Goal: Transaction & Acquisition: Obtain resource

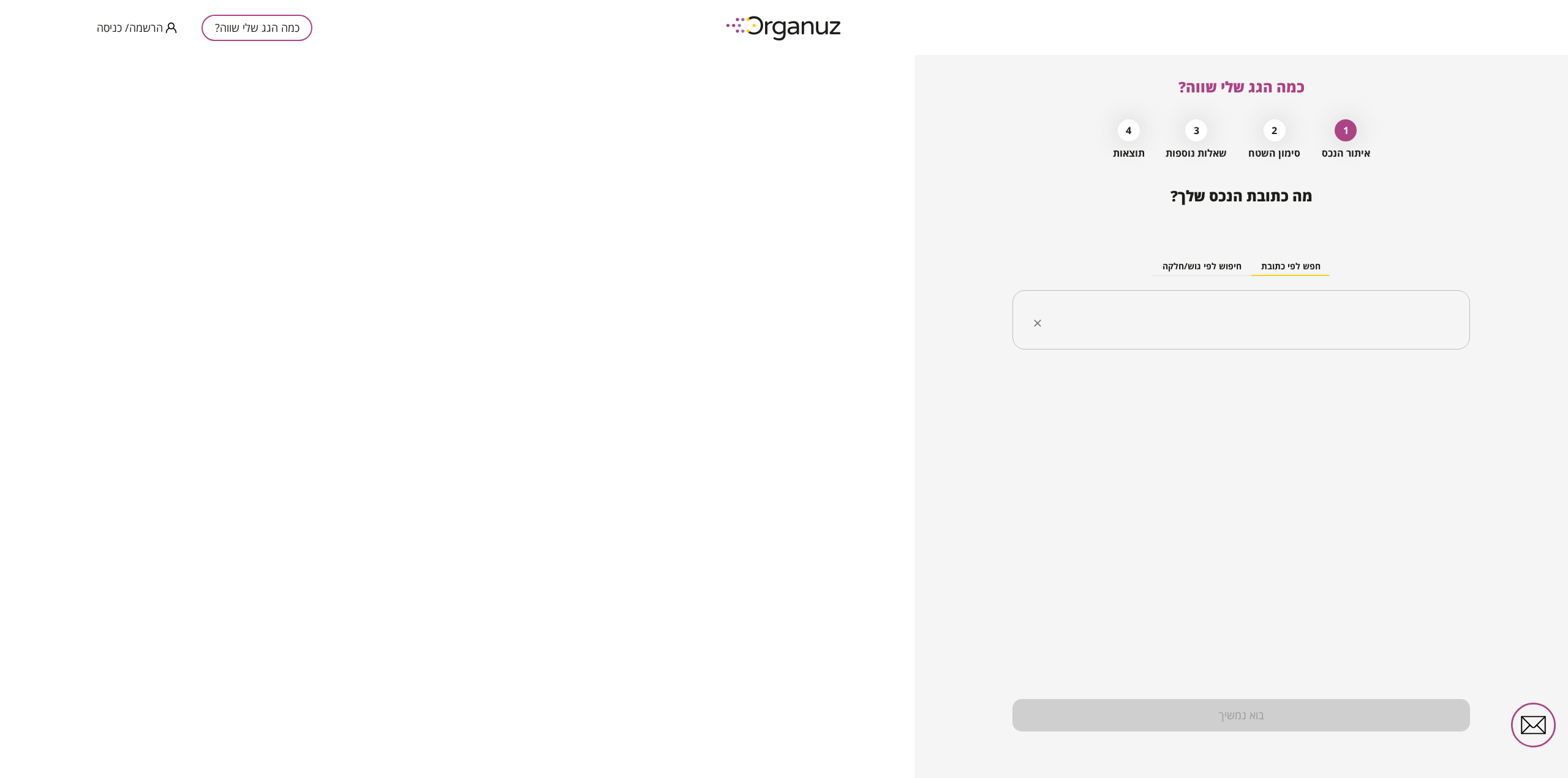
click at [1259, 312] on input "text" at bounding box center [1246, 321] width 419 height 31
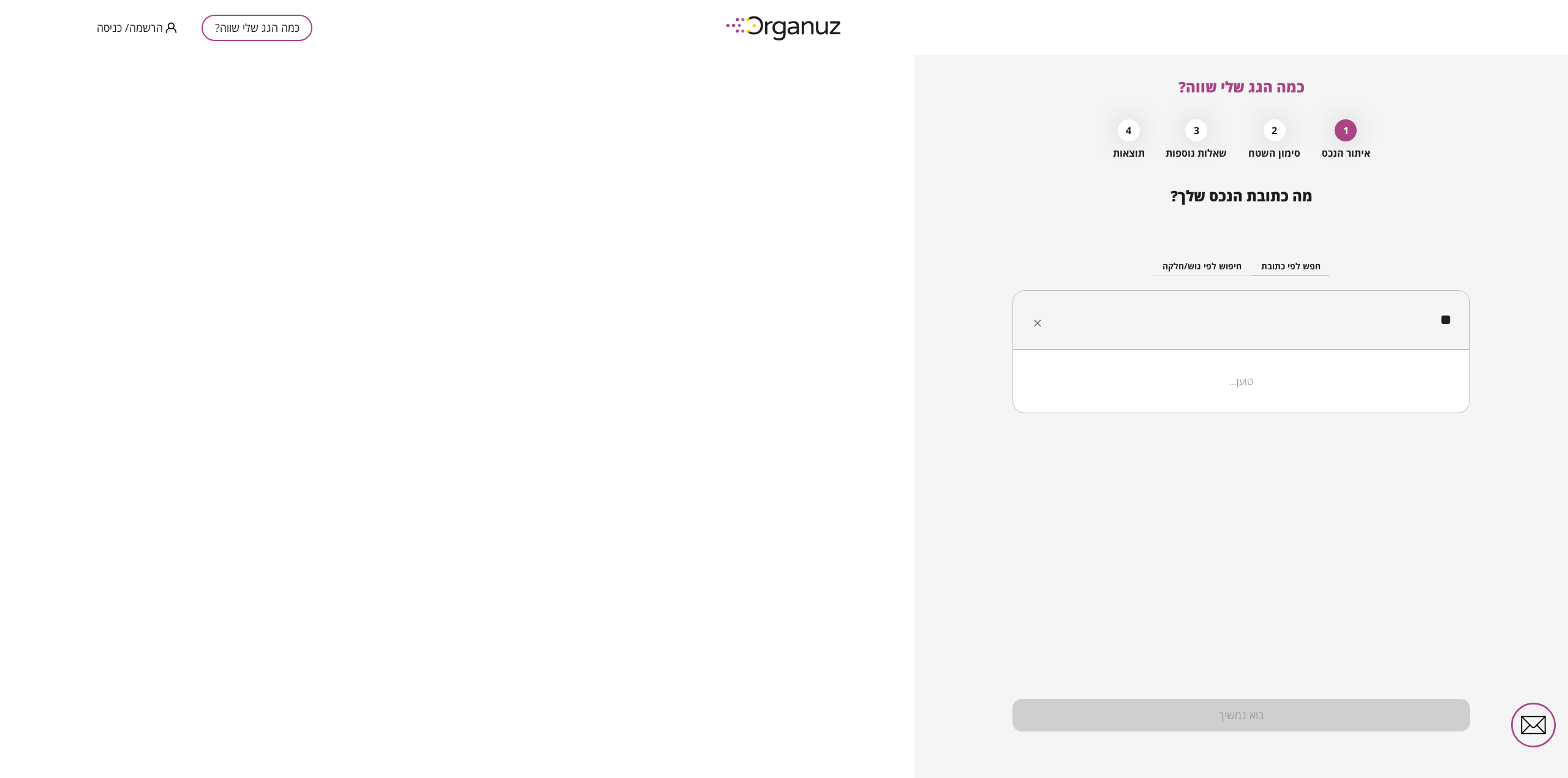
type input "*"
click at [1379, 386] on li "[GEOGRAPHIC_DATA]" at bounding box center [1242, 381] width 426 height 22
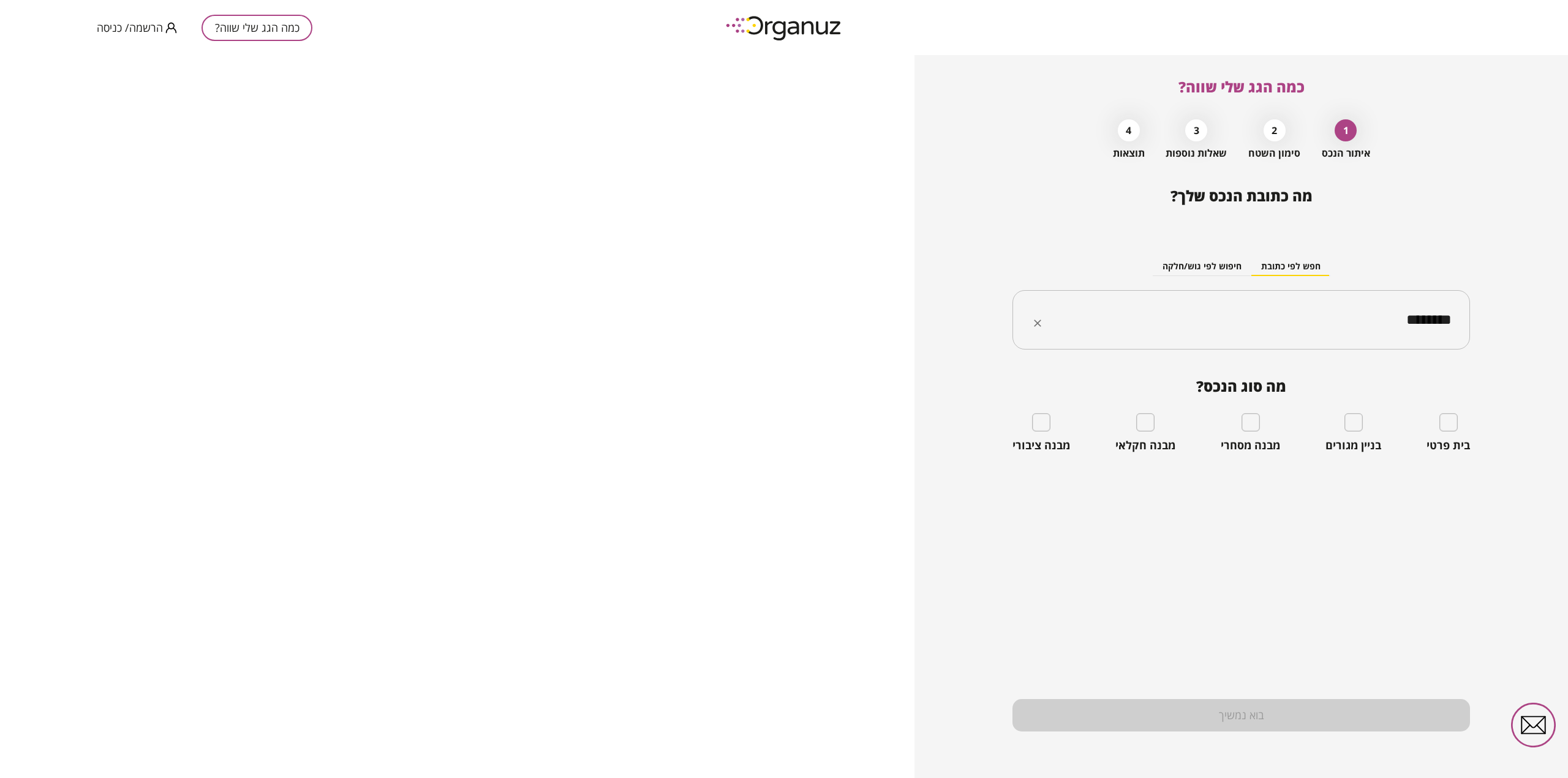
type input "********"
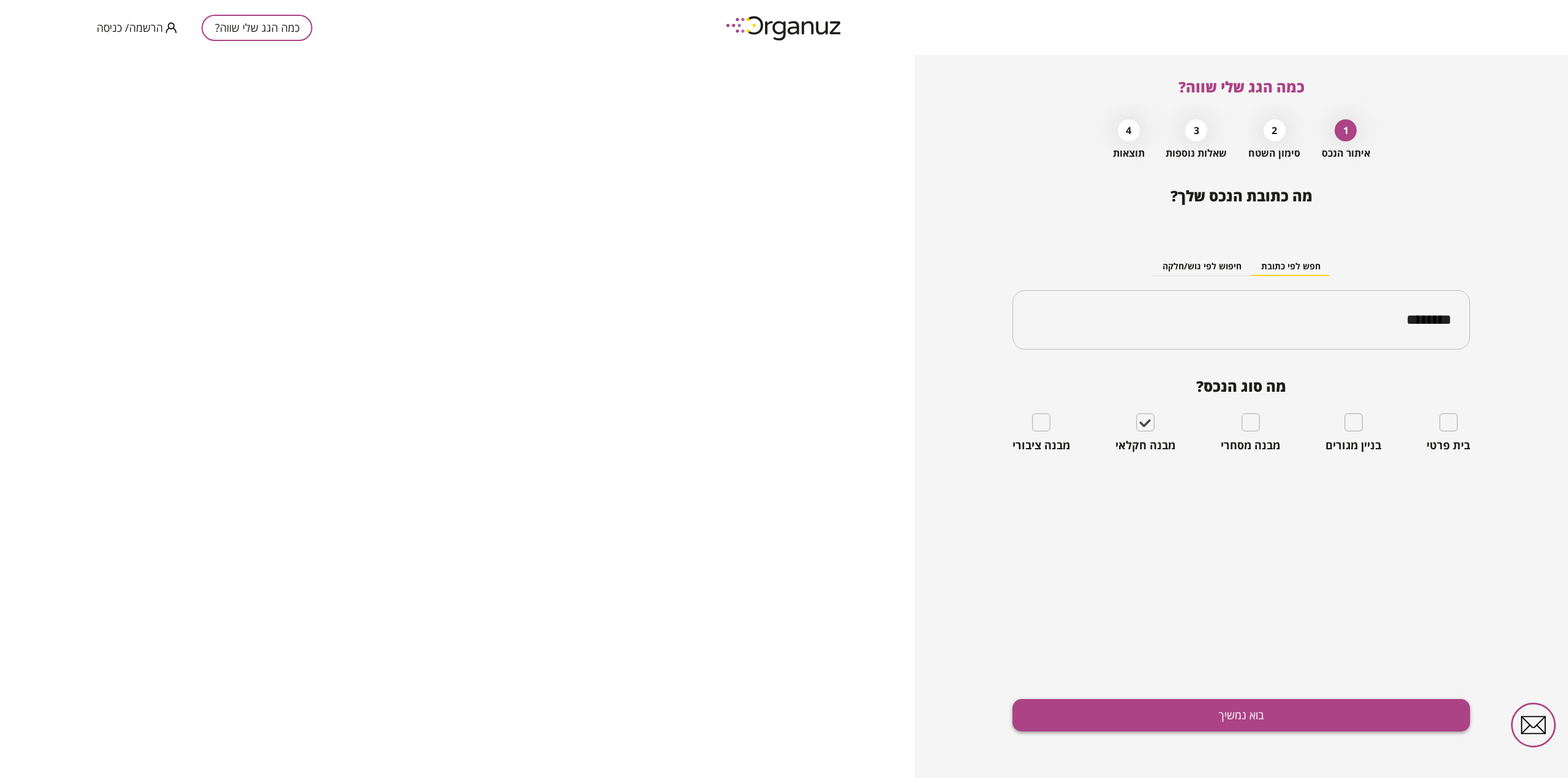
click at [1123, 707] on button "בוא נמשיך" at bounding box center [1241, 716] width 458 height 32
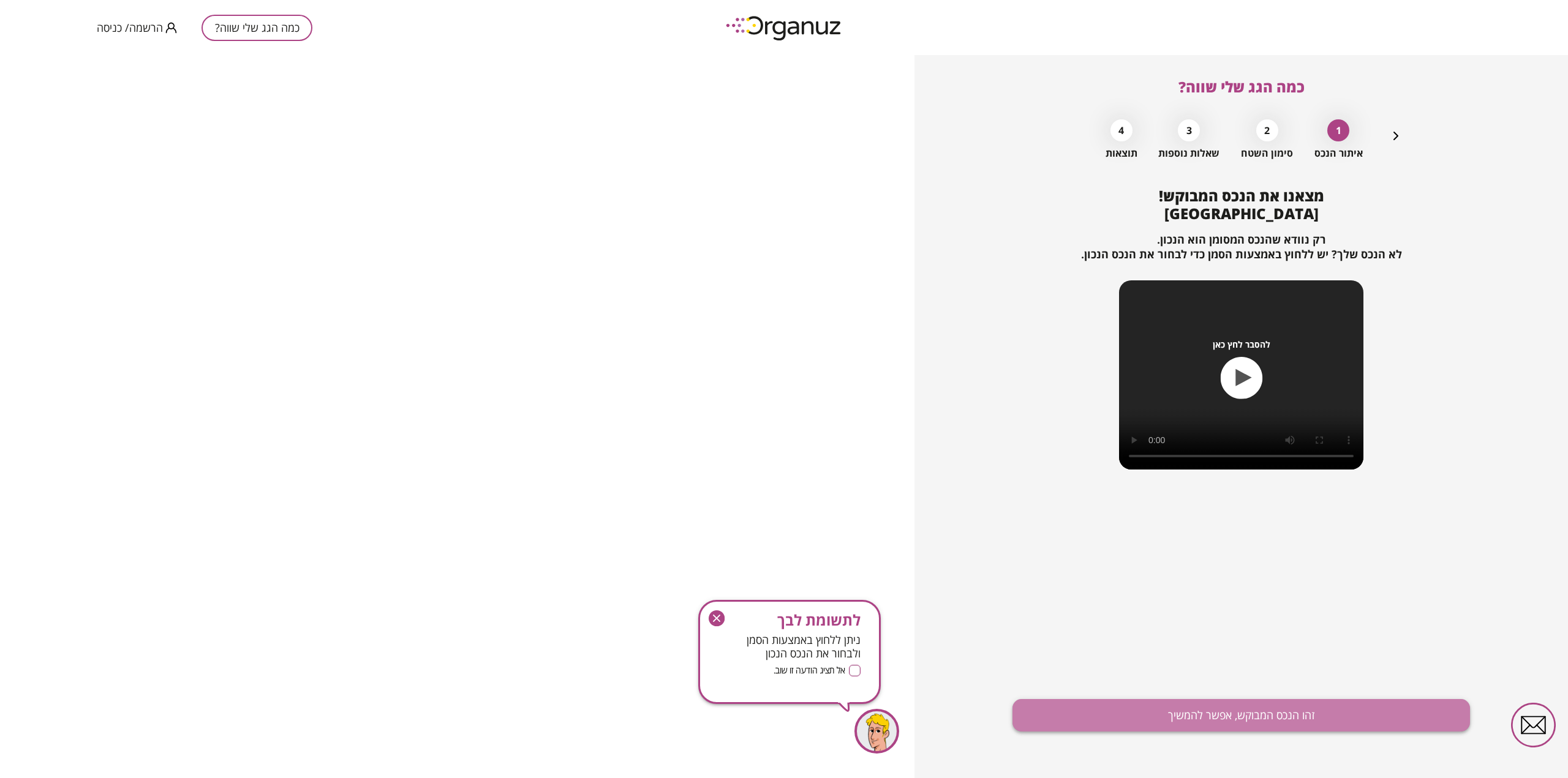
click at [1229, 717] on button "זהו הנכס המבוקש, אפשר להמשיך" at bounding box center [1241, 716] width 458 height 32
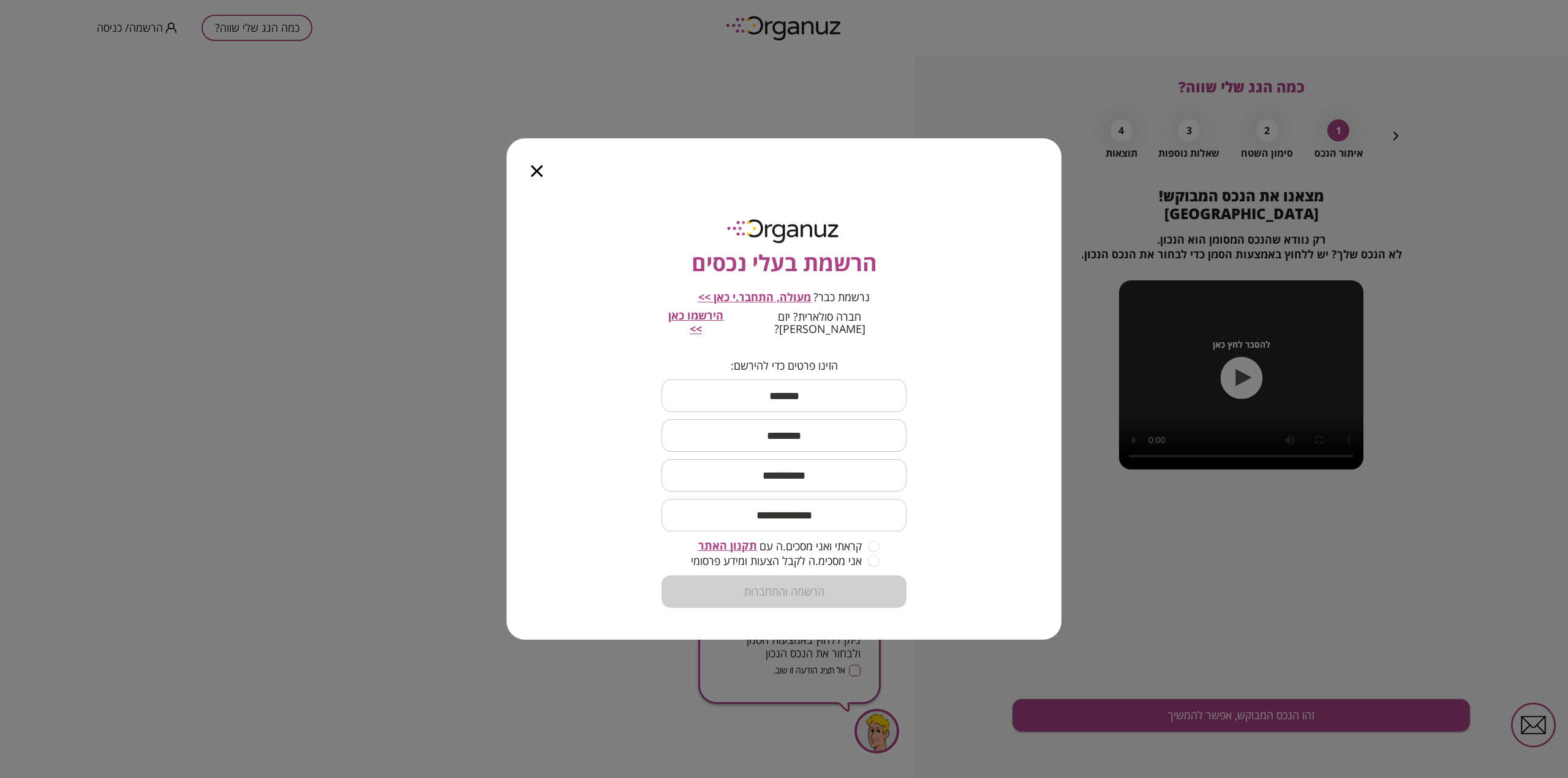
click at [531, 176] on icon "button" at bounding box center [537, 171] width 11 height 11
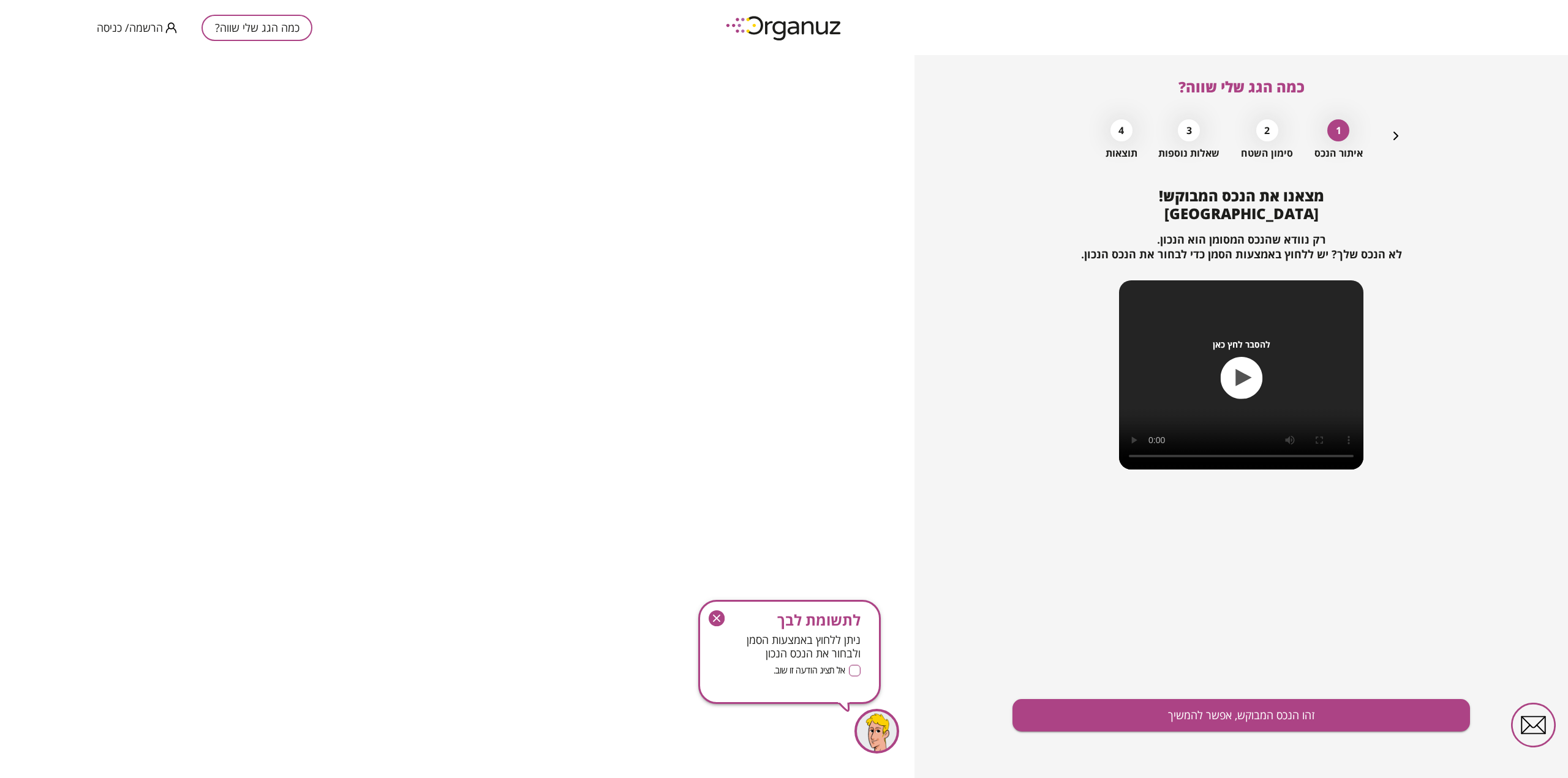
click at [126, 27] on span "הרשמה/ כניסה" at bounding box center [130, 27] width 66 height 12
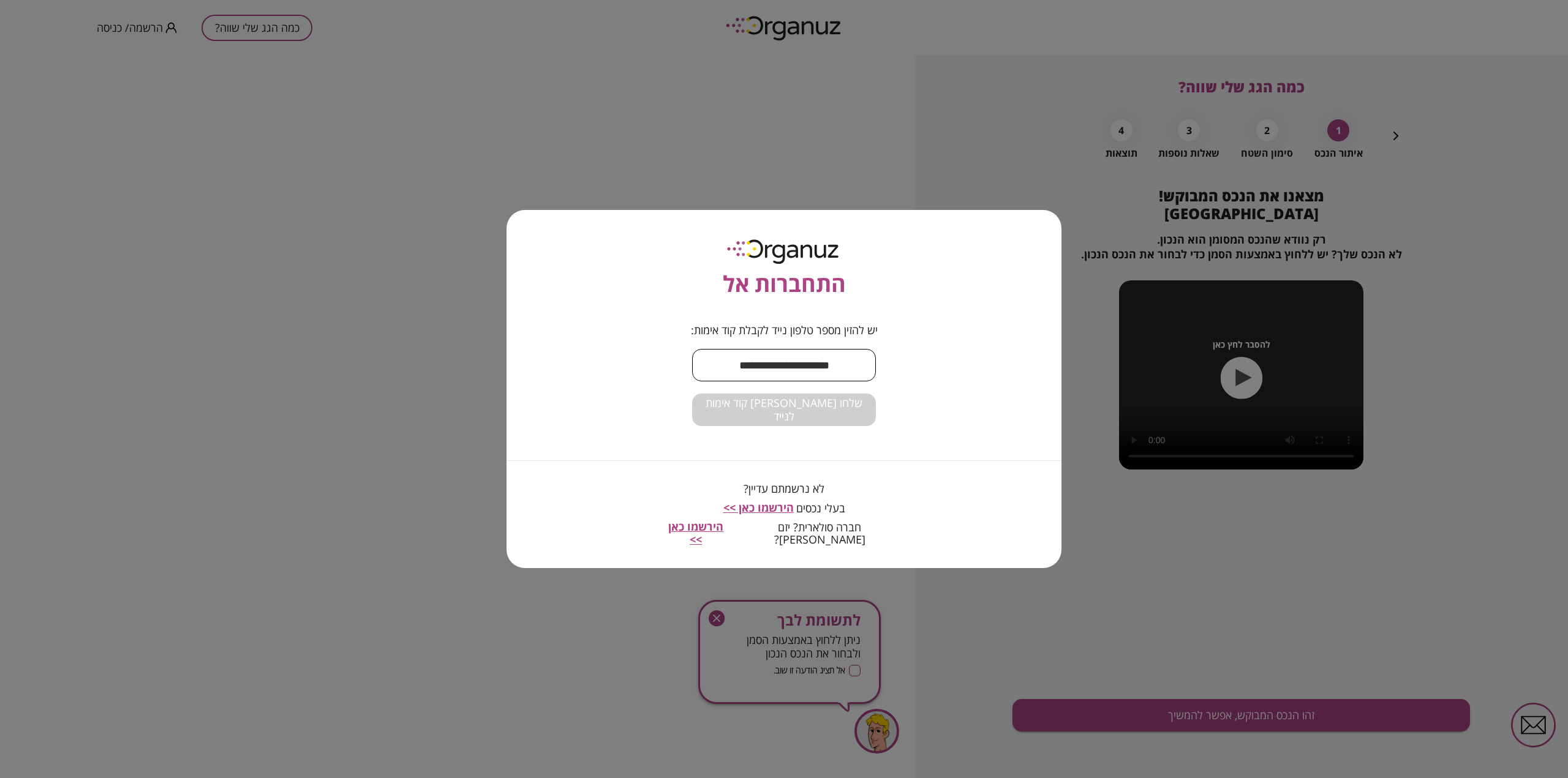
click at [775, 378] on input "text" at bounding box center [784, 365] width 184 height 36
type input "**********"
click at [787, 403] on button "שלחו [PERSON_NAME] קוד אימות לנייד" at bounding box center [784, 410] width 184 height 32
click at [756, 515] on span "הירשמו כאן >>" at bounding box center [758, 508] width 70 height 15
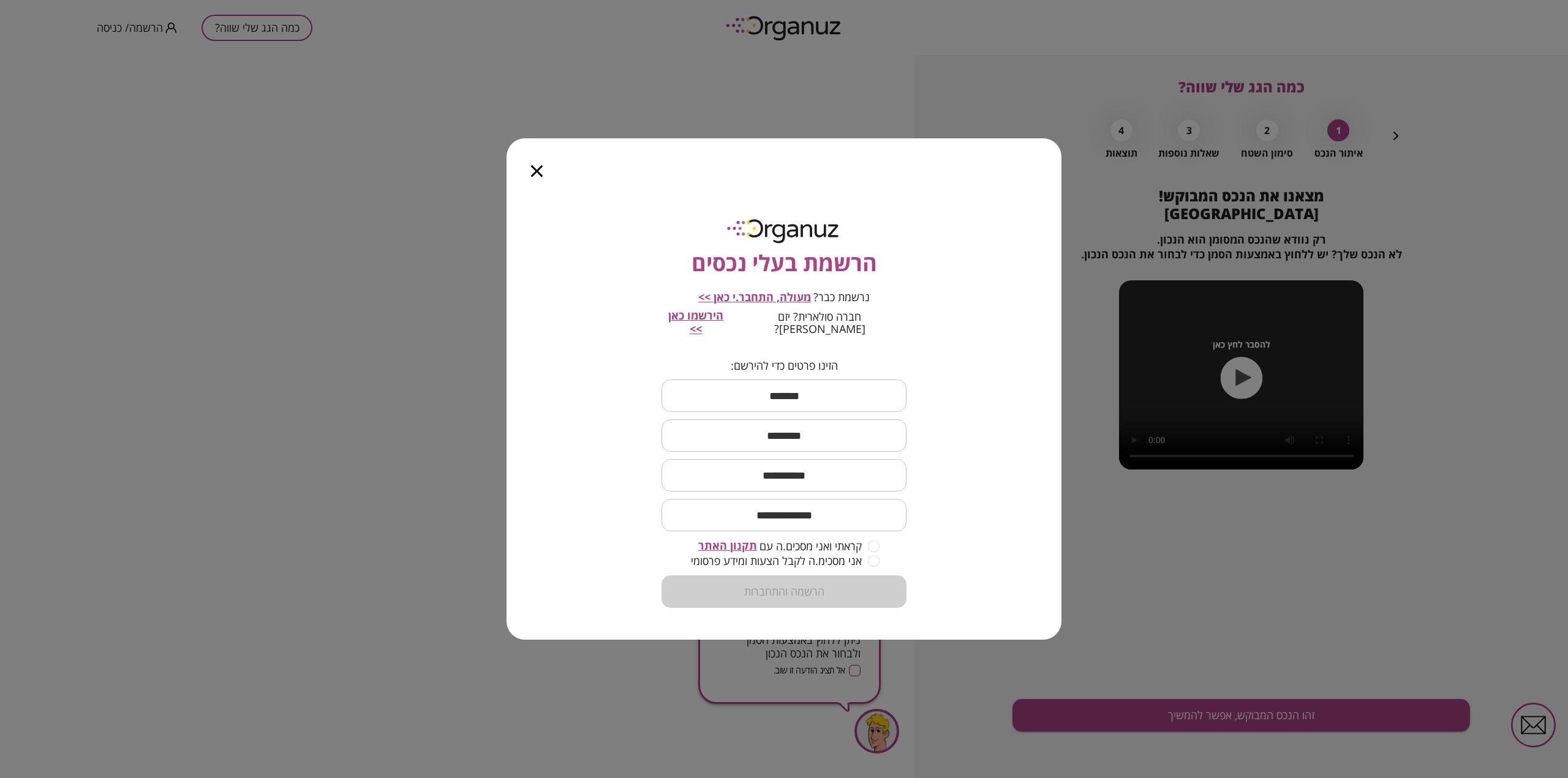
click at [758, 393] on input "text" at bounding box center [784, 396] width 245 height 36
type input "****"
type input "***"
type input "**********"
click at [803, 504] on input "email" at bounding box center [784, 515] width 245 height 36
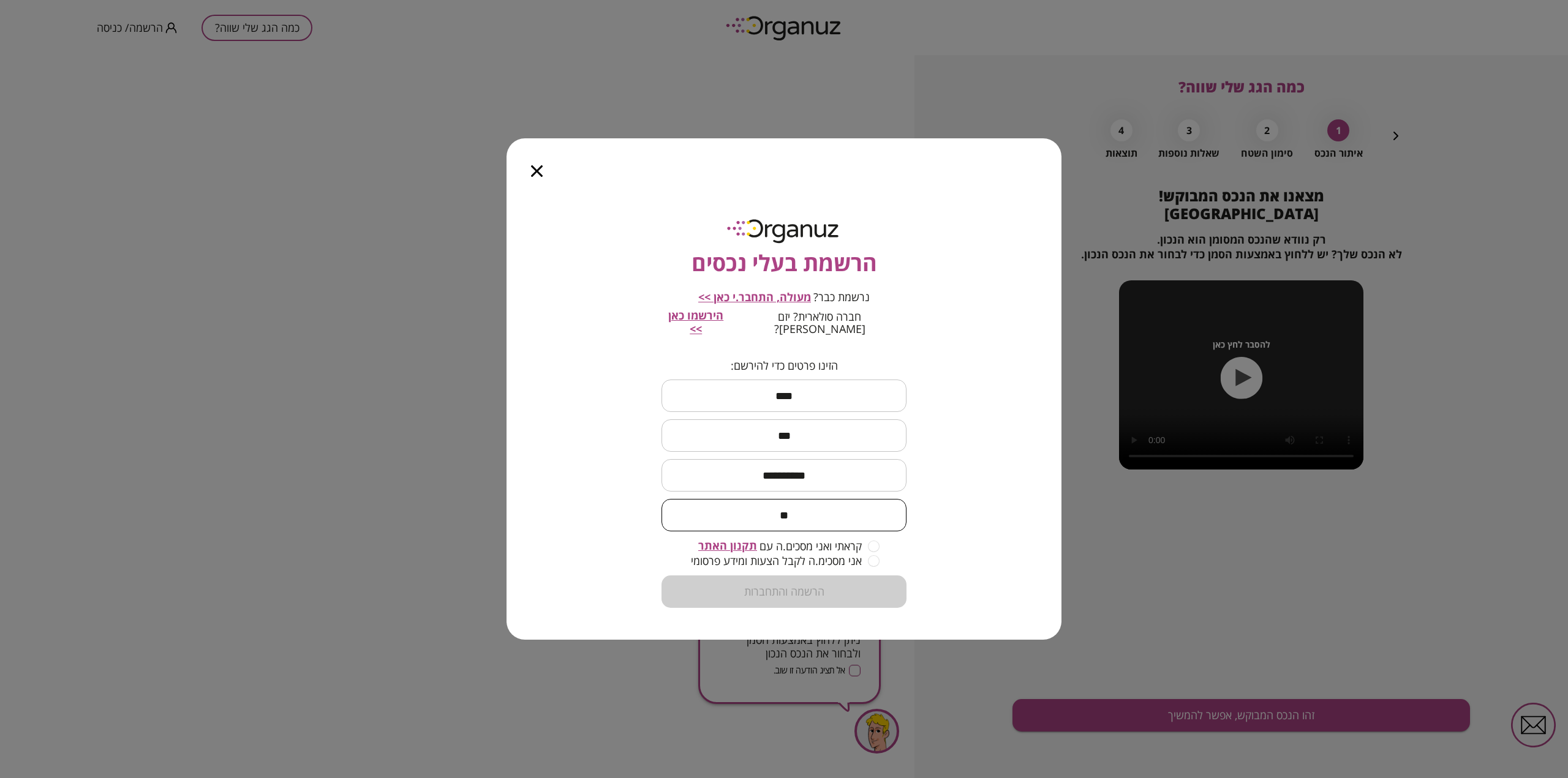
type input "*"
type input "**********"
click at [859, 585] on button "הרשמה והתחברות" at bounding box center [784, 592] width 245 height 32
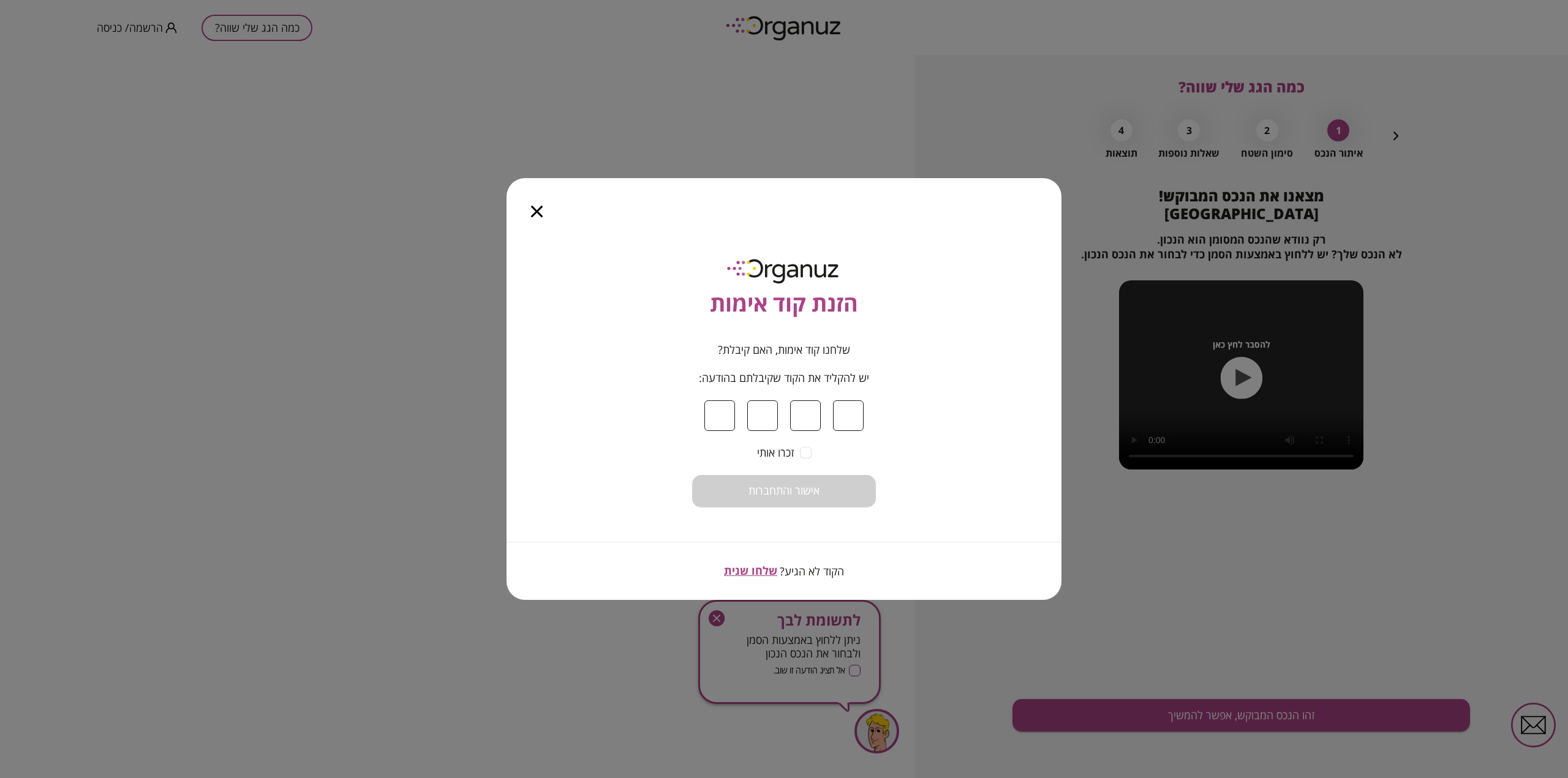
type input "*"
click at [772, 492] on span "אישור והתחברות" at bounding box center [784, 491] width 71 height 14
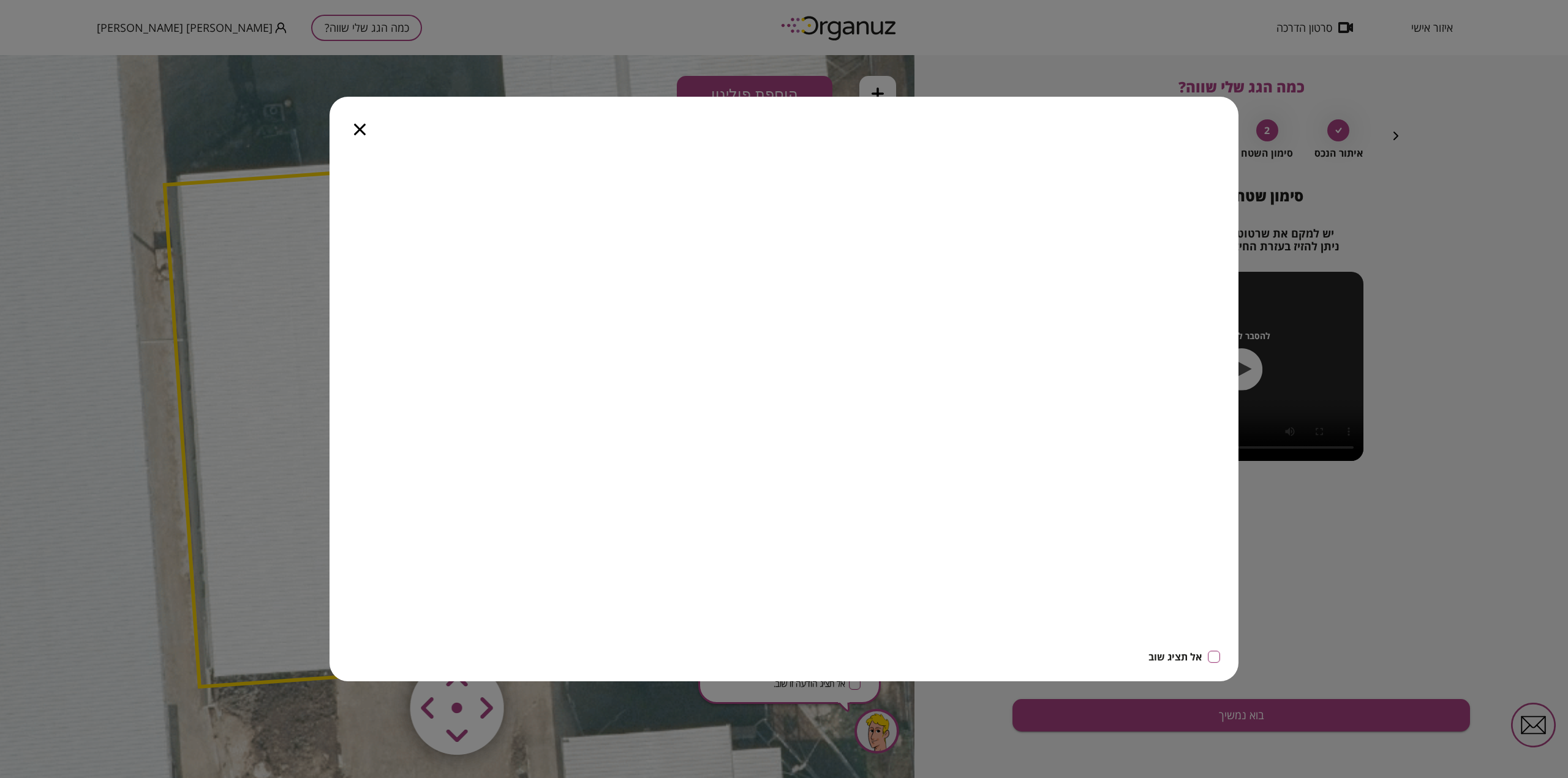
click at [360, 134] on icon "button" at bounding box center [360, 130] width 11 height 11
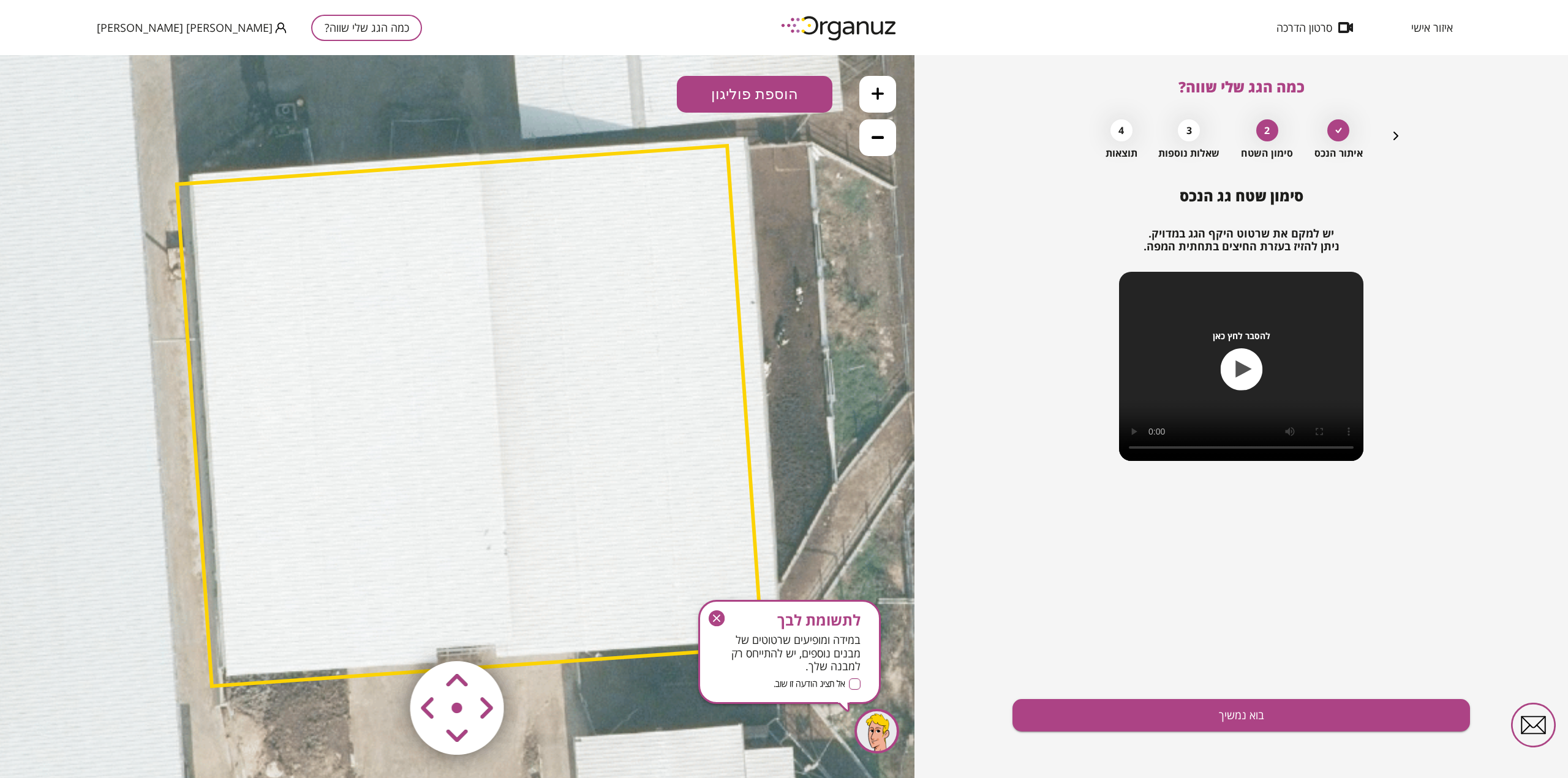
drag, startPoint x: 177, startPoint y: 380, endPoint x: 189, endPoint y: 379, distance: 12.0
click at [189, 379] on polygon at bounding box center [470, 416] width 586 height 541
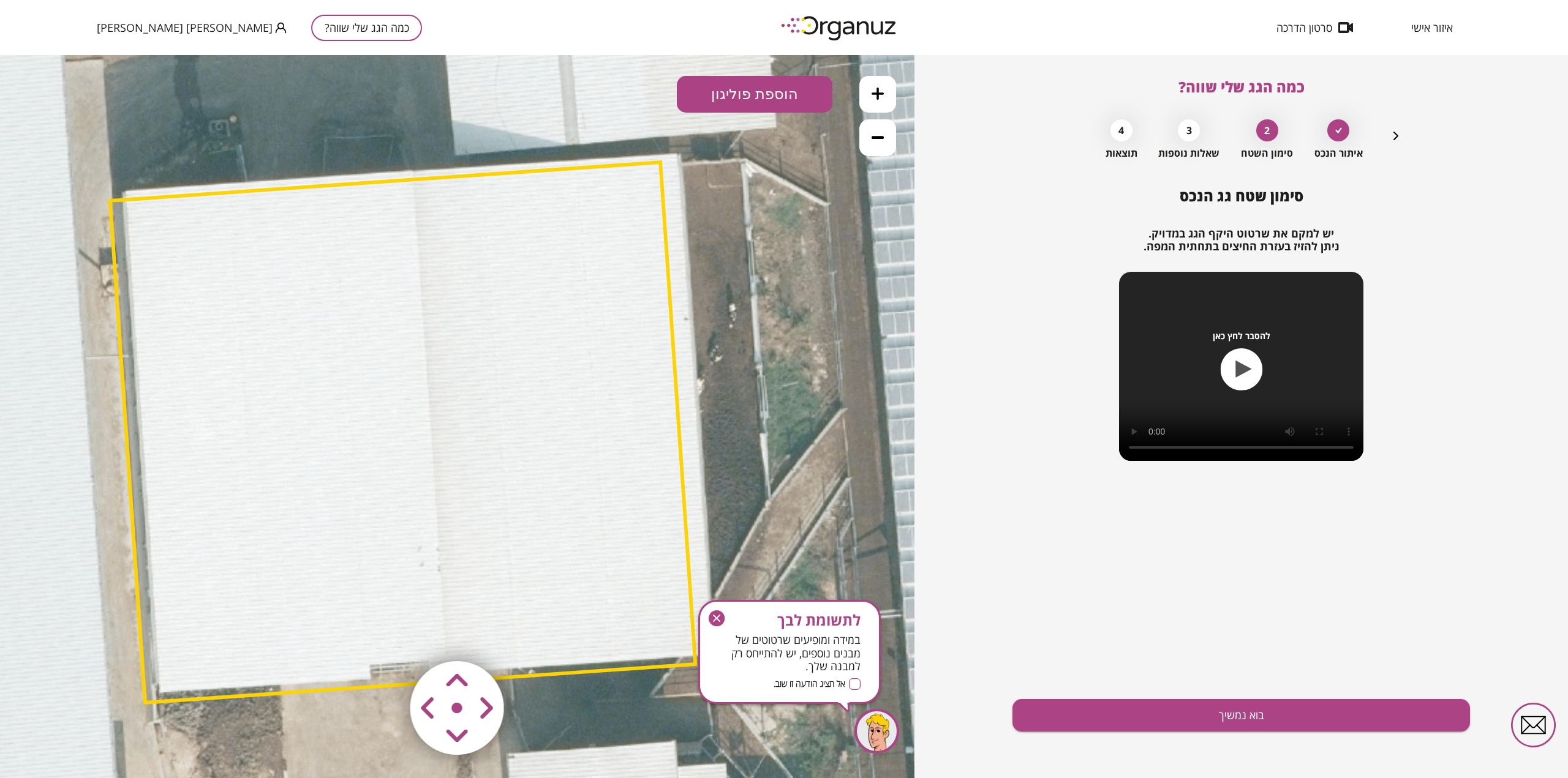
drag, startPoint x: 665, startPoint y: 149, endPoint x: 590, endPoint y: 167, distance: 77.1
click at [590, 167] on polygon at bounding box center [403, 432] width 586 height 541
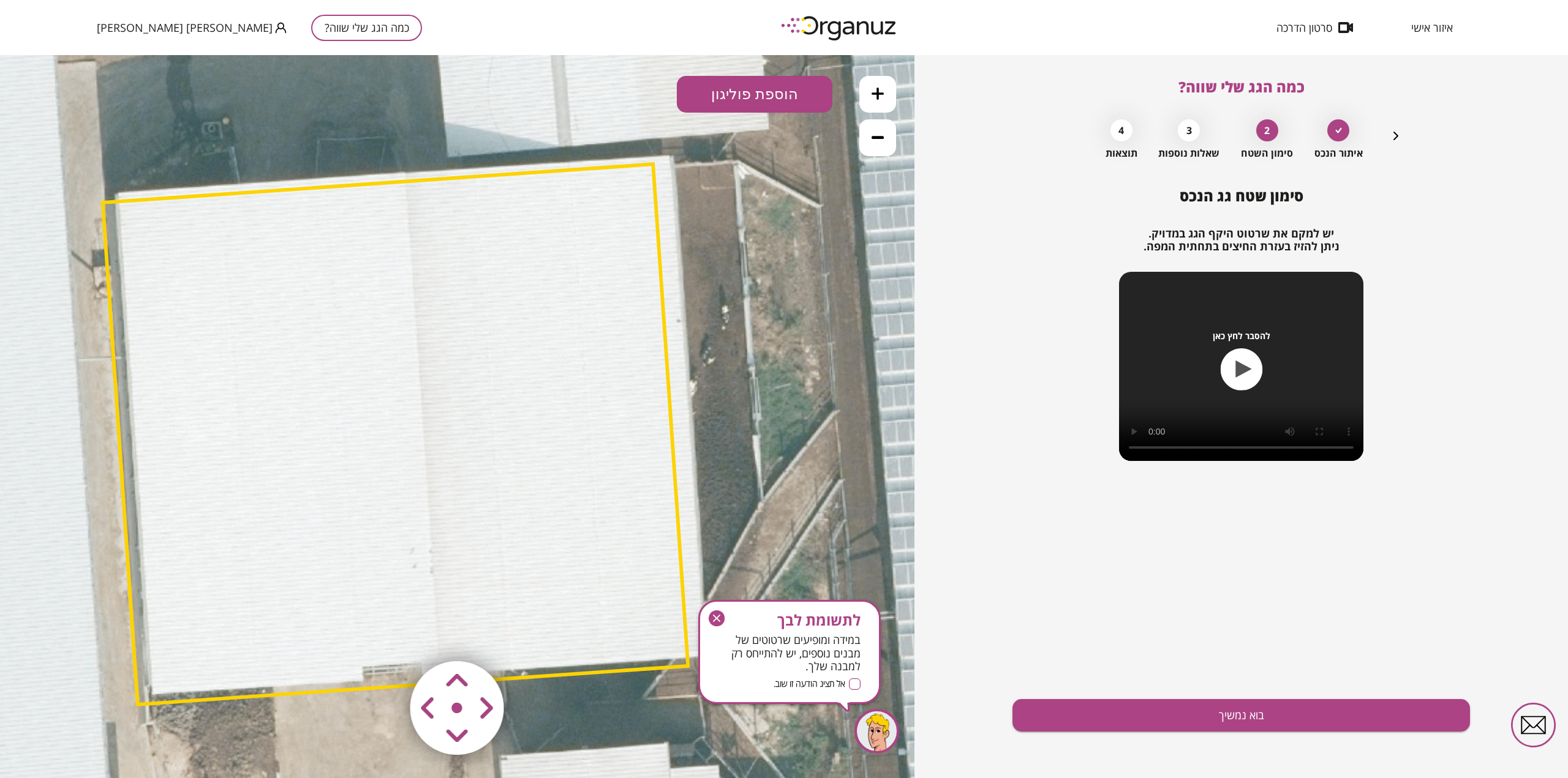
click at [384, 636] on area at bounding box center [384, 636] width 0 height 0
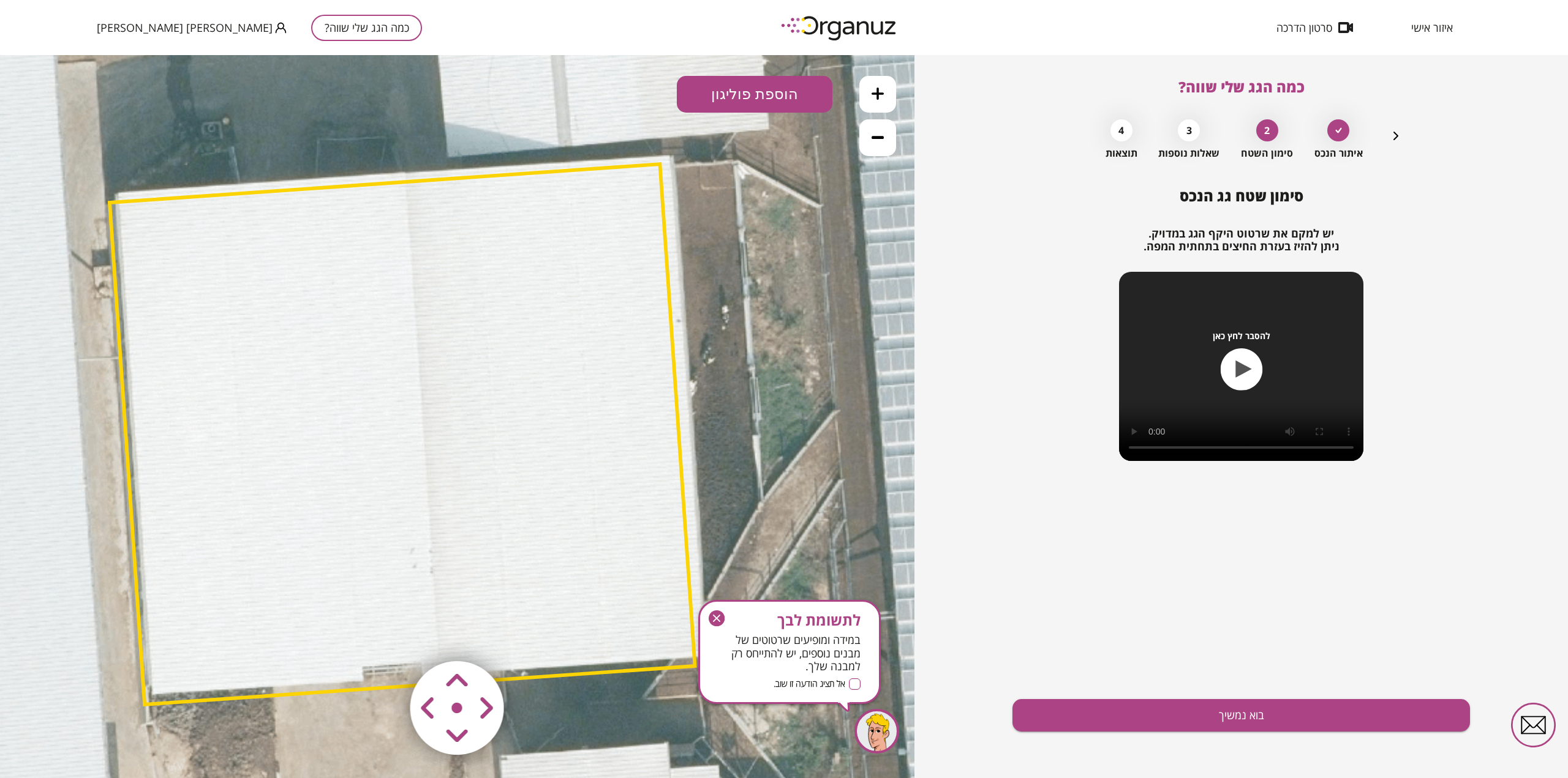
click at [384, 636] on area at bounding box center [384, 636] width 0 height 0
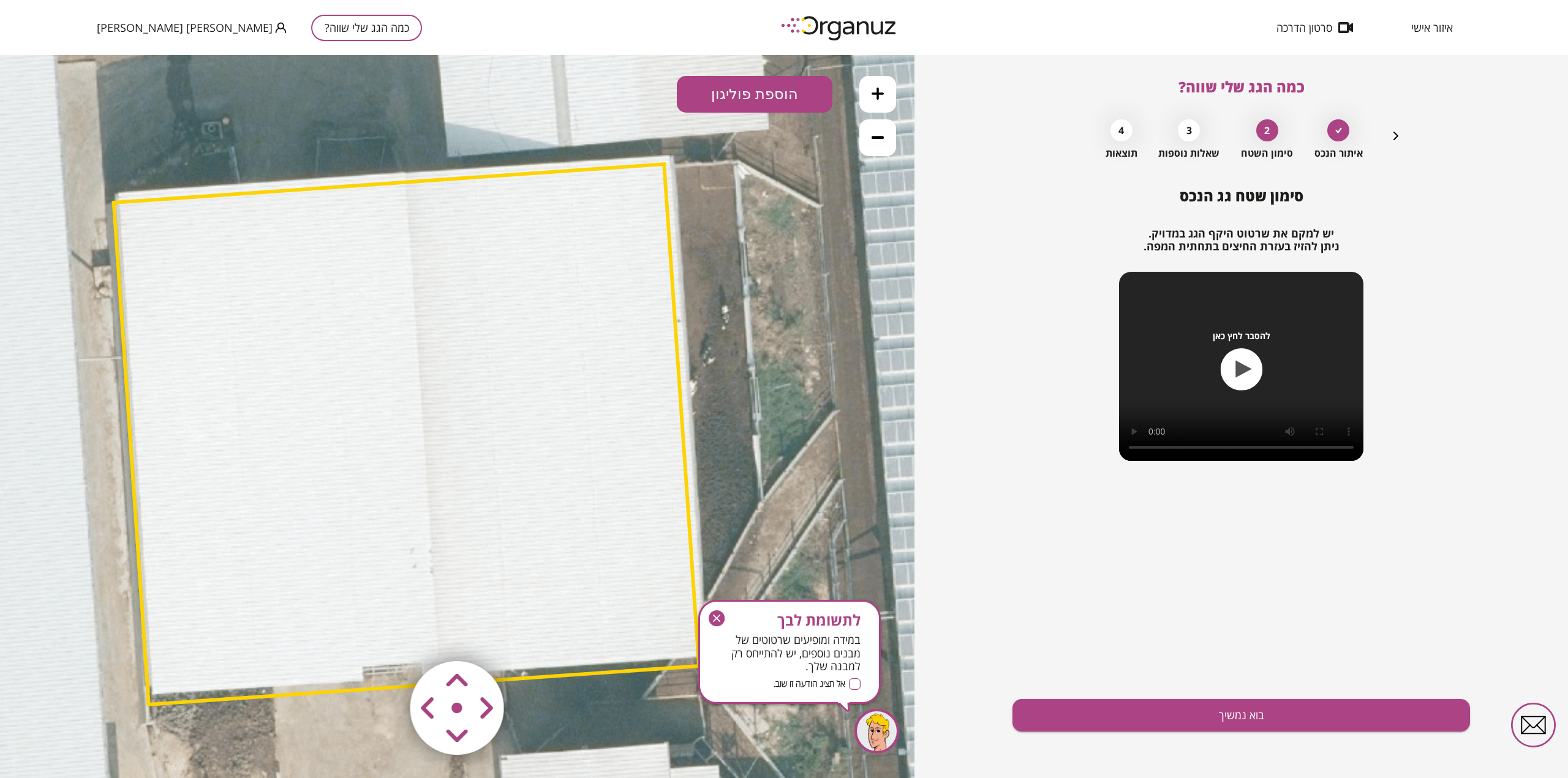
click at [384, 636] on area at bounding box center [384, 636] width 0 height 0
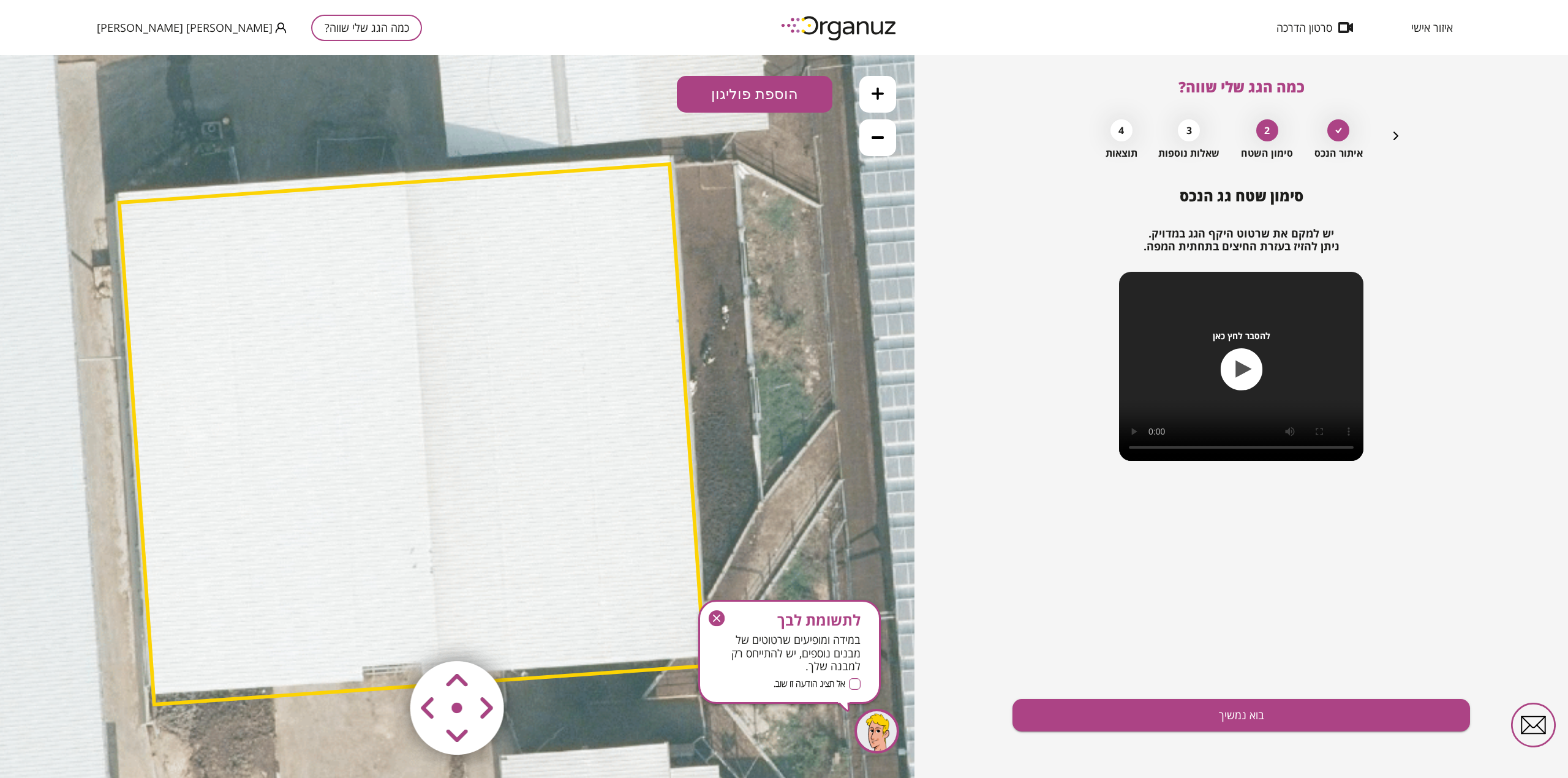
click at [384, 636] on area at bounding box center [384, 636] width 0 height 0
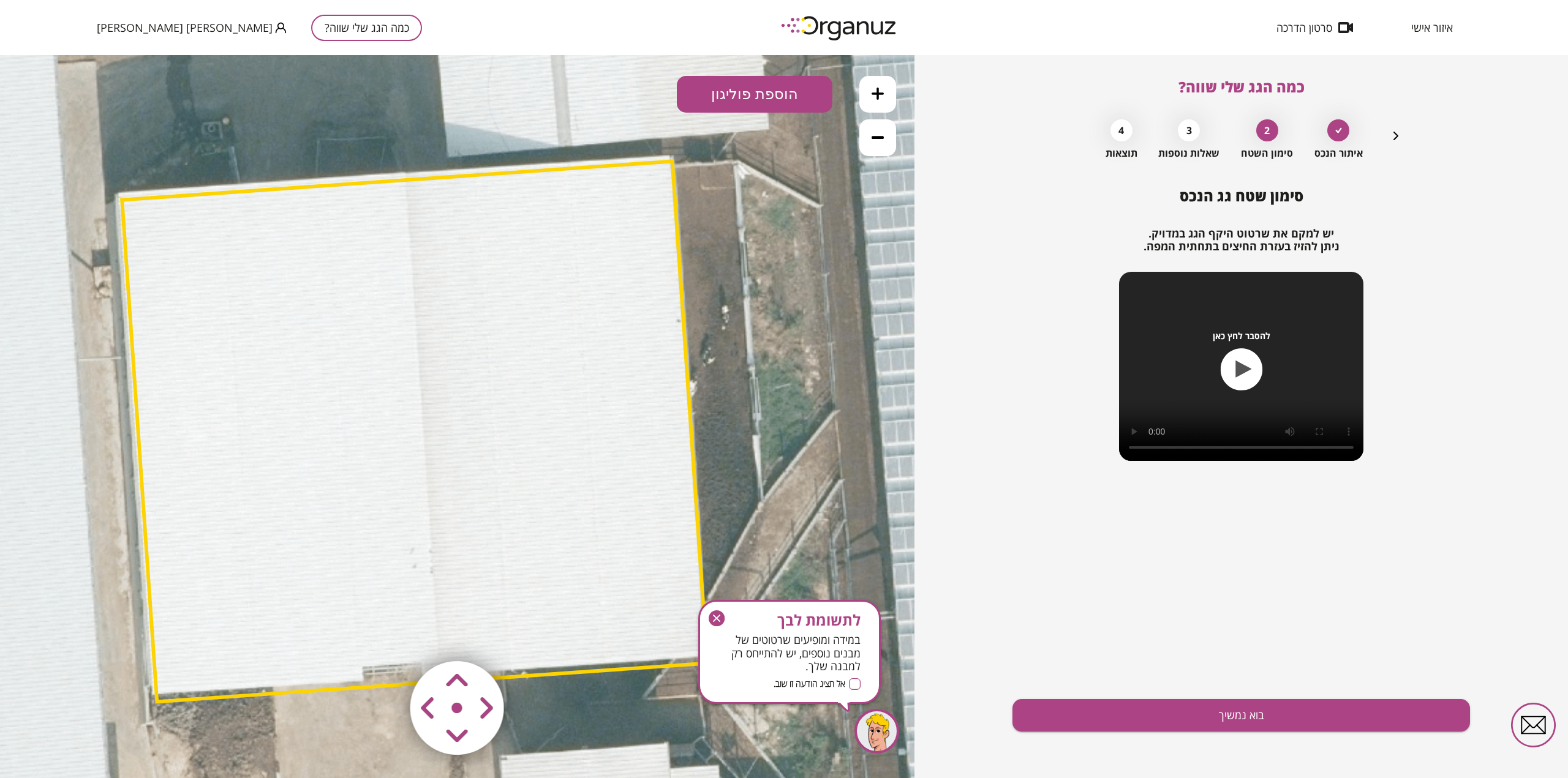
click at [384, 636] on area at bounding box center [384, 636] width 0 height 0
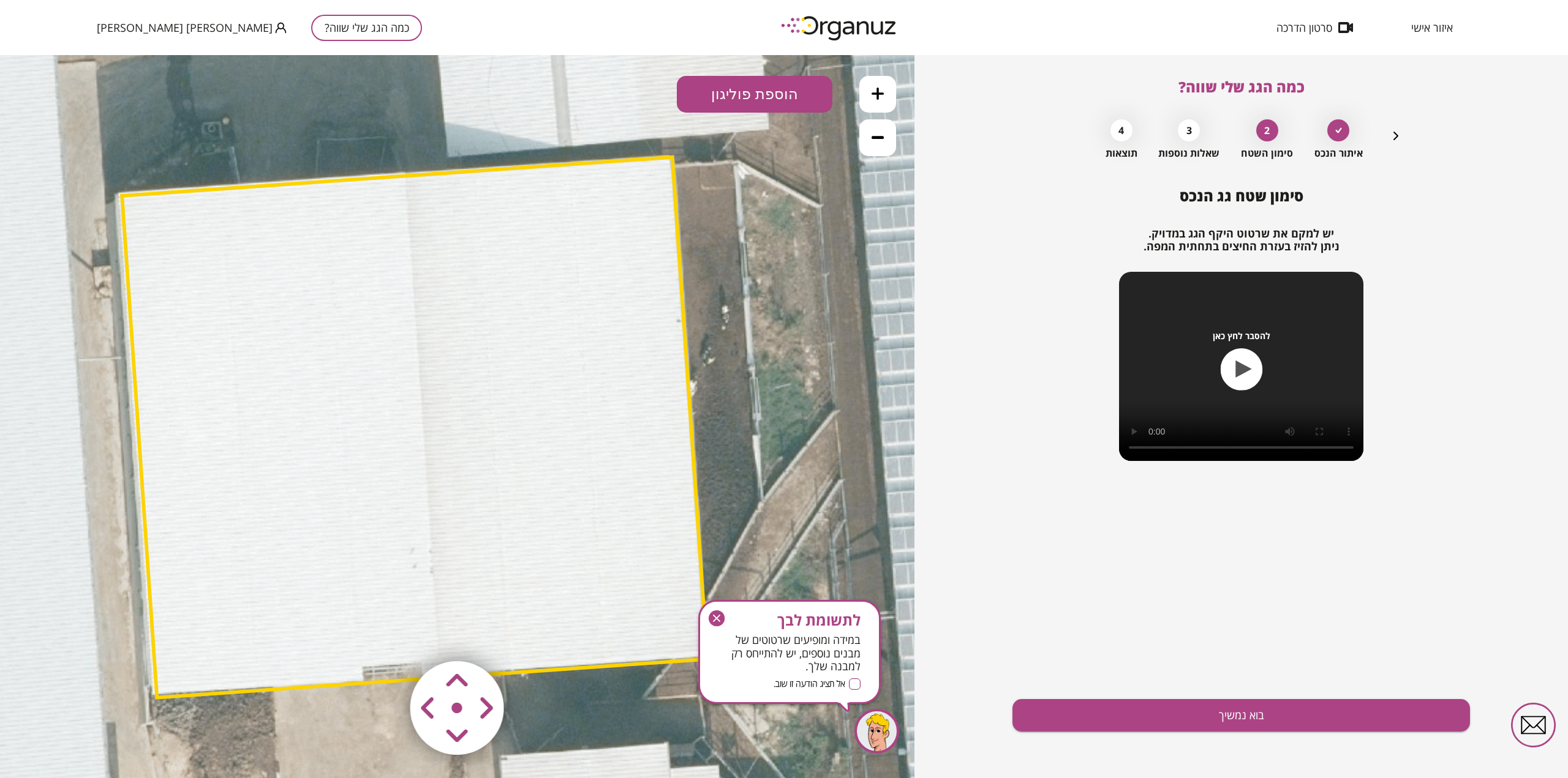
click at [384, 636] on area at bounding box center [384, 636] width 0 height 0
click at [1302, 712] on button "בוא נמשיך" at bounding box center [1241, 716] width 458 height 32
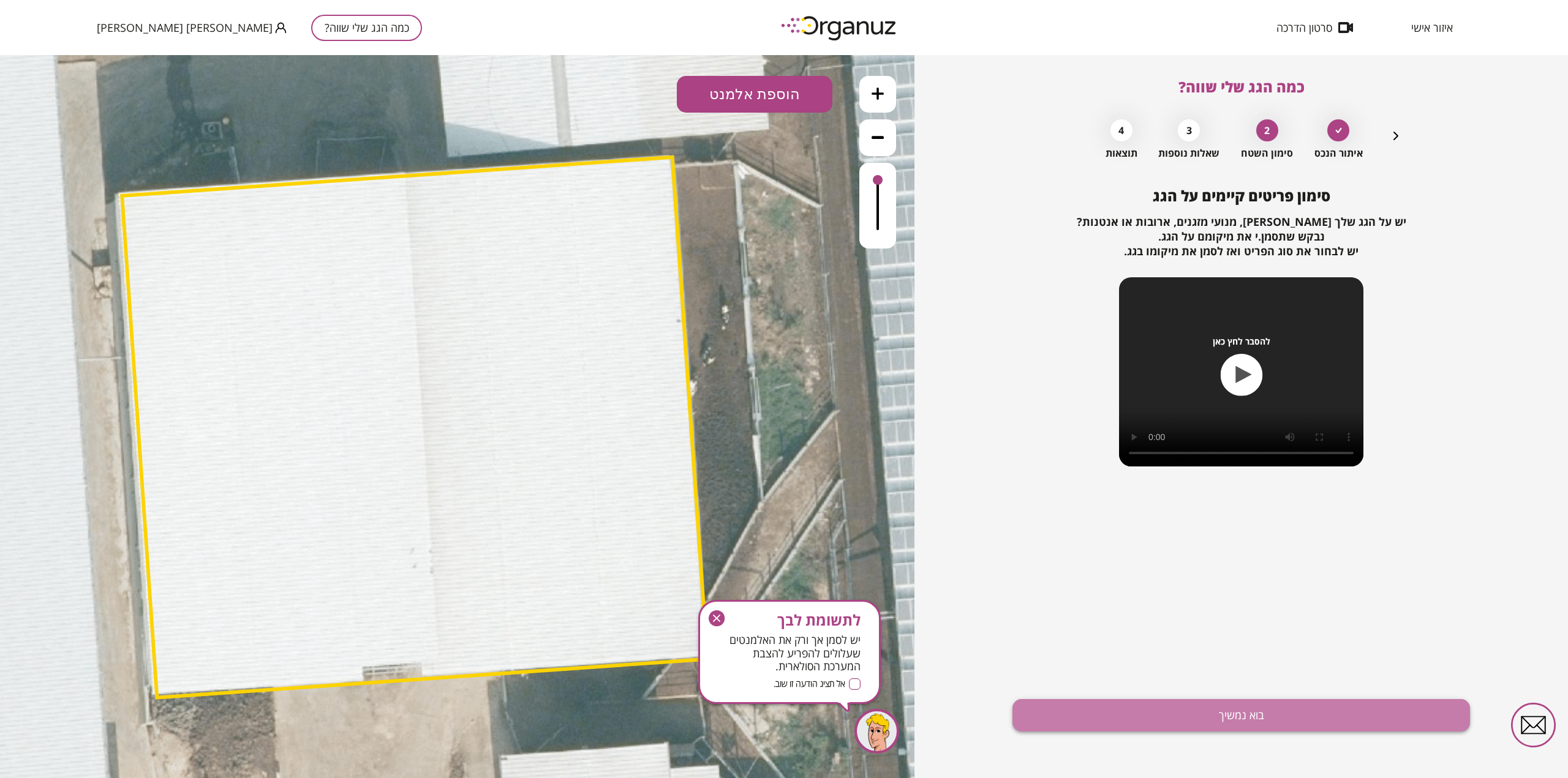
click at [1153, 716] on button "בוא נמשיך" at bounding box center [1241, 716] width 458 height 32
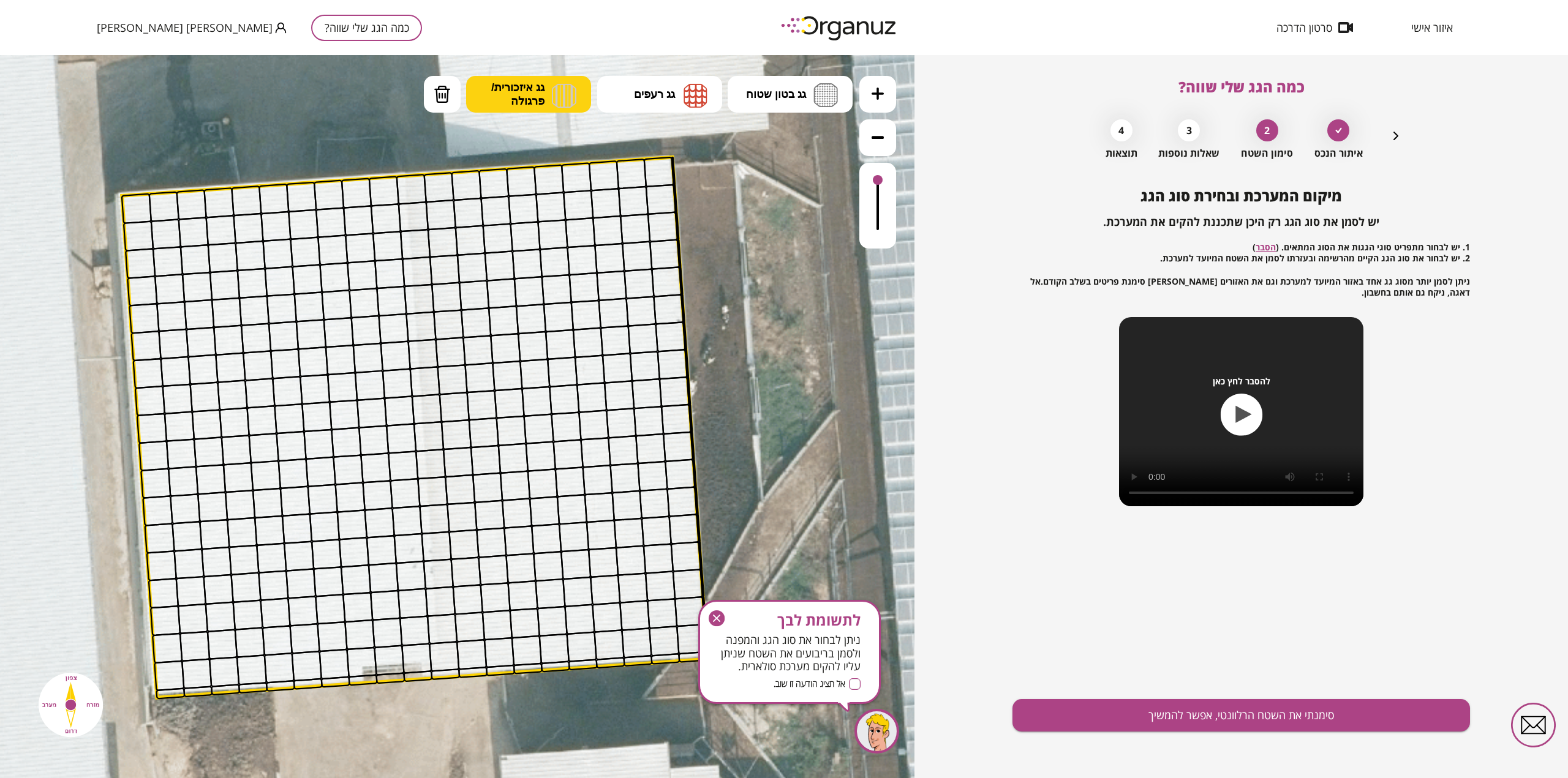
click at [514, 101] on span "גג איזכורית/ פרגולה" at bounding box center [518, 94] width 53 height 27
click at [507, 291] on div ".st0 { fill: #FFFFFF; } 10" at bounding box center [457, 416] width 914 height 723
click at [419, 182] on div at bounding box center [412, 189] width 31 height 31
click at [419, 217] on div at bounding box center [414, 217] width 31 height 31
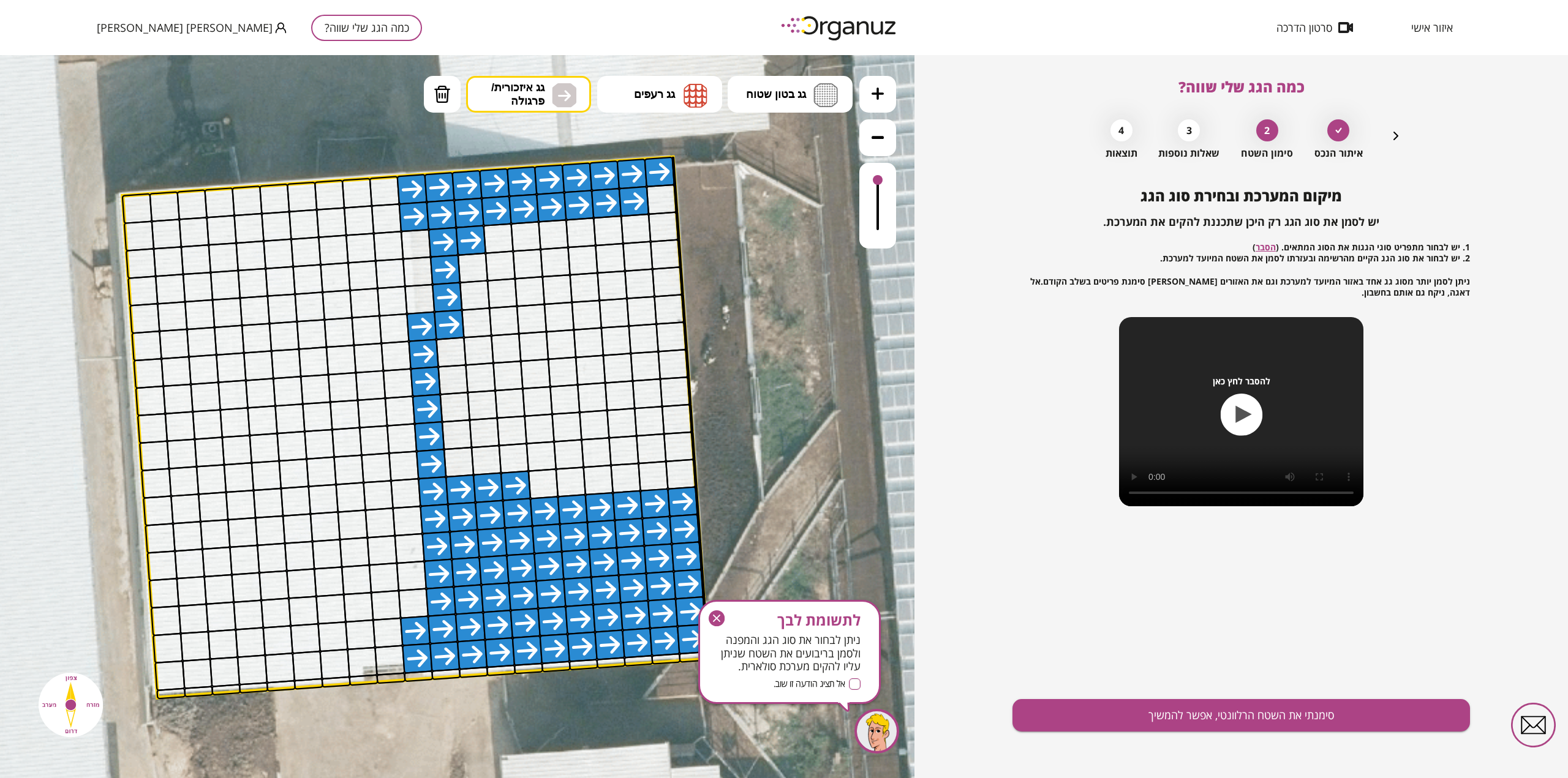
drag, startPoint x: 420, startPoint y: 189, endPoint x: 459, endPoint y: 483, distance: 296.6
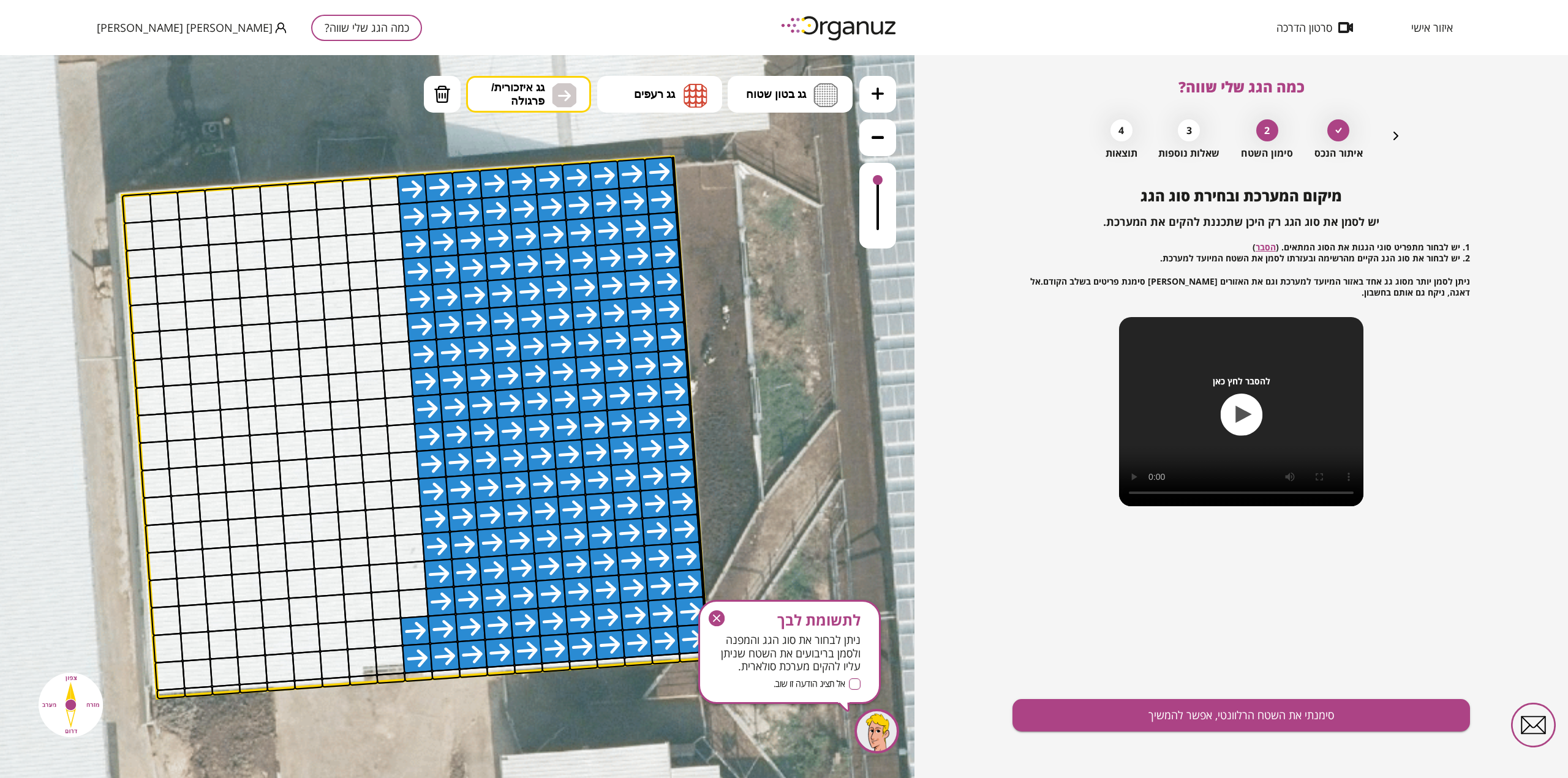
drag, startPoint x: 547, startPoint y: 478, endPoint x: 481, endPoint y: 320, distance: 171.2
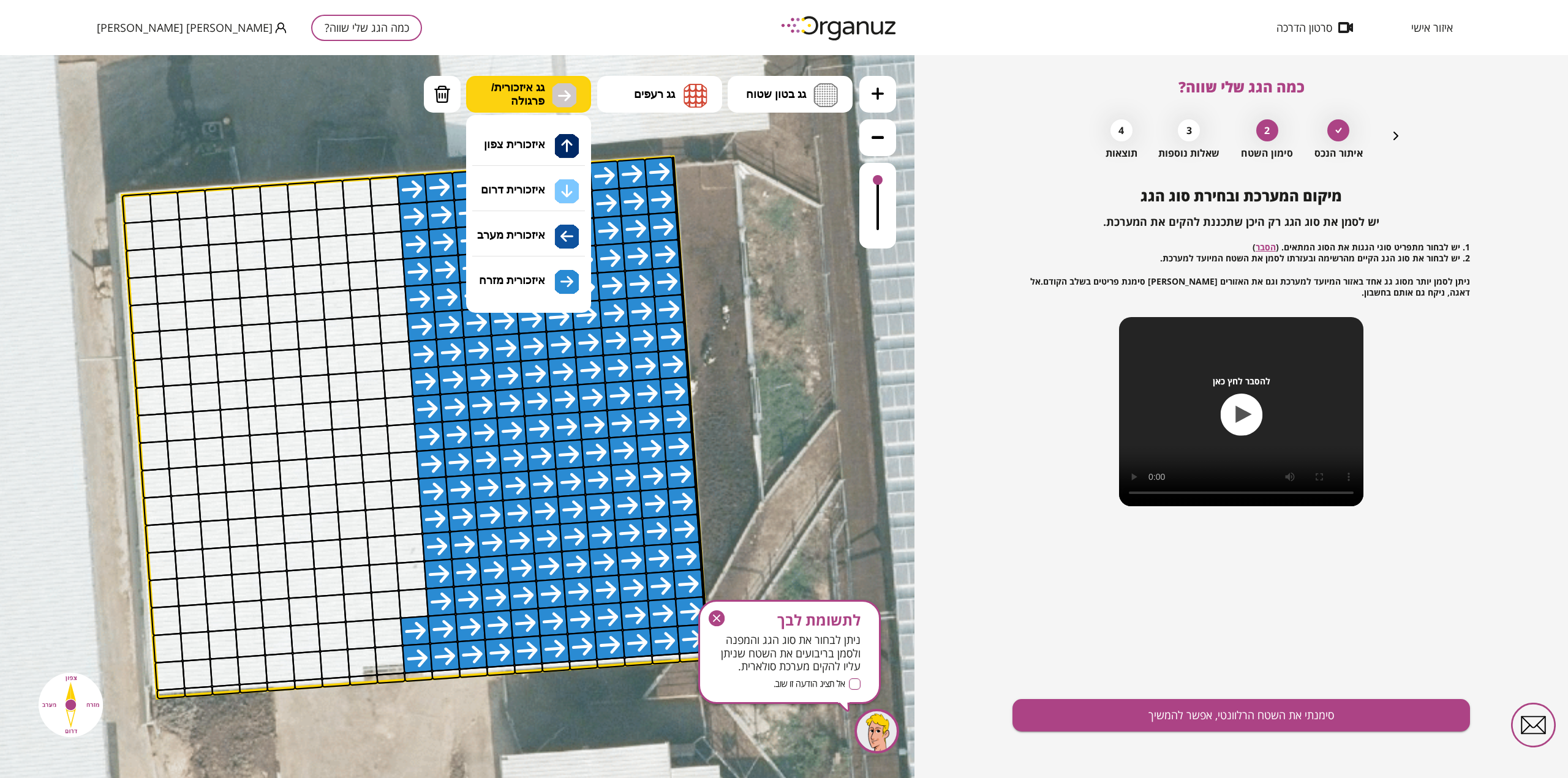
click at [526, 98] on span "גג איזכורית/ פרגולה" at bounding box center [518, 94] width 53 height 27
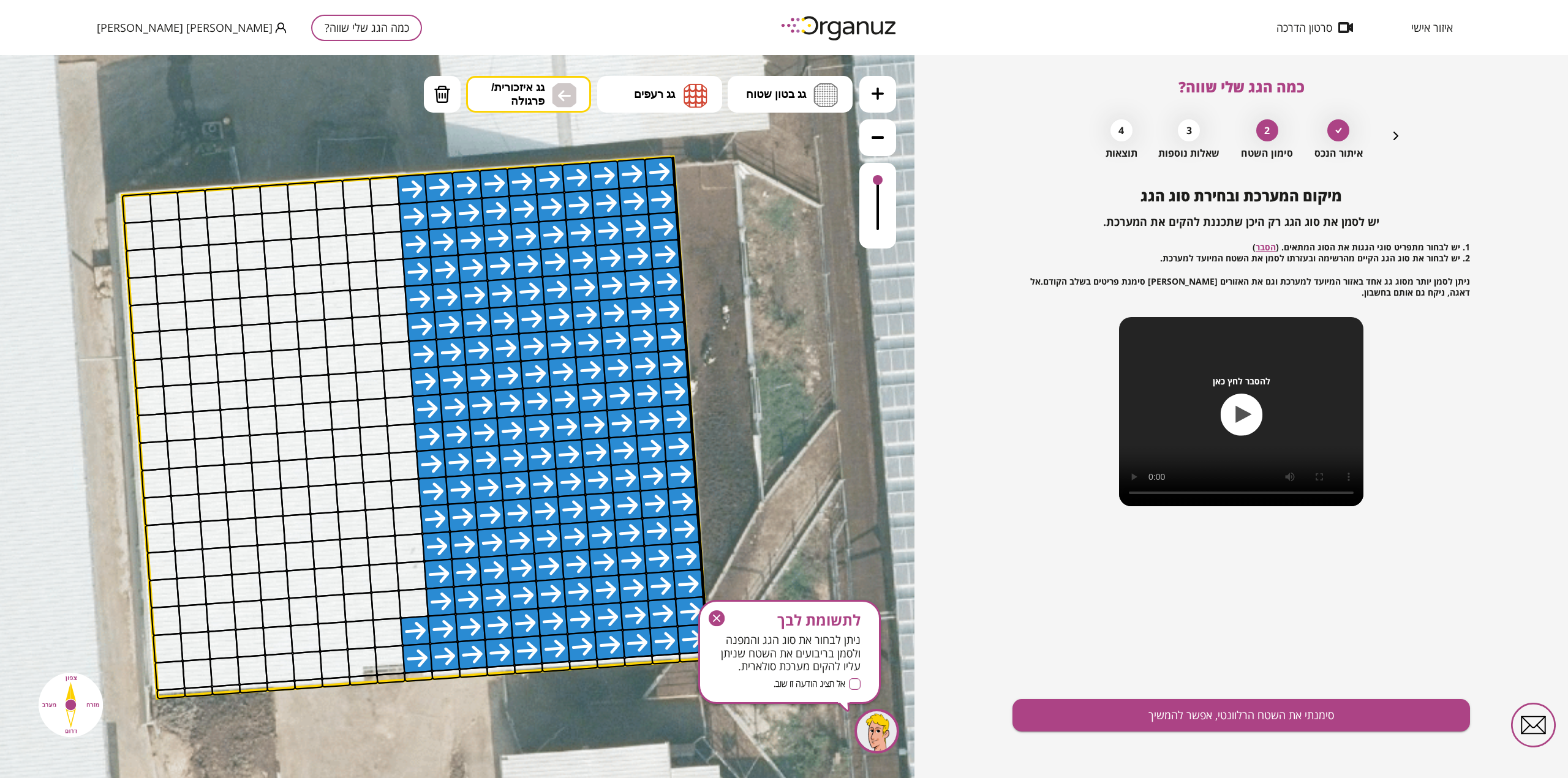
click at [534, 230] on div ".st0 { fill: #FFFFFF; } 10" at bounding box center [457, 416] width 914 height 723
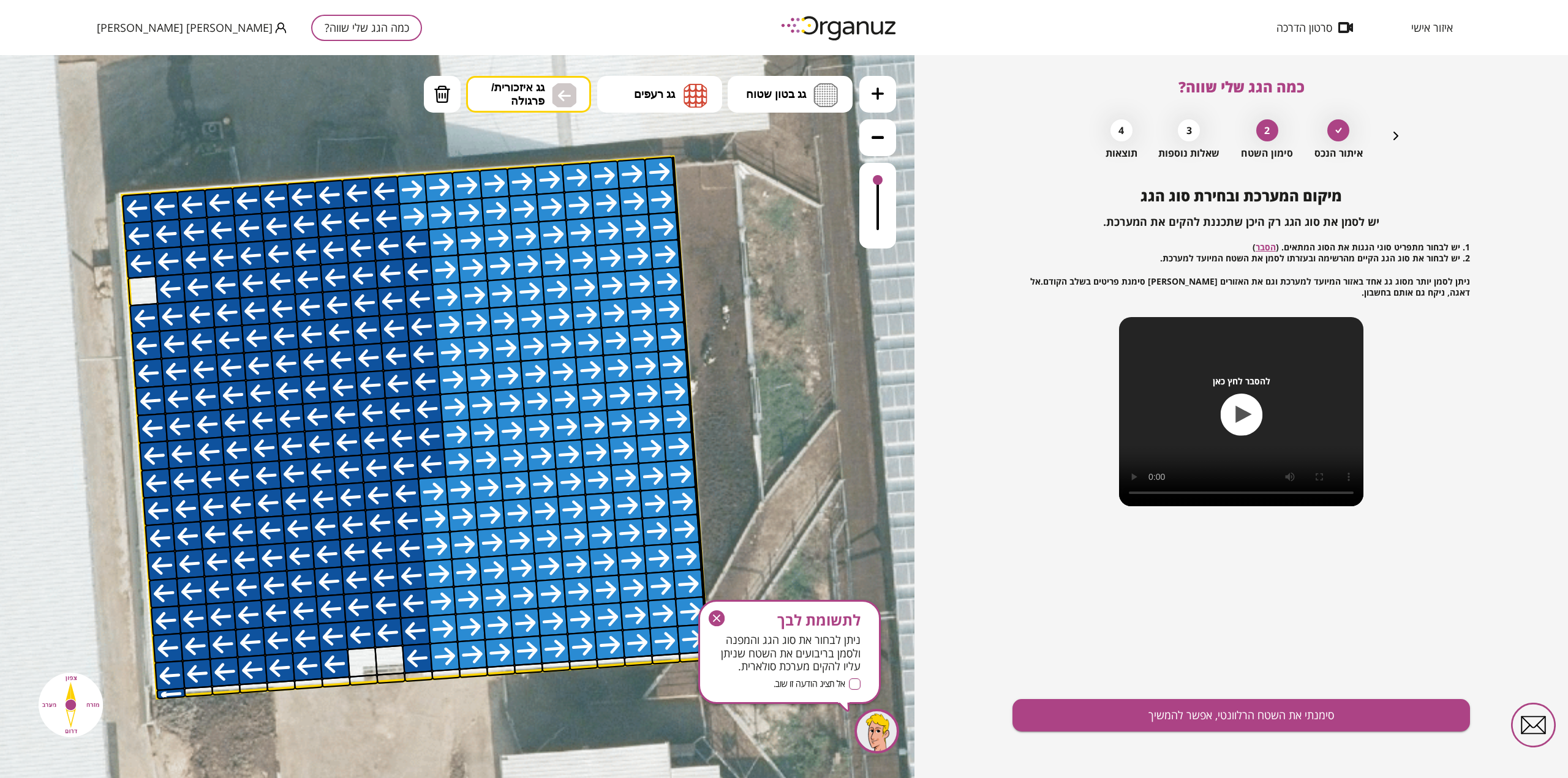
drag, startPoint x: 411, startPoint y: 624, endPoint x: 373, endPoint y: 494, distance: 135.4
click at [532, 93] on span "גג איזכורית/ פרגולה" at bounding box center [518, 94] width 53 height 27
click at [538, 282] on div ".st0 { fill: #FFFFFF; } 10" at bounding box center [457, 416] width 914 height 723
drag, startPoint x: 416, startPoint y: 240, endPoint x: 422, endPoint y: 455, distance: 215.1
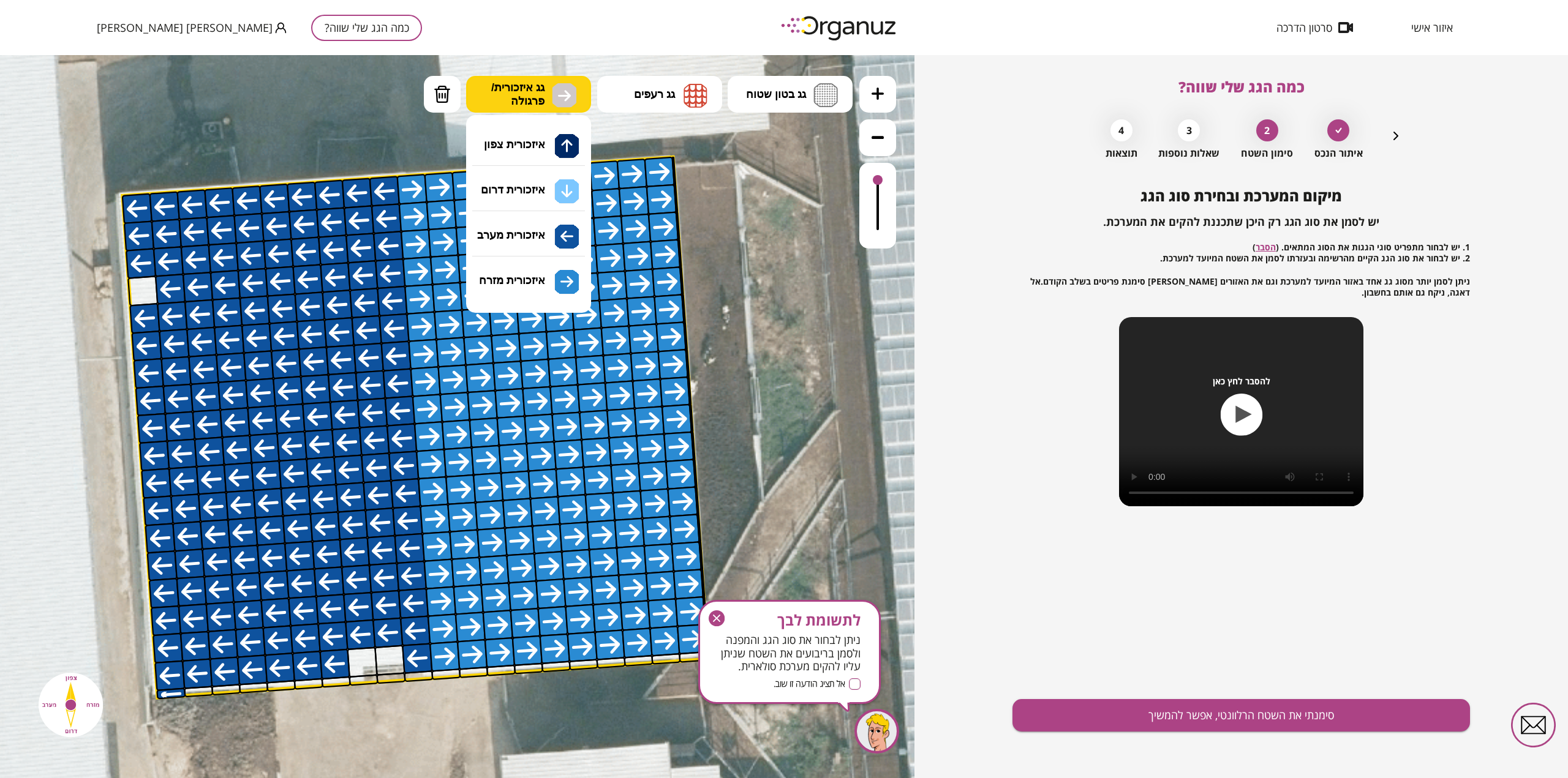
click at [549, 92] on button "גג איזכורית/ פרגולה" at bounding box center [529, 94] width 125 height 36
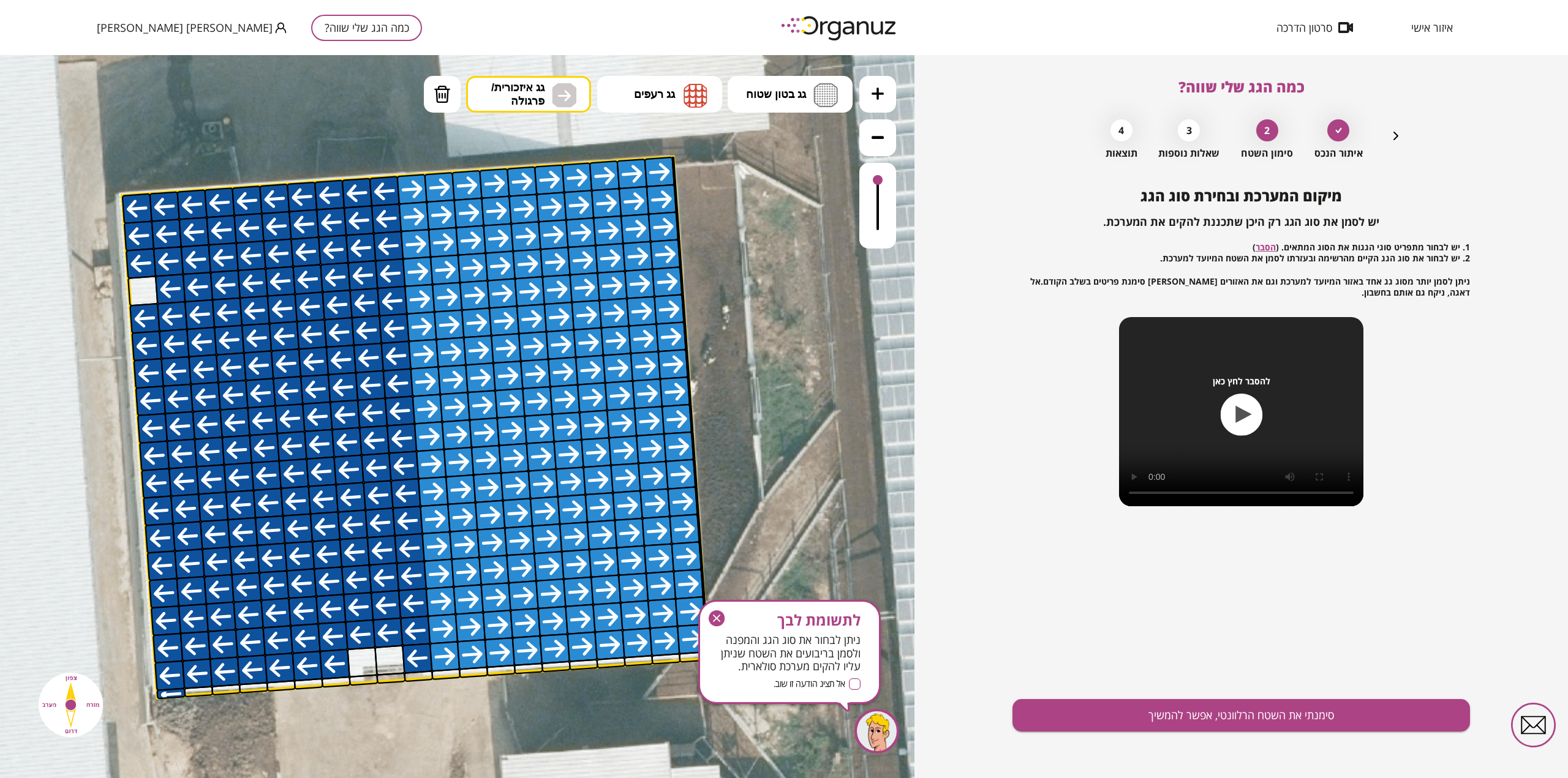
drag, startPoint x: 450, startPoint y: 653, endPoint x: 683, endPoint y: 645, distance: 233.1
click at [437, 83] on button "מחיקה" at bounding box center [441, 94] width 36 height 36
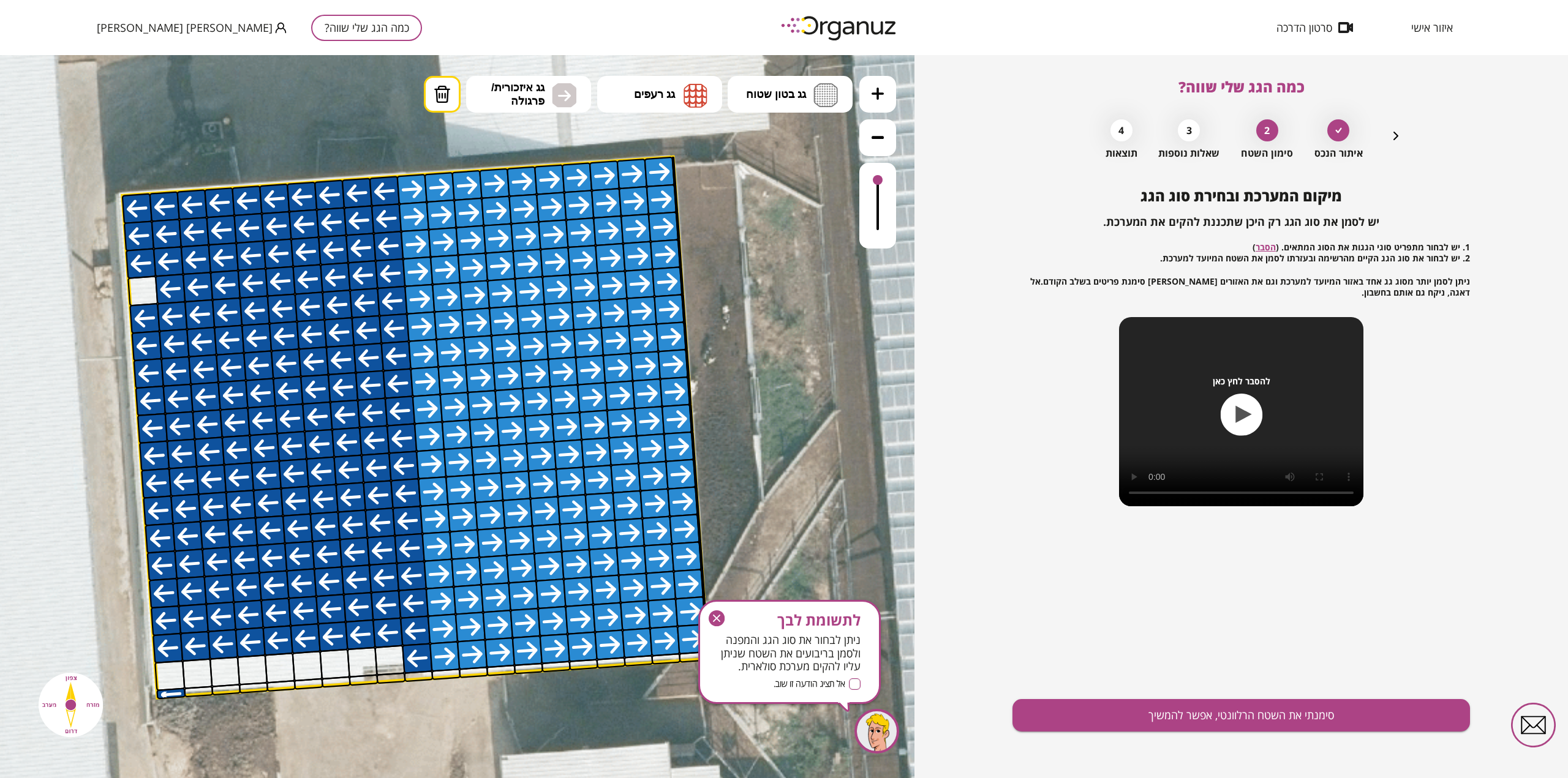
drag, startPoint x: 165, startPoint y: 678, endPoint x: 351, endPoint y: 662, distance: 186.7
click at [505, 93] on span "גג איזכורית/ פרגולה" at bounding box center [518, 94] width 53 height 27
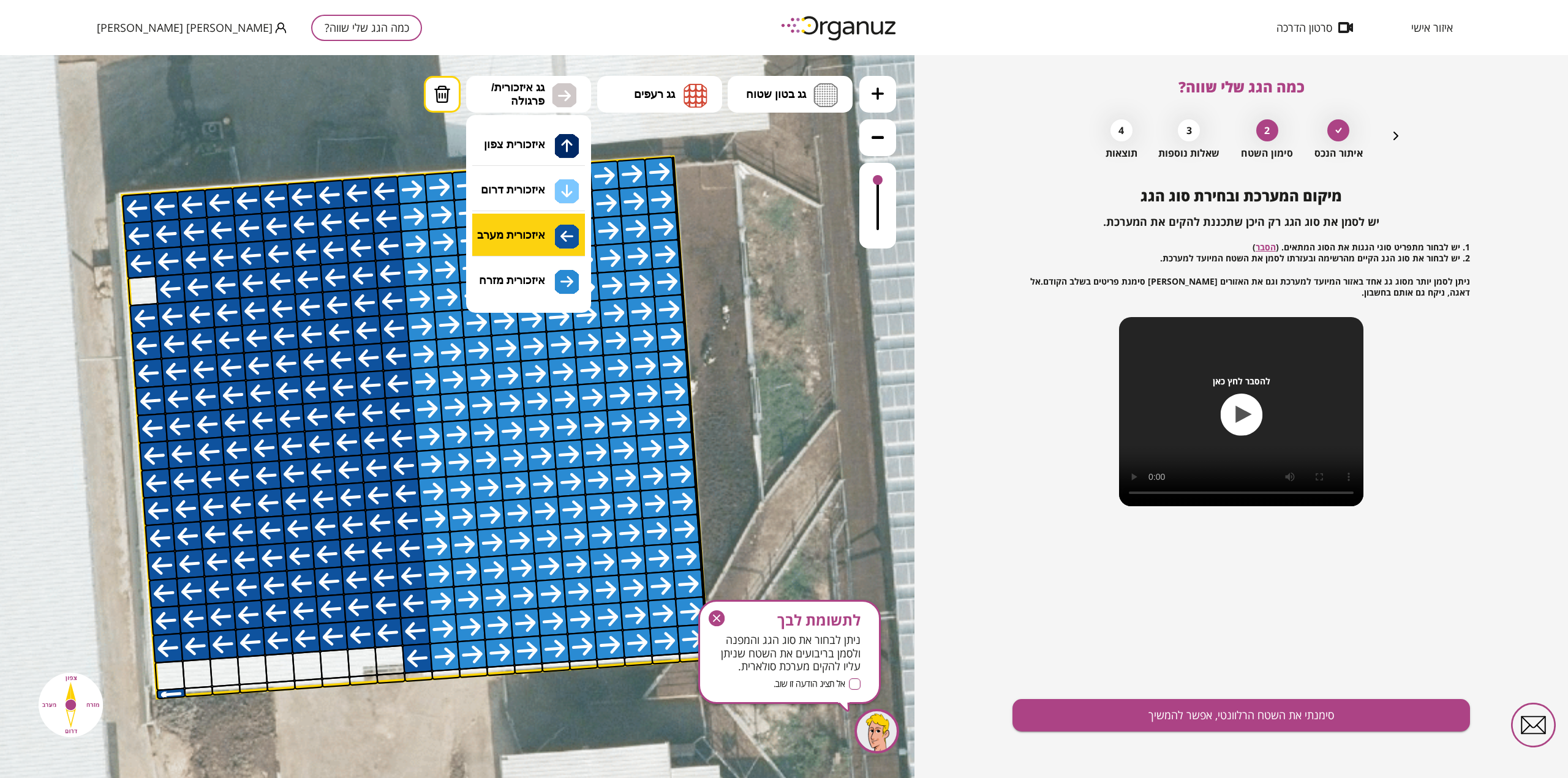
click at [522, 240] on div ".st0 { fill: #FFFFFF; } 10" at bounding box center [457, 416] width 914 height 723
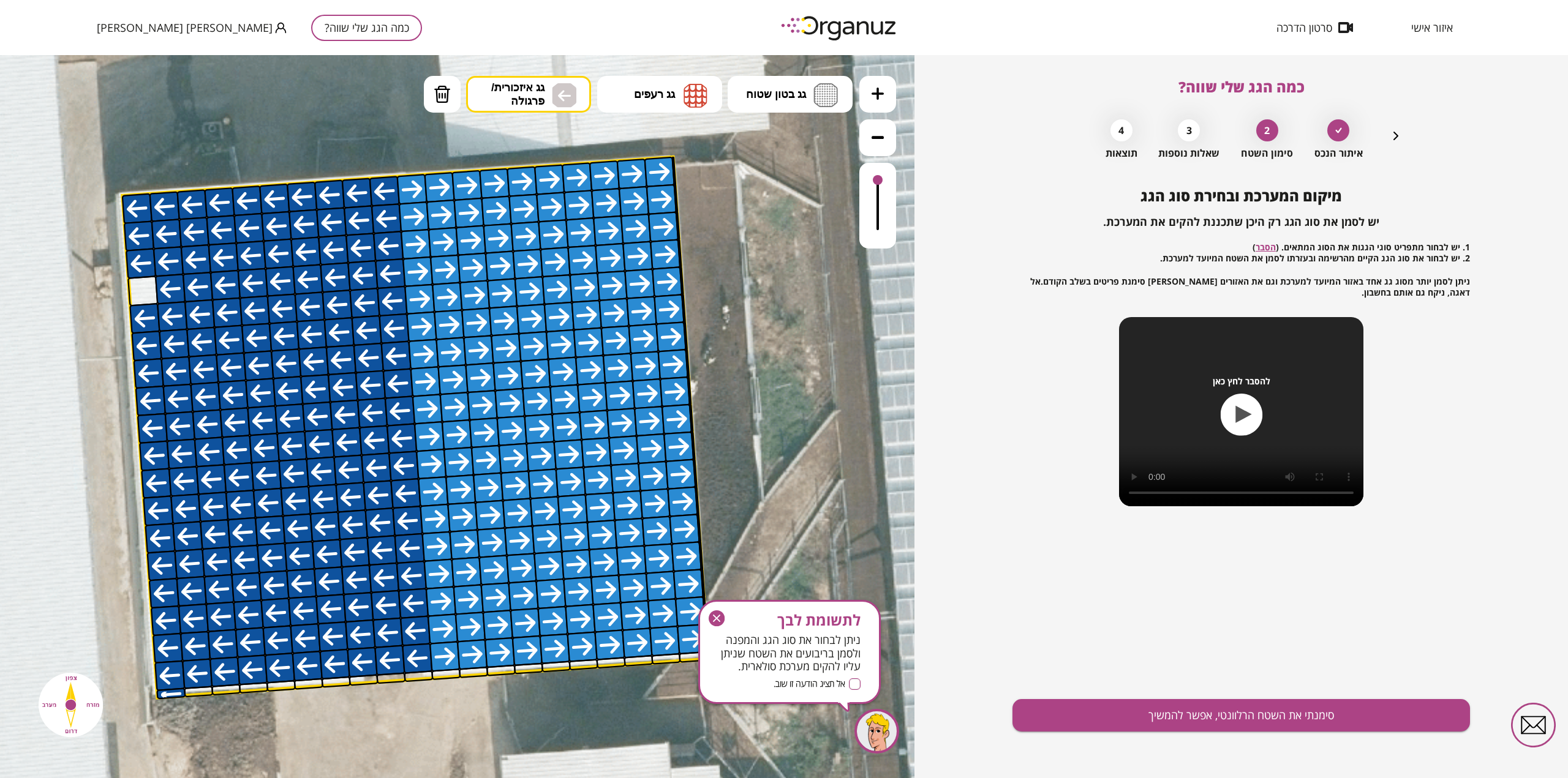
drag, startPoint x: 386, startPoint y: 661, endPoint x: 180, endPoint y: 669, distance: 206.2
click at [437, 96] on img at bounding box center [442, 94] width 17 height 19
drag, startPoint x: 412, startPoint y: 651, endPoint x: 372, endPoint y: 655, distance: 40.2
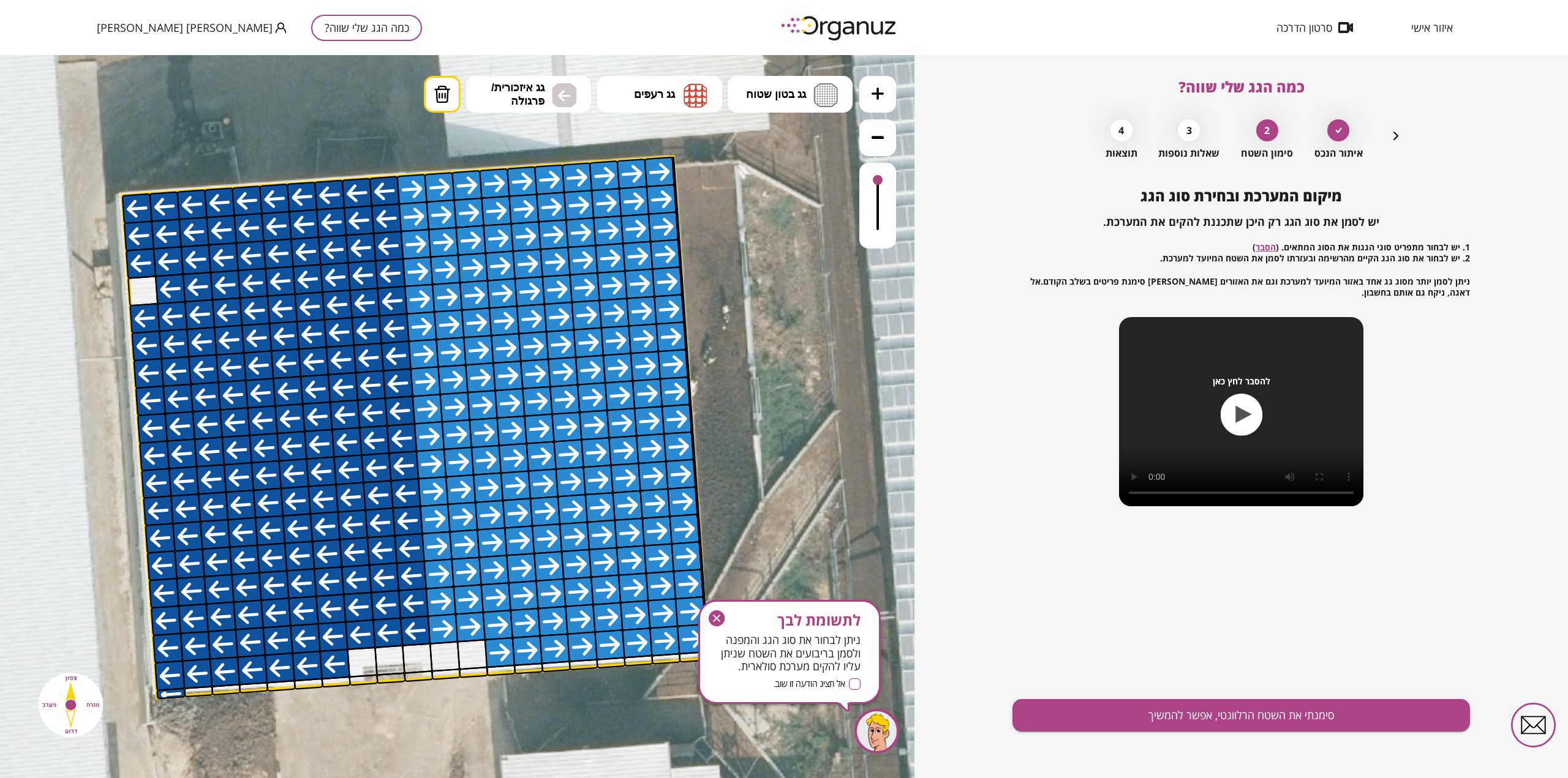
click at [1162, 719] on button "סימנתי את השטח הרלוונטי, אפשר להמשיך" at bounding box center [1241, 716] width 458 height 32
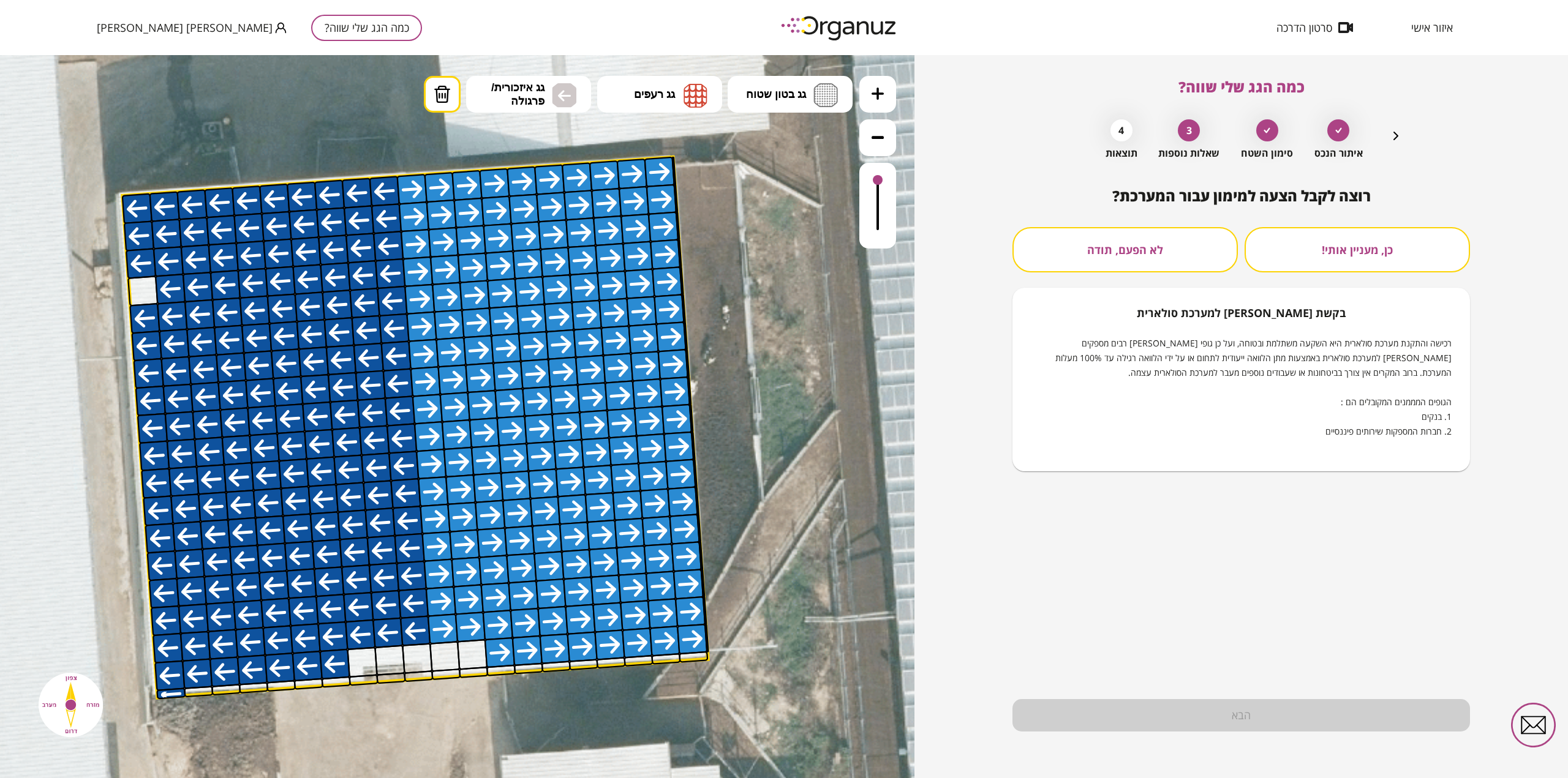
click at [1136, 261] on button "לא הפעם, תודה" at bounding box center [1125, 250] width 225 height 45
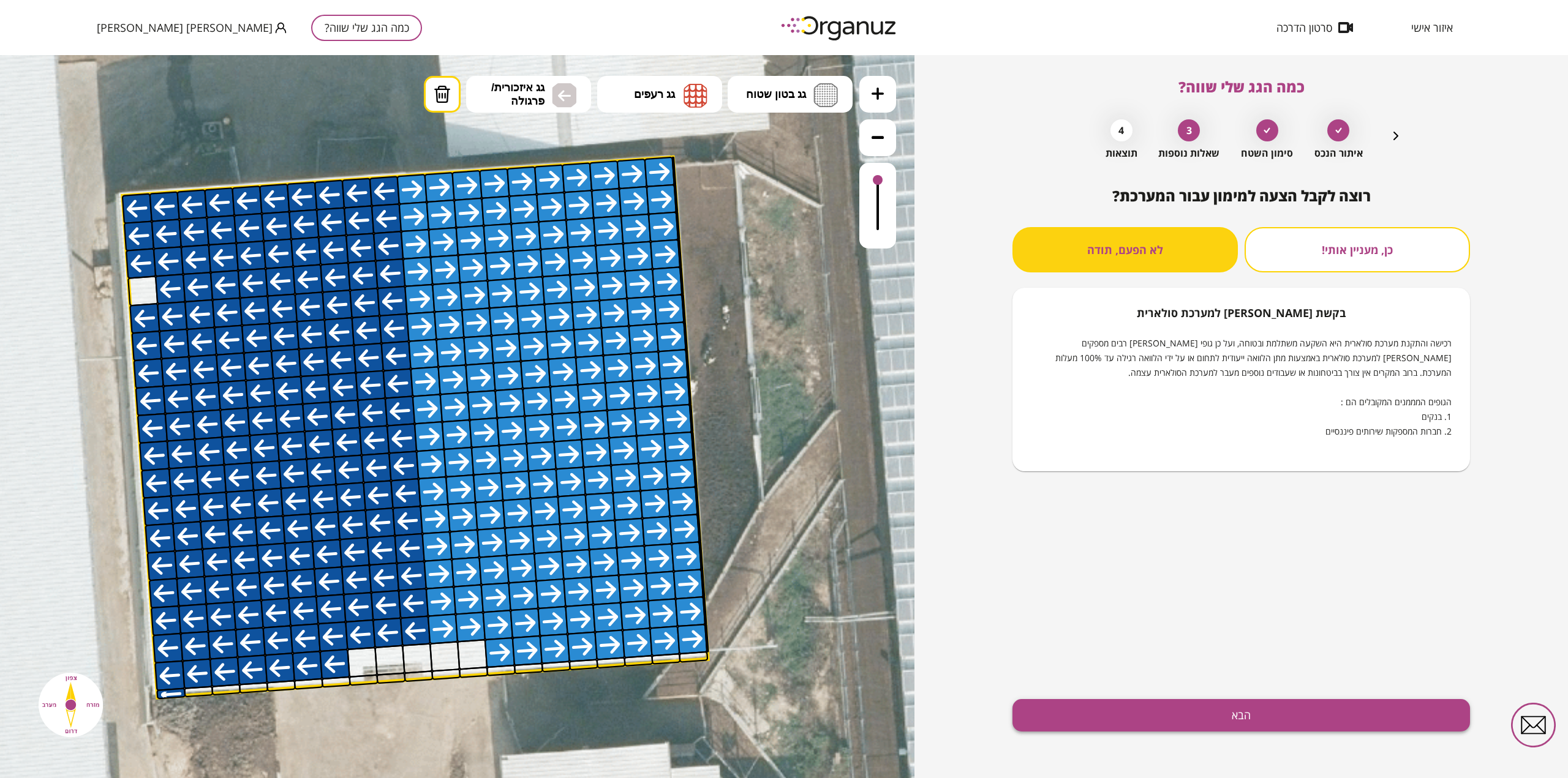
click at [1276, 717] on button "הבא" at bounding box center [1241, 716] width 458 height 32
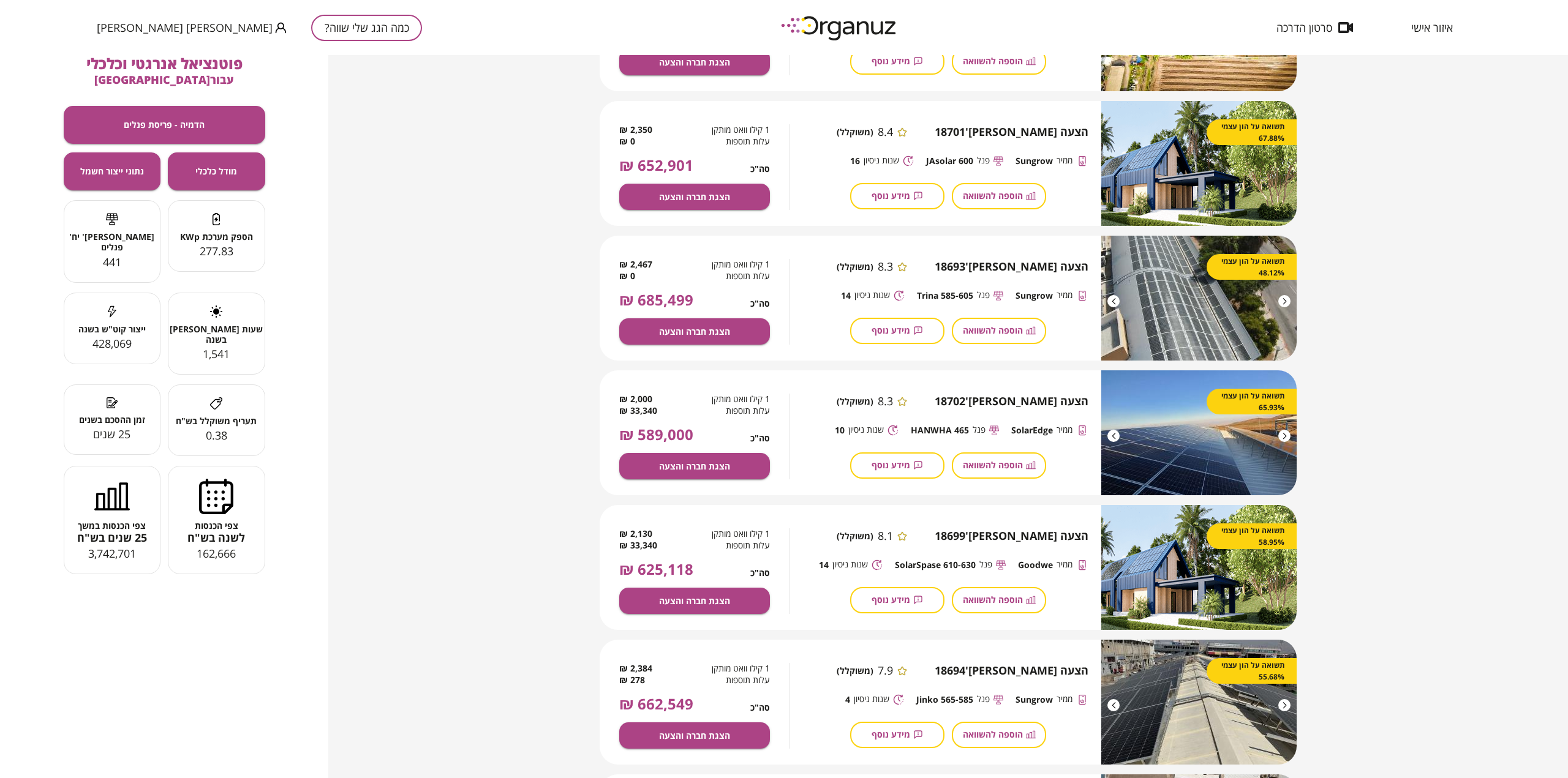
scroll to position [306, 0]
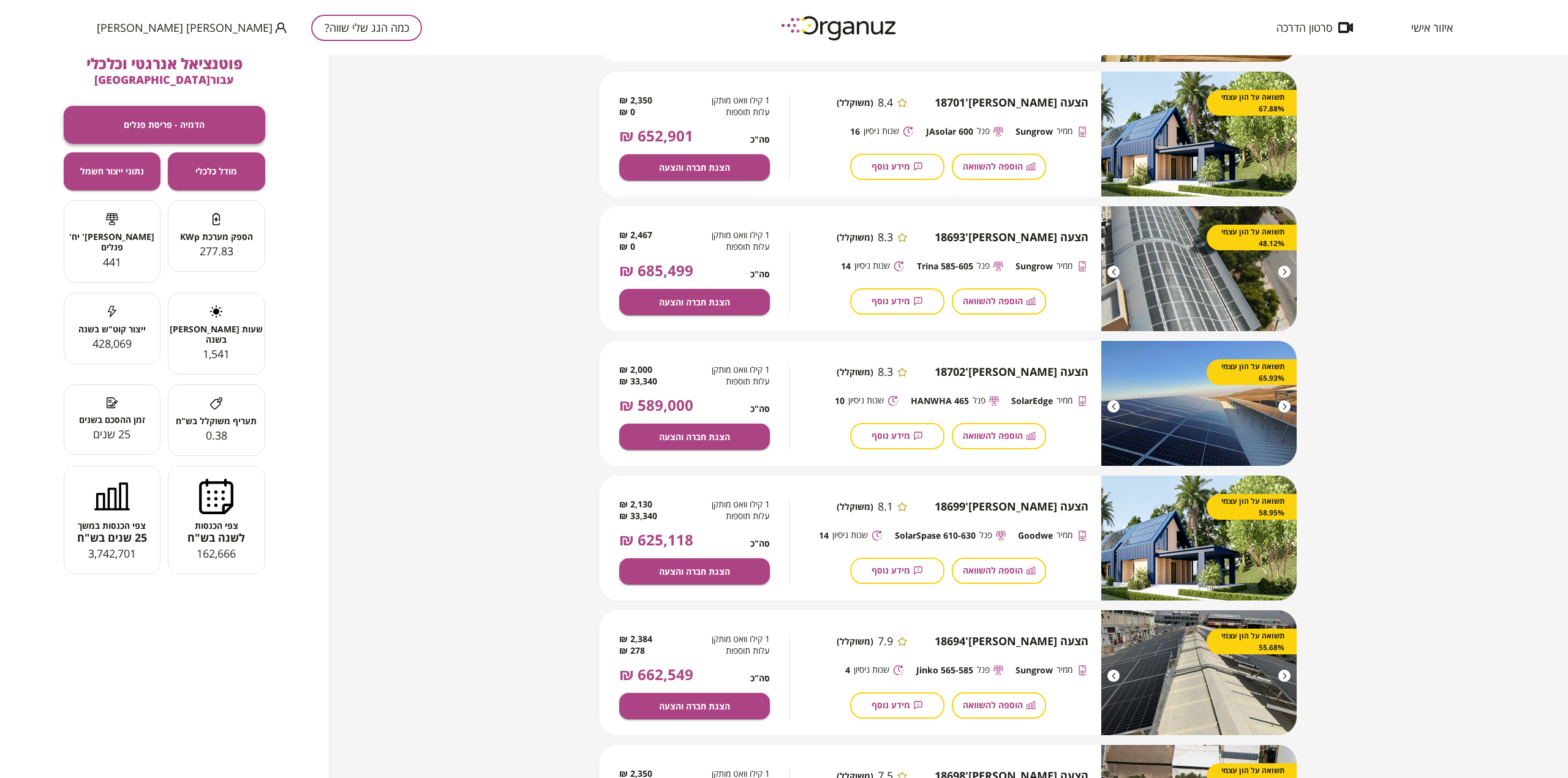
click at [152, 119] on span "הדמיה - פריסת פנלים" at bounding box center [164, 124] width 81 height 11
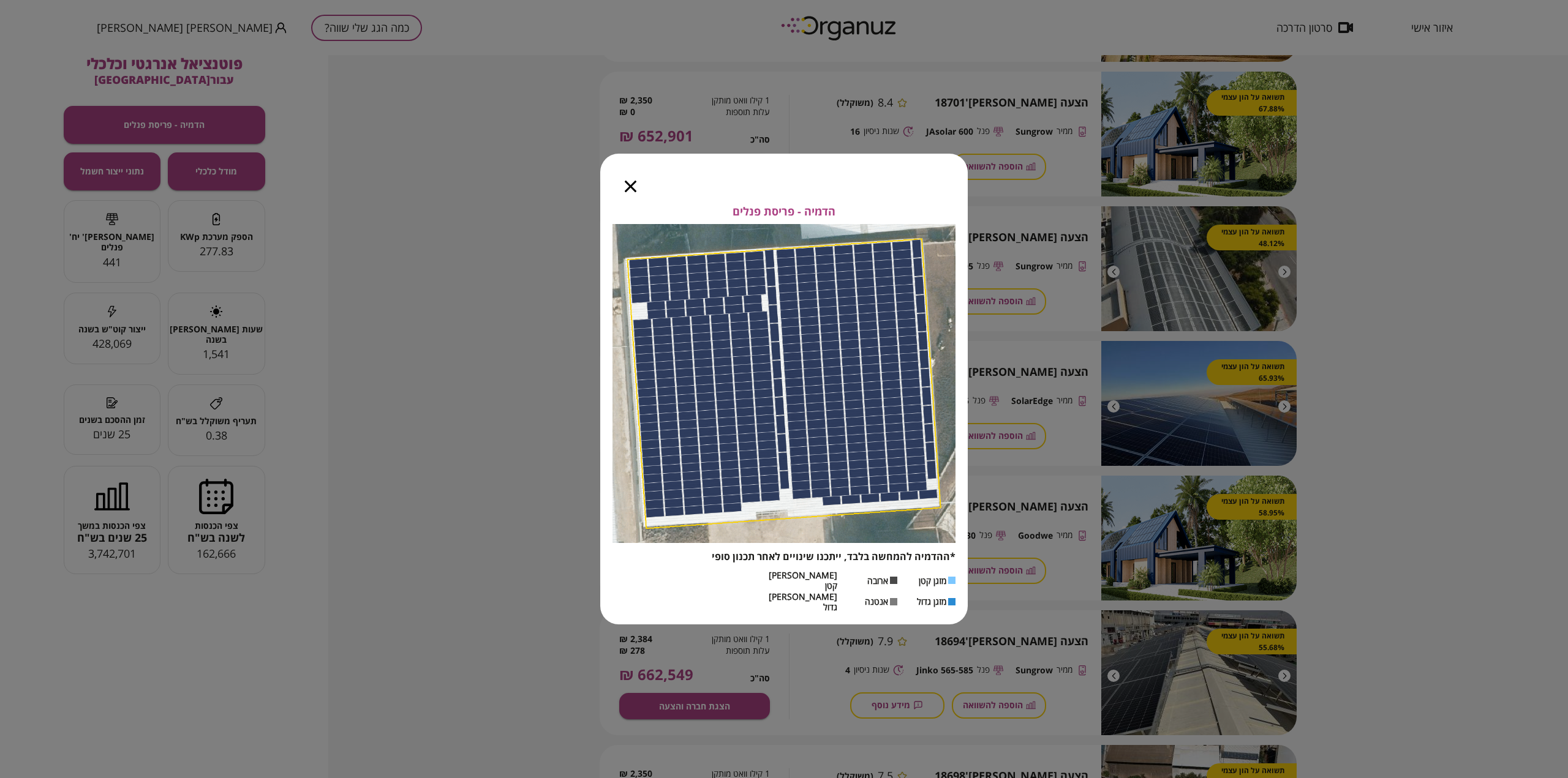
click at [228, 175] on div "הדמיה - פריסת פנלים *ההדמיה להמחשה בלבד, ייתכנו שינויים לאחר תכנון סופי מזגן קט…" at bounding box center [784, 389] width 1568 height 778
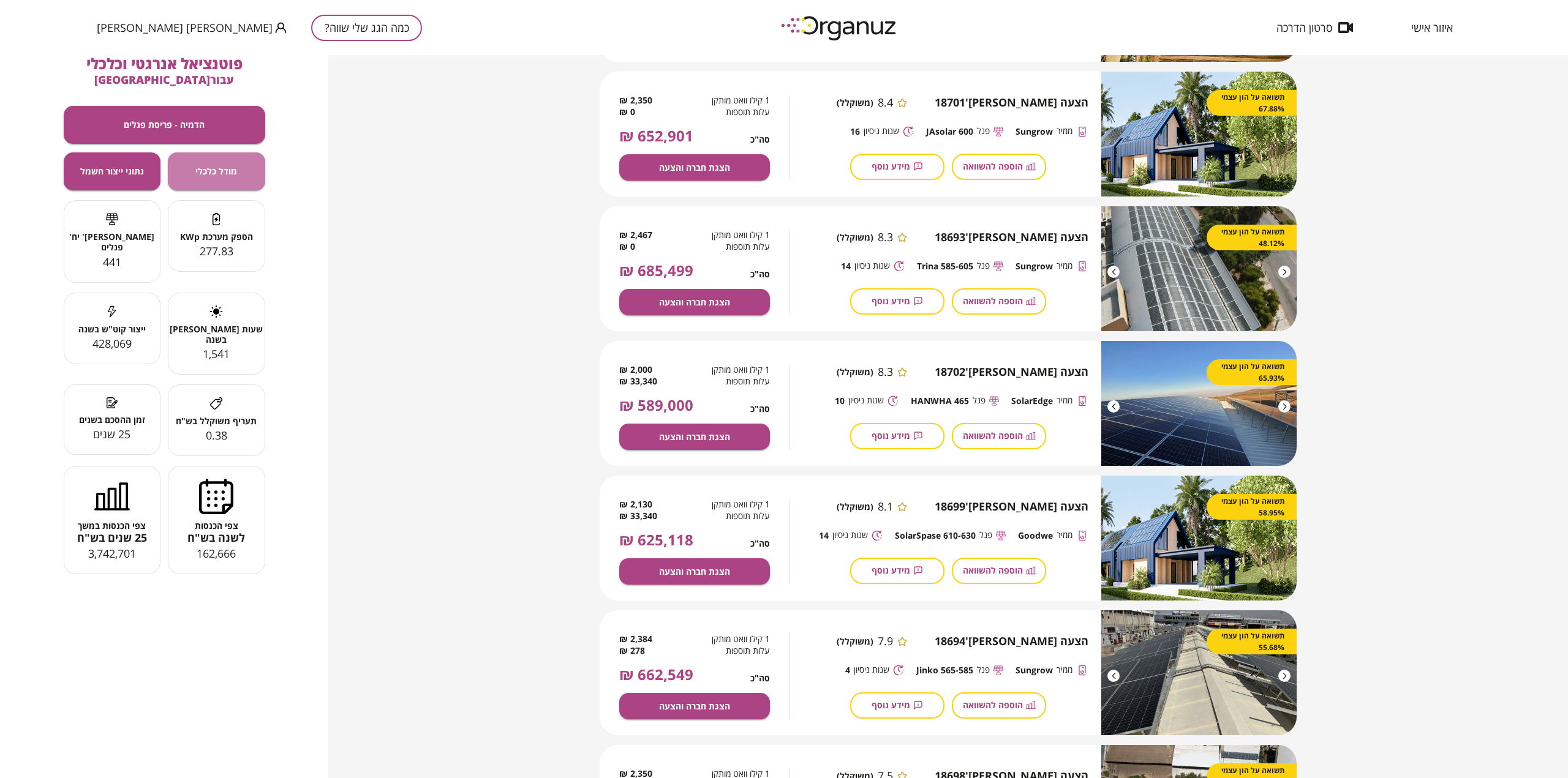
click at [228, 175] on span "מודל כלכלי" at bounding box center [215, 171] width 41 height 11
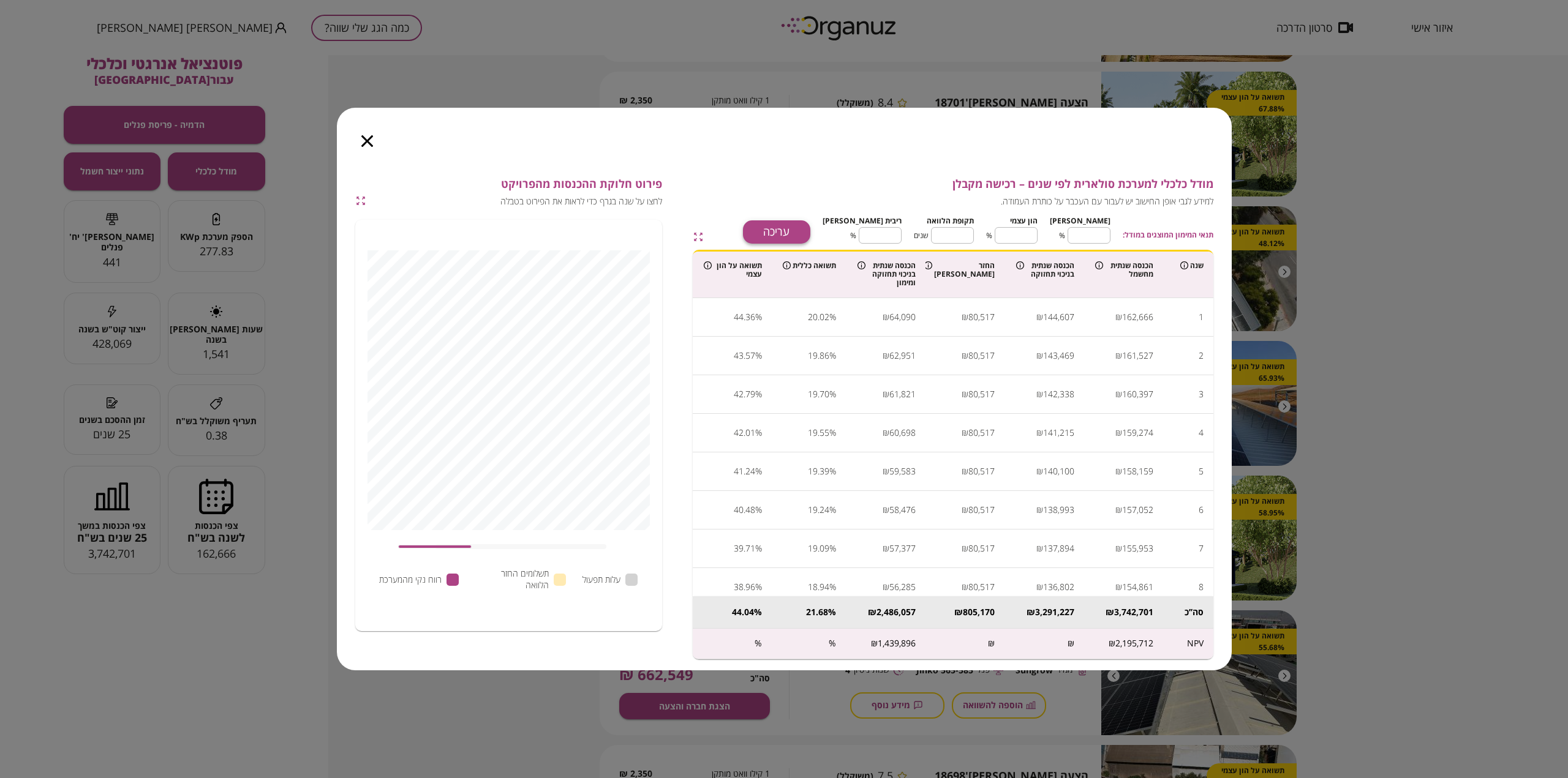
click at [811, 237] on button "עריכה" at bounding box center [776, 232] width 67 height 23
drag, startPoint x: 1021, startPoint y: 235, endPoint x: 1121, endPoint y: 254, distance: 101.8
click at [1055, 235] on div "[PERSON_NAME] ** ​ % הון עצמי ** ​ % תקופת הלוואה ** ​ שנים ריבית [PERSON_NAME]…" at bounding box center [966, 227] width 288 height 32
type input "**"
type input "*"
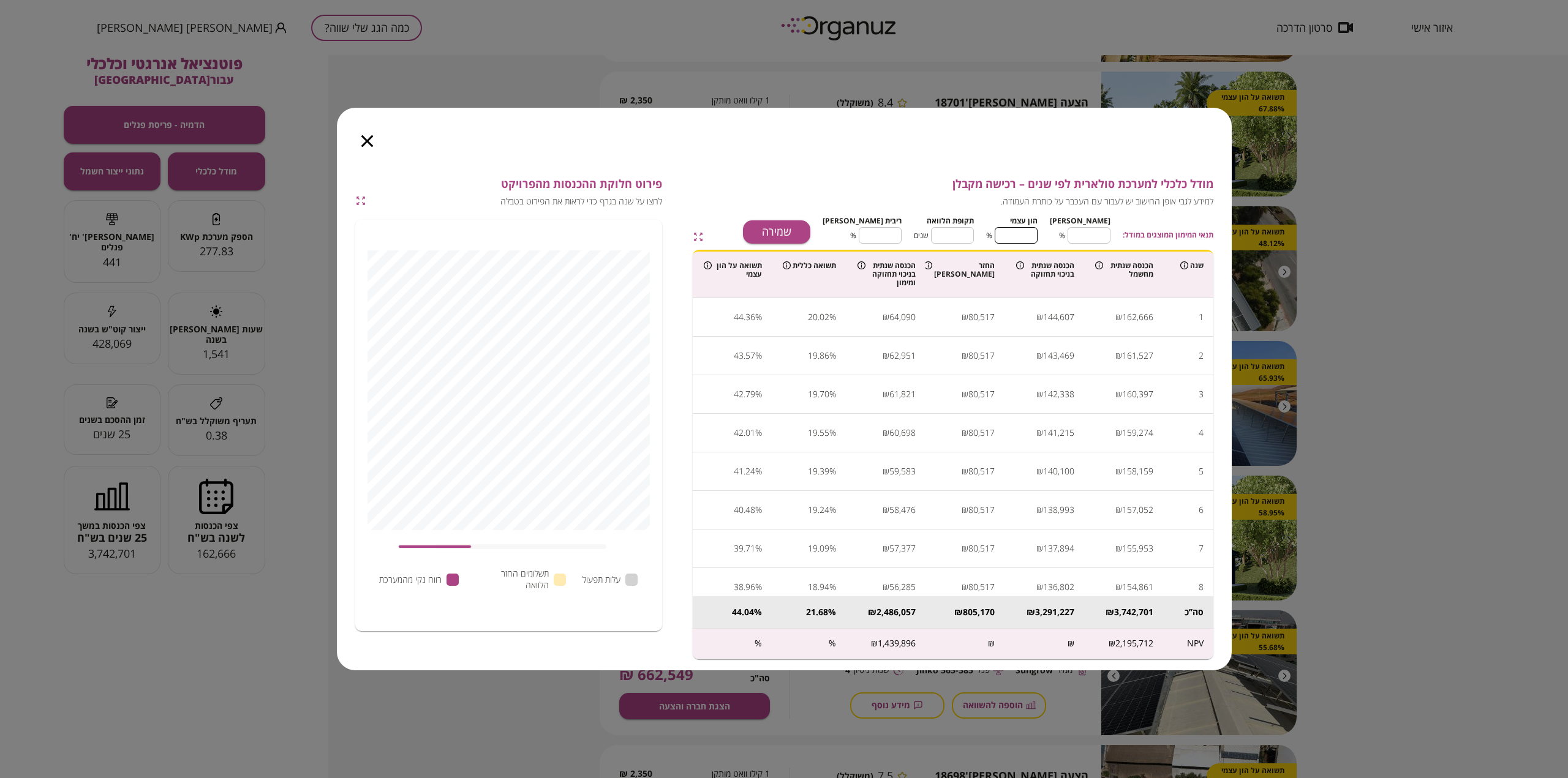
type input "**"
type input "*"
type input "***"
click at [806, 236] on button "שמירה" at bounding box center [776, 232] width 67 height 23
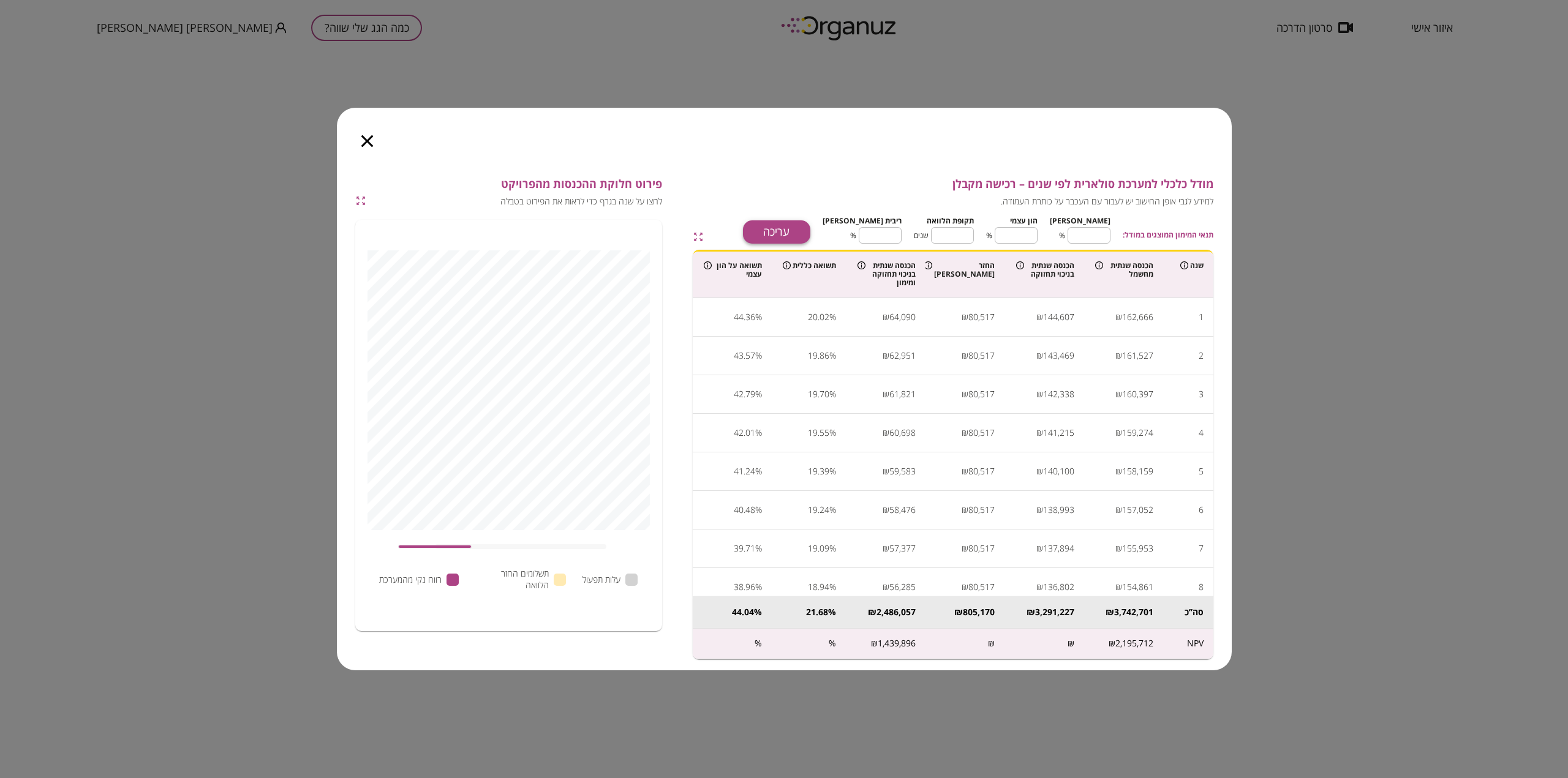
type input "**"
type input "*"
type input "***"
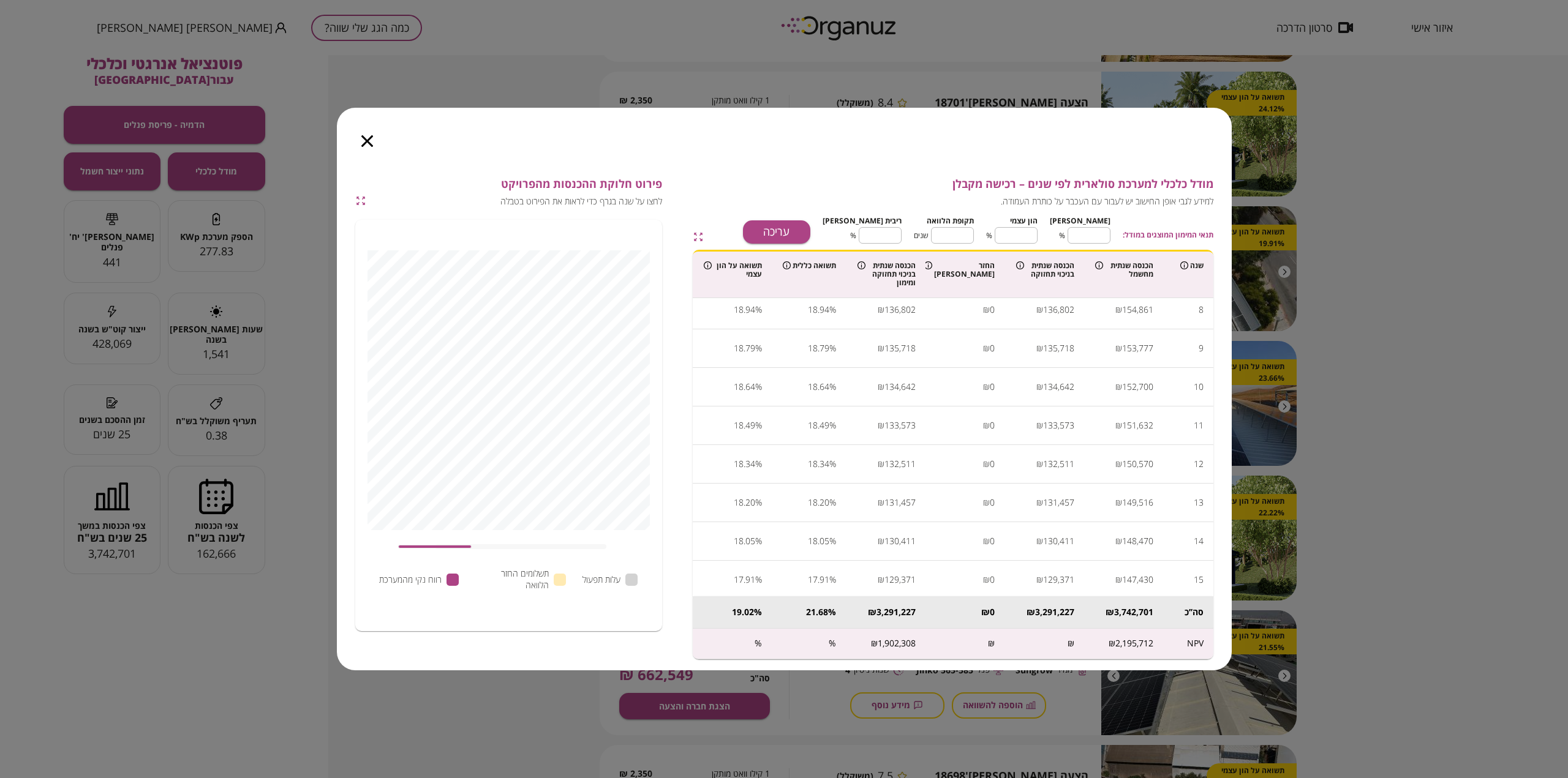
scroll to position [666, 0]
click at [360, 150] on div at bounding box center [367, 134] width 61 height 52
click at [366, 142] on icon "button" at bounding box center [367, 141] width 11 height 11
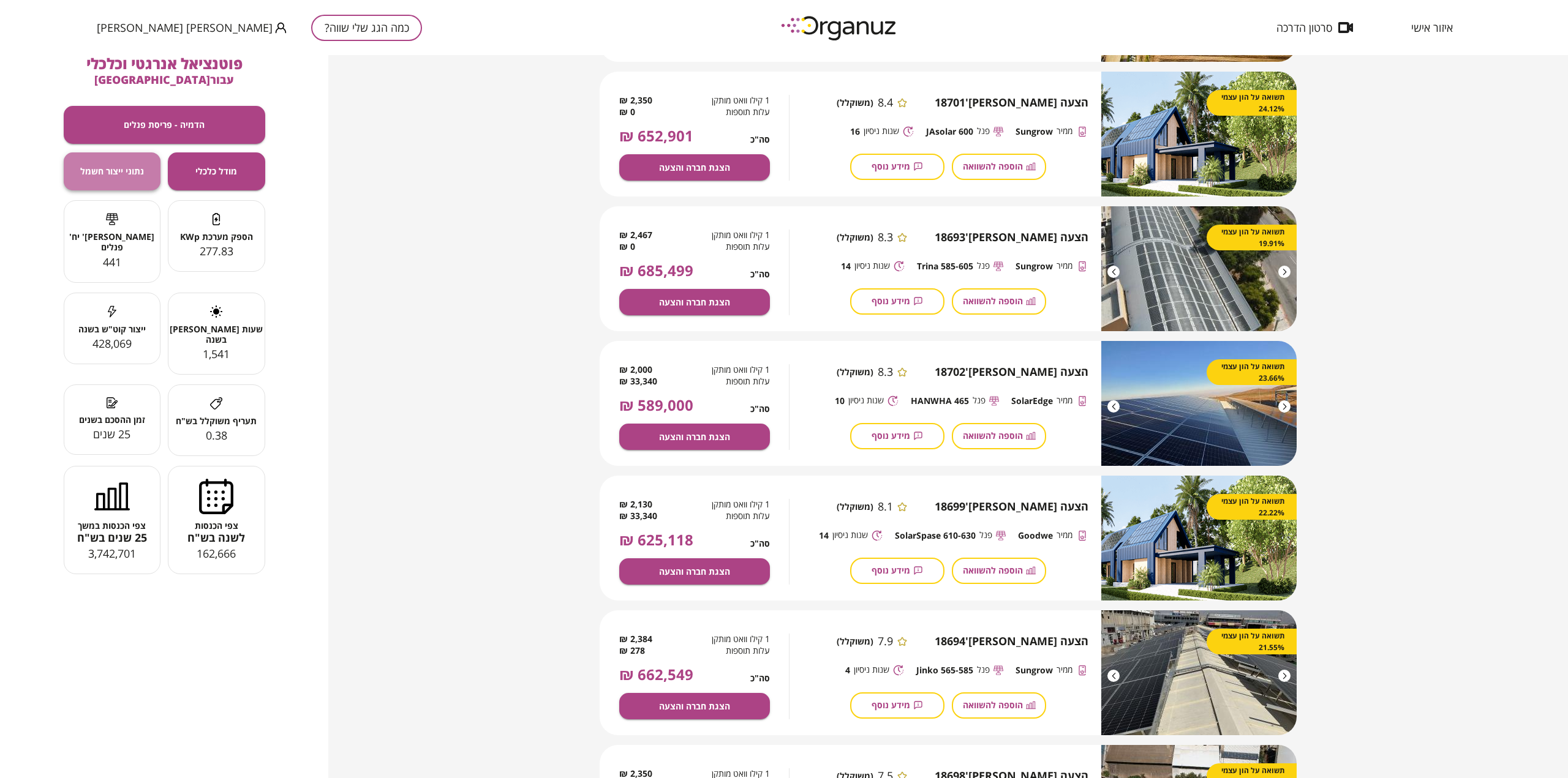
click at [107, 179] on button "נתוני ייצור חשמל" at bounding box center [113, 171] width 97 height 38
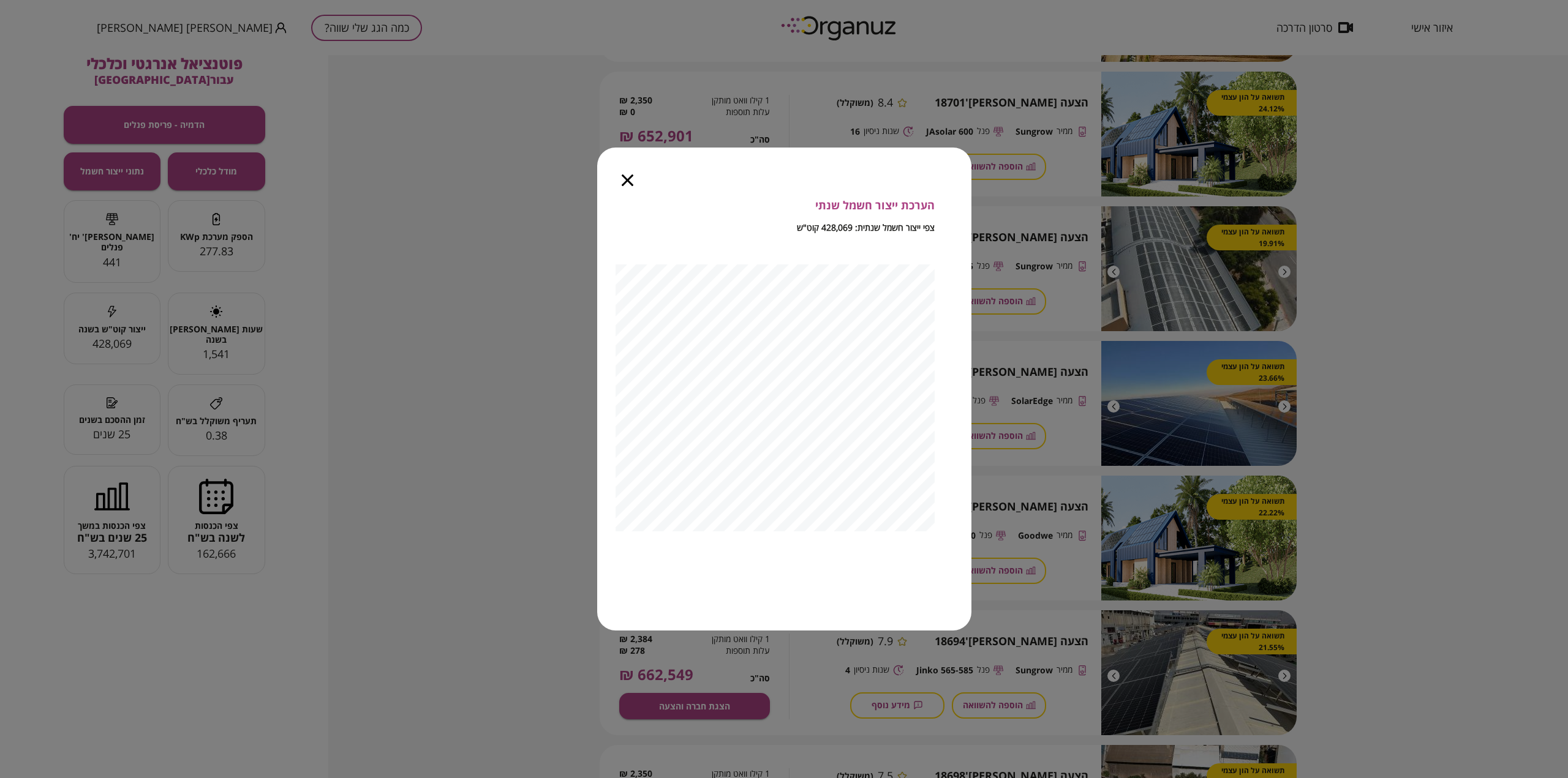
click at [627, 179] on icon "button" at bounding box center [628, 181] width 11 height 11
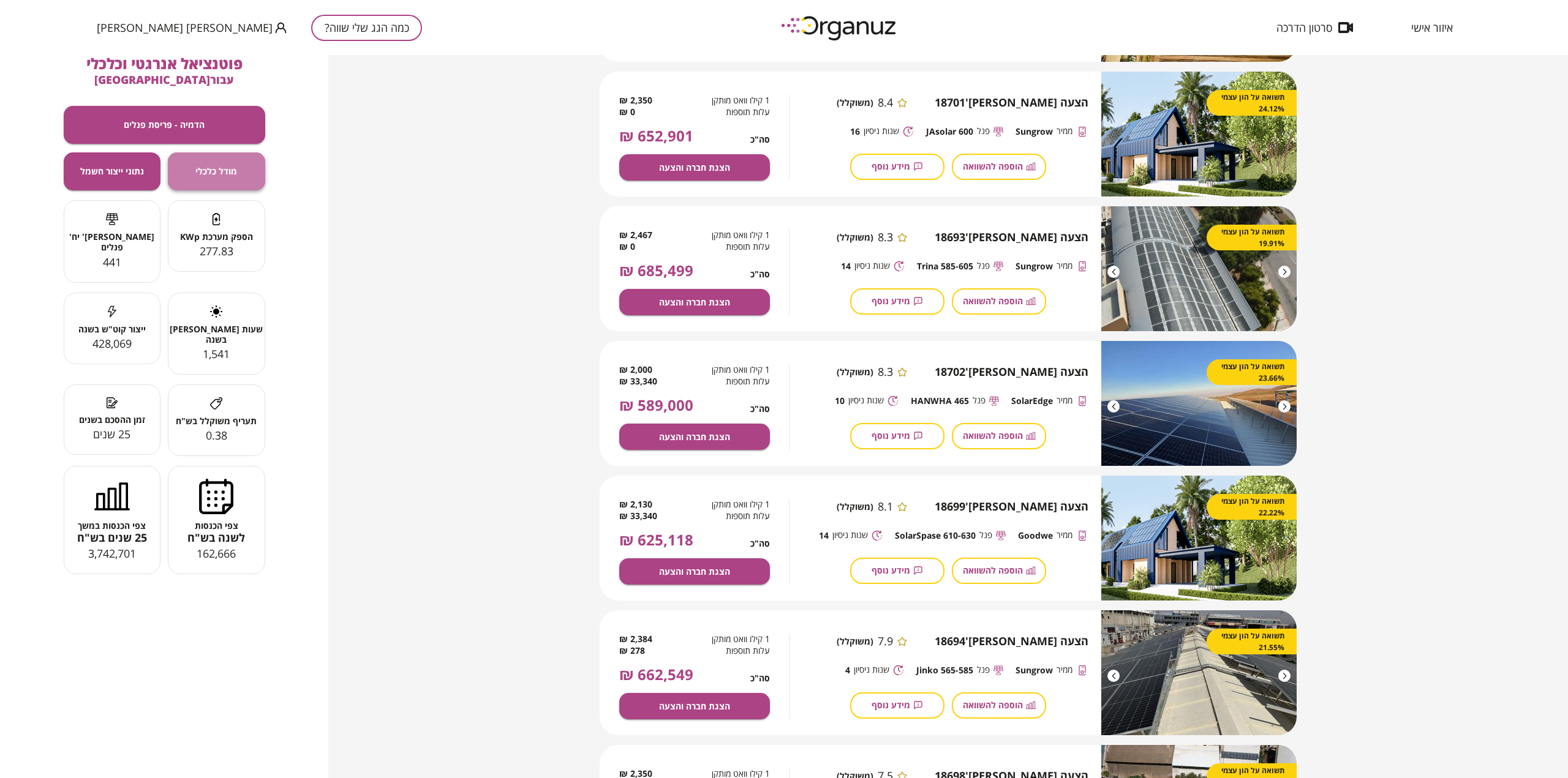
click at [224, 172] on span "מודל כלכלי" at bounding box center [215, 171] width 41 height 11
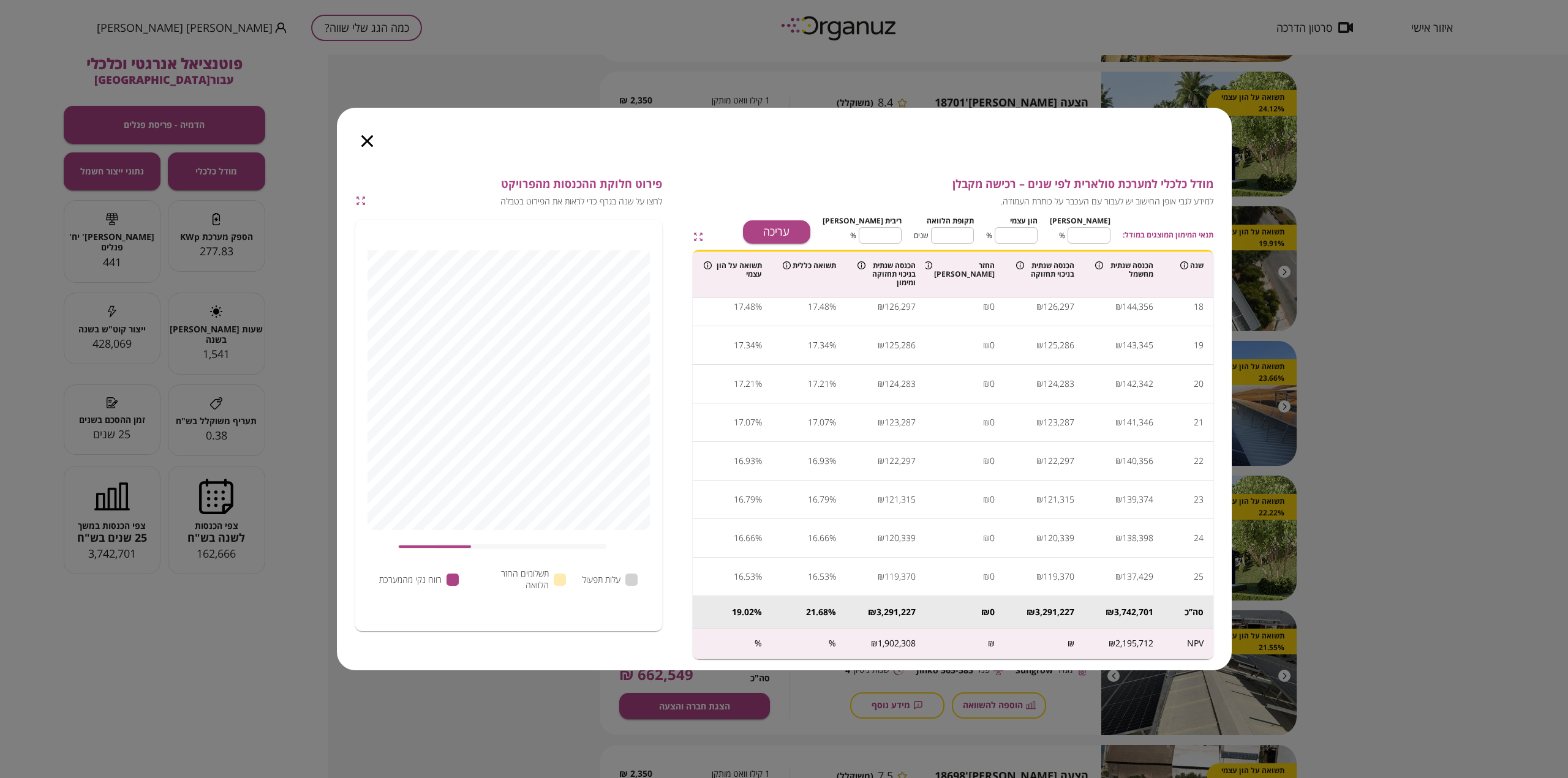
click at [358, 203] on icon "button" at bounding box center [360, 202] width 9 height 9
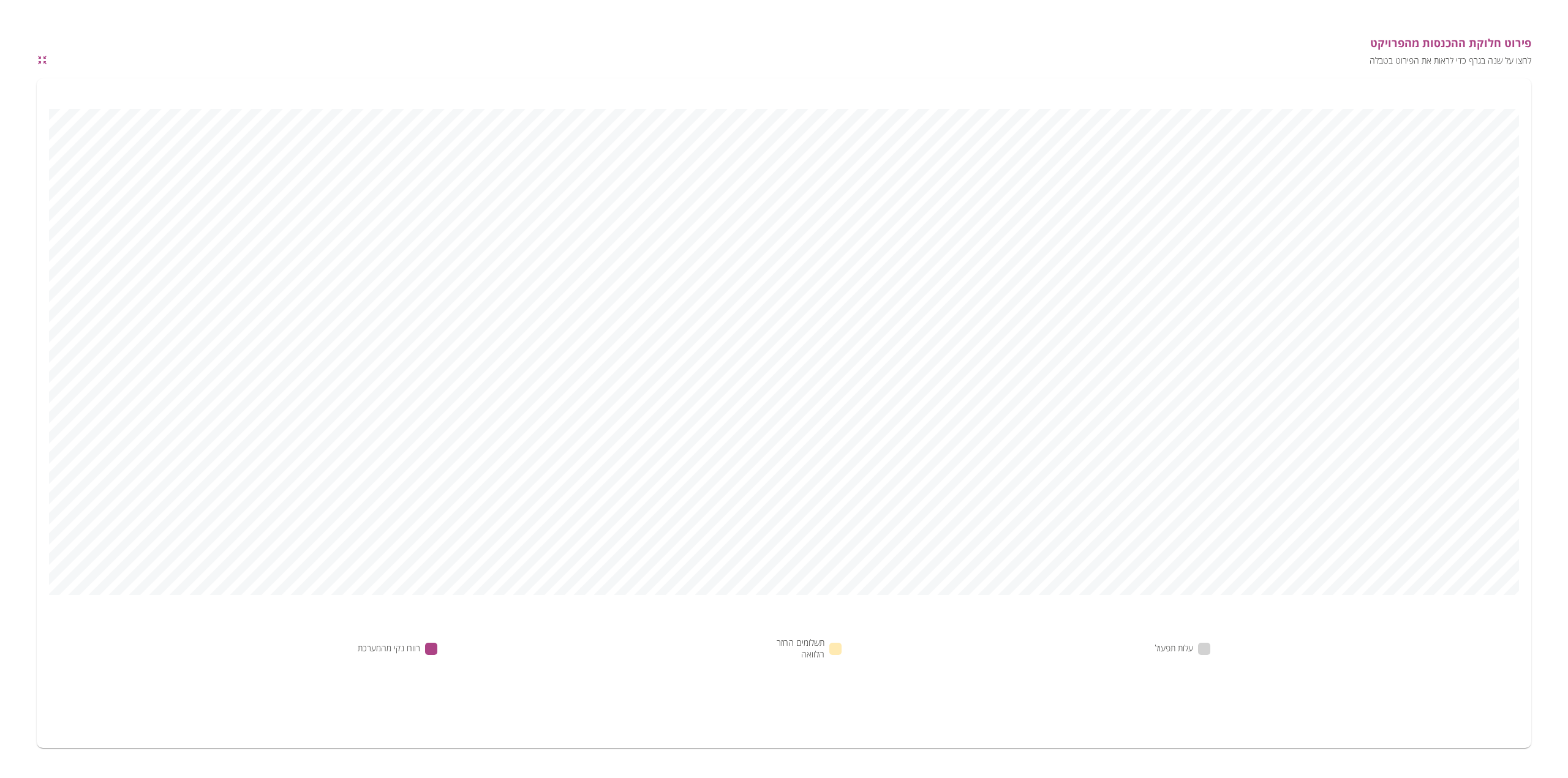
click at [44, 62] on icon "button" at bounding box center [45, 63] width 3 height 3
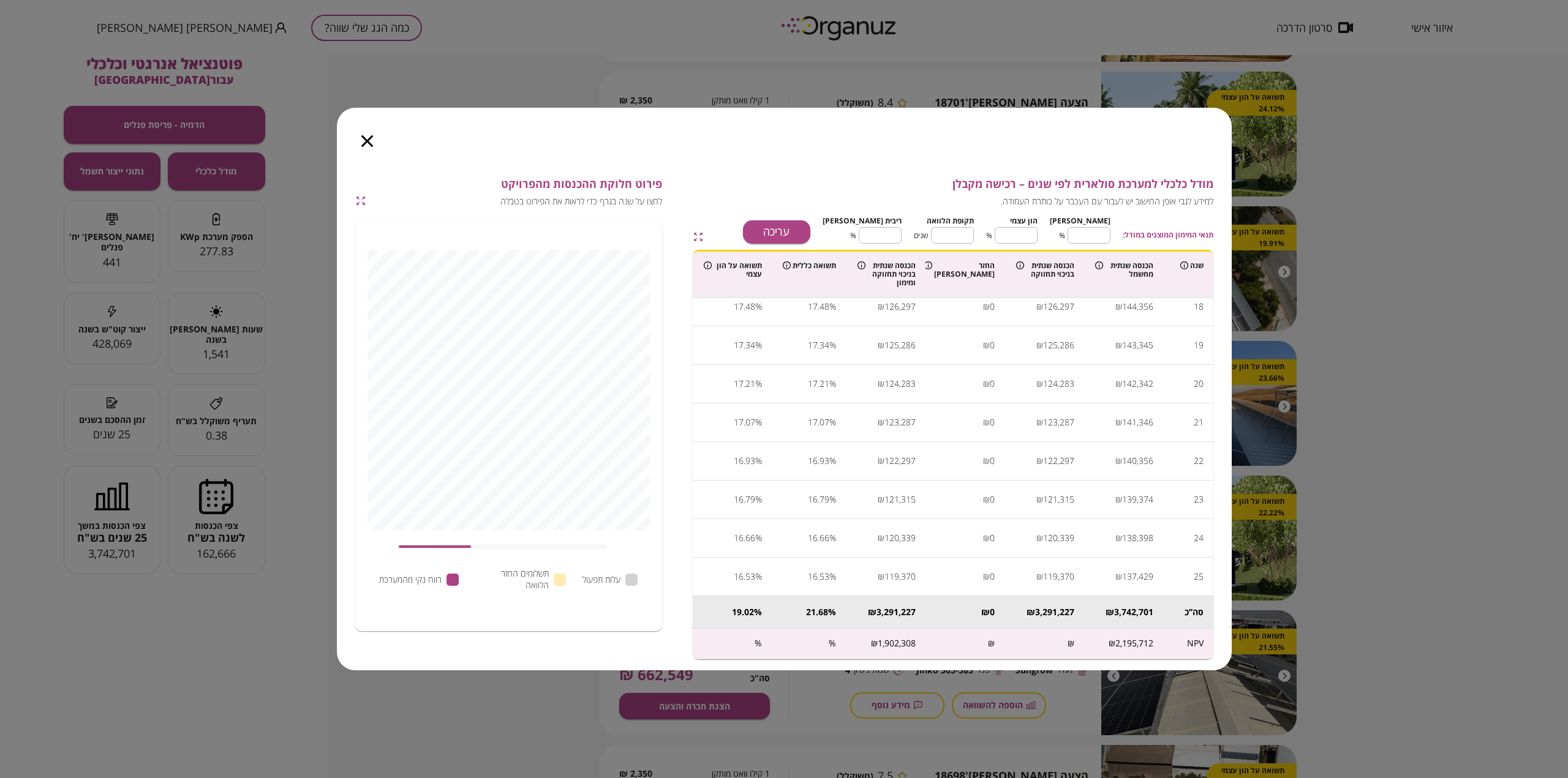
click at [104, 532] on div "מודל כלכלי למערכת סולארית לפי שנים – רכישה מקבלן למידע לגבי אופן החישוב יש לעבו…" at bounding box center [784, 389] width 1568 height 778
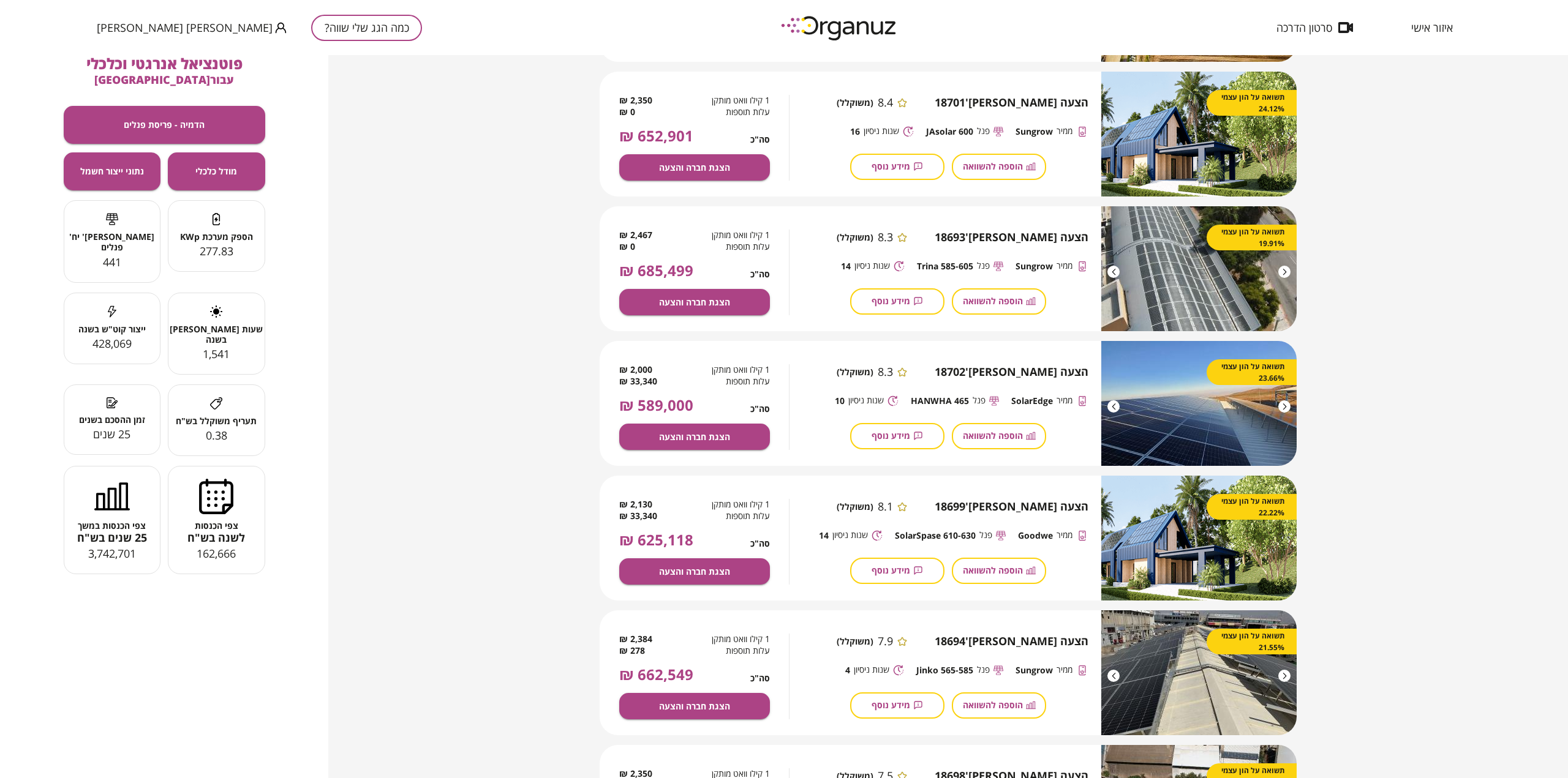
click at [104, 546] on span "3,742,701" at bounding box center [112, 554] width 48 height 15
click at [101, 415] on span "זמן ההסכם בשנים" at bounding box center [112, 419] width 96 height 11
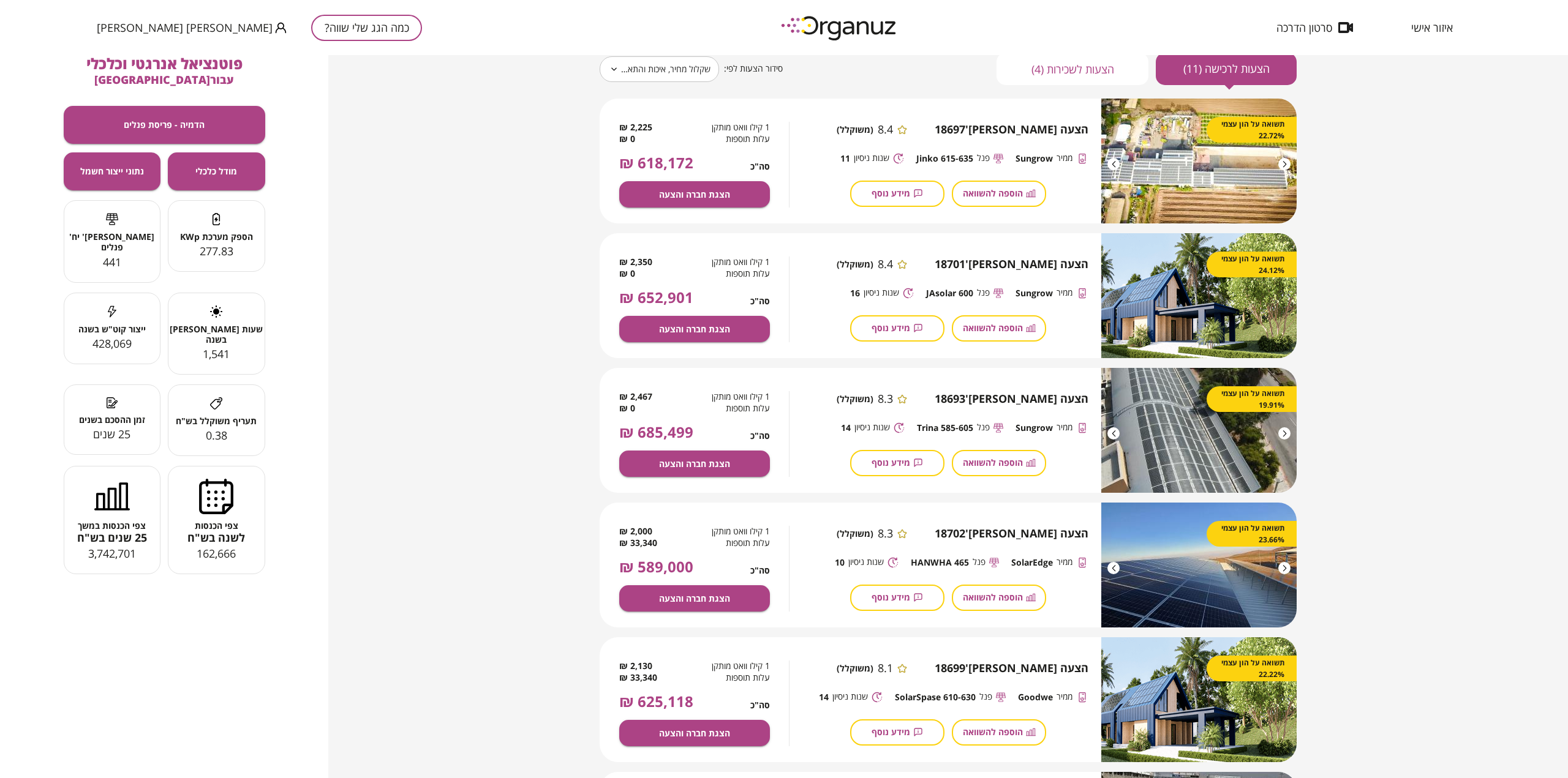
scroll to position [0, 0]
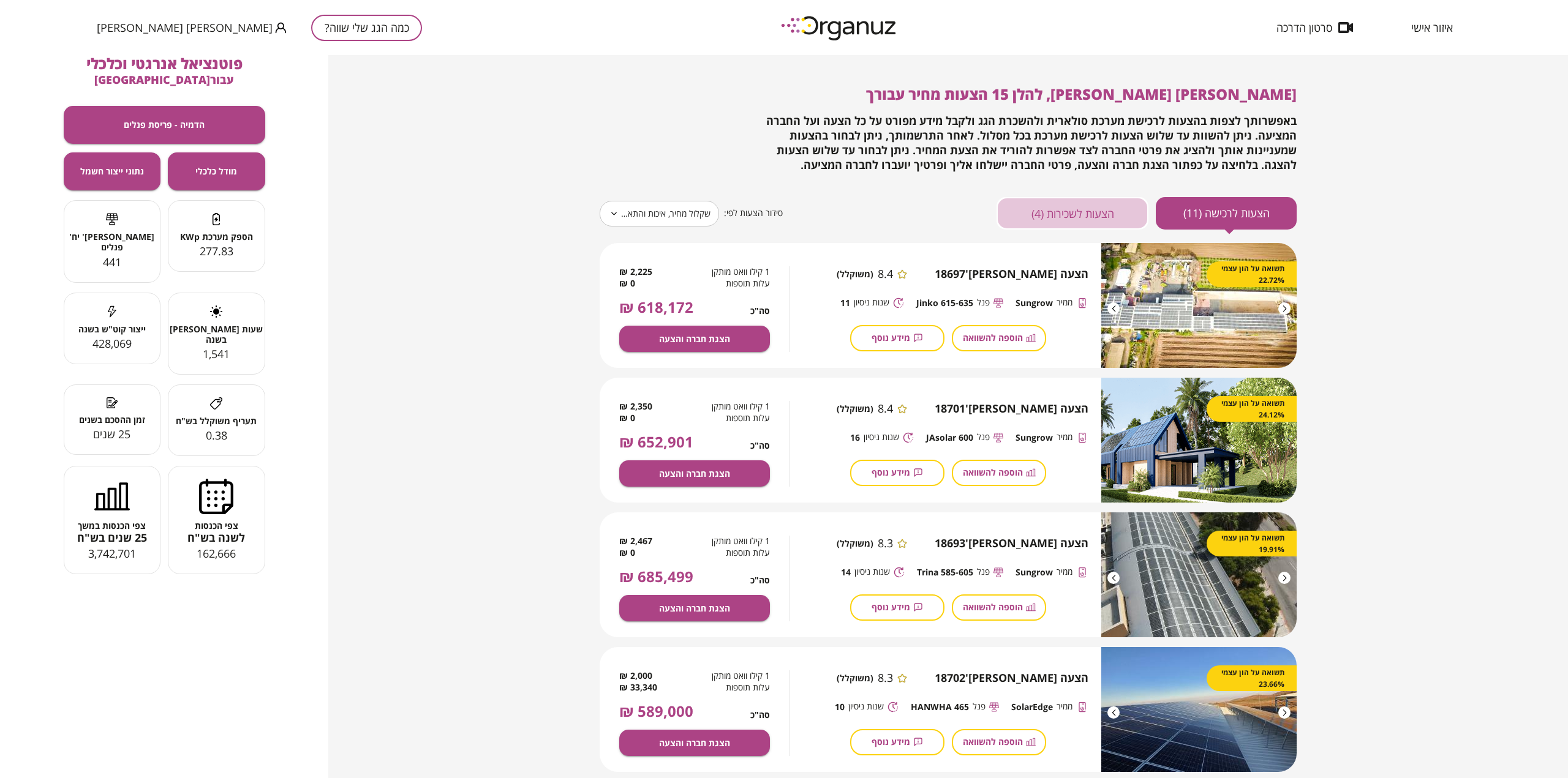
click at [1075, 213] on button "הצעות לשכירות (4)" at bounding box center [1073, 214] width 152 height 32
type input "*****"
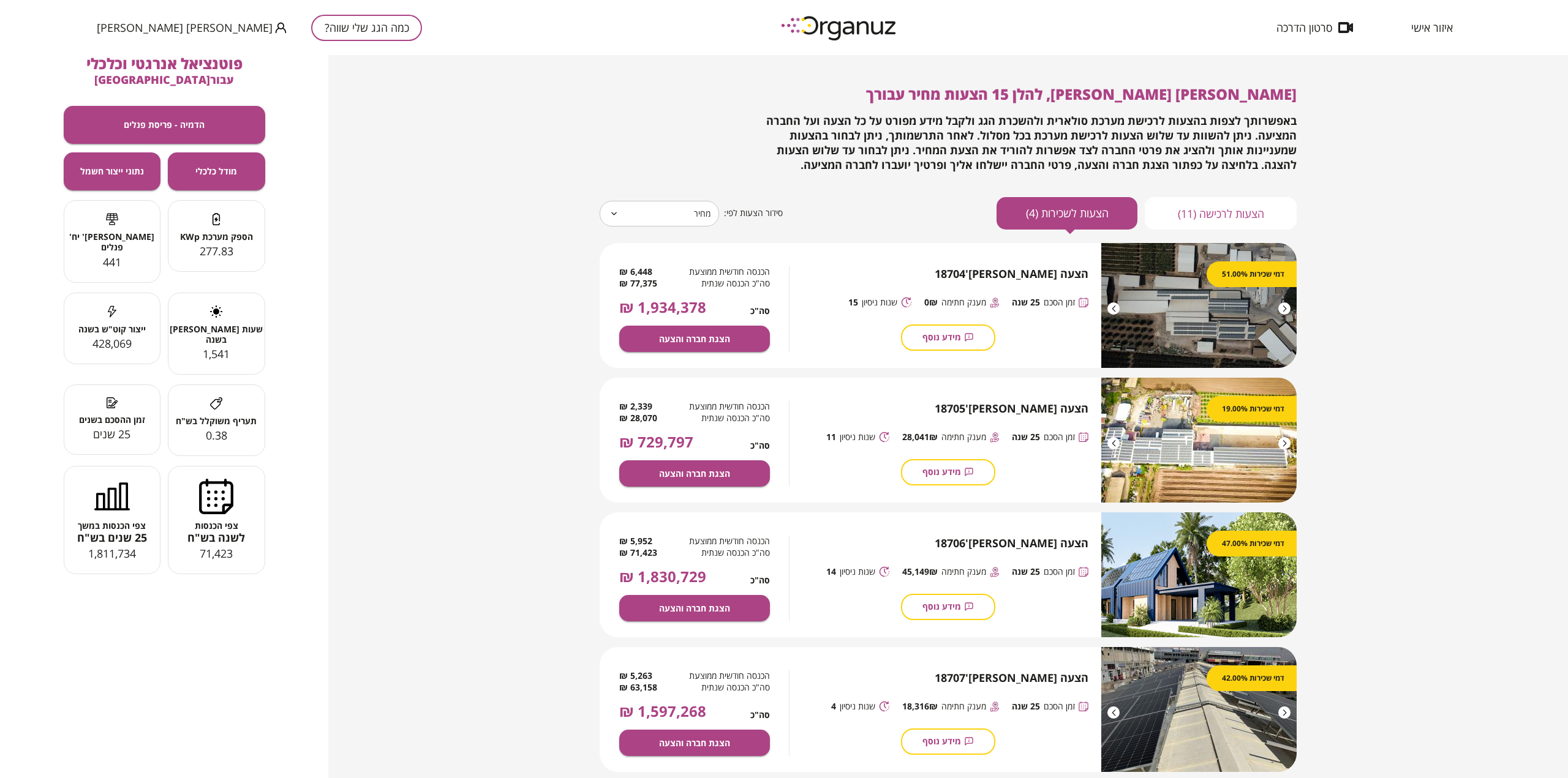
click at [939, 345] on button "מידע נוסף" at bounding box center [948, 338] width 94 height 27
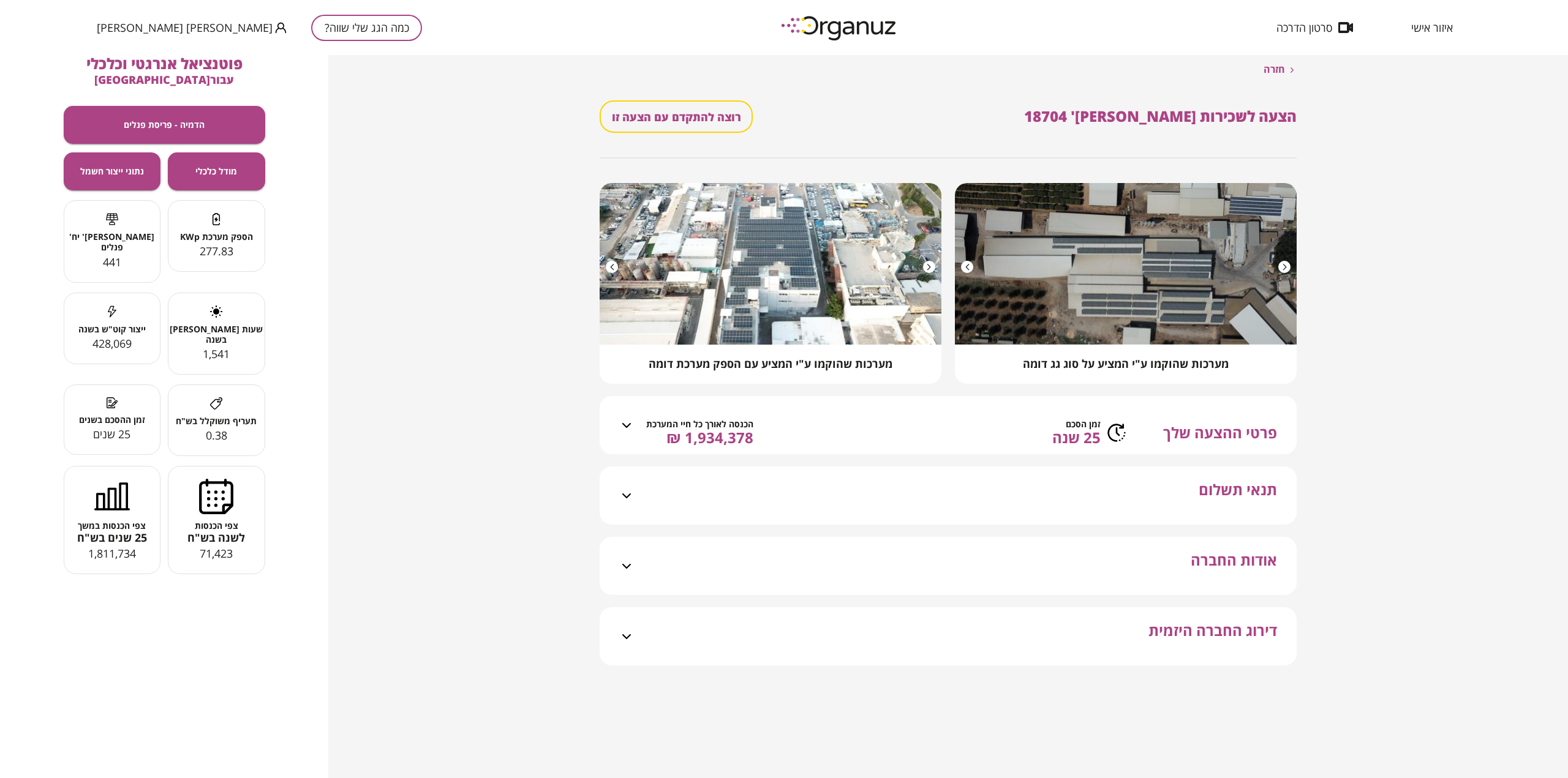
click at [867, 510] on div "תנאי תשלום" at bounding box center [956, 495] width 643 height 58
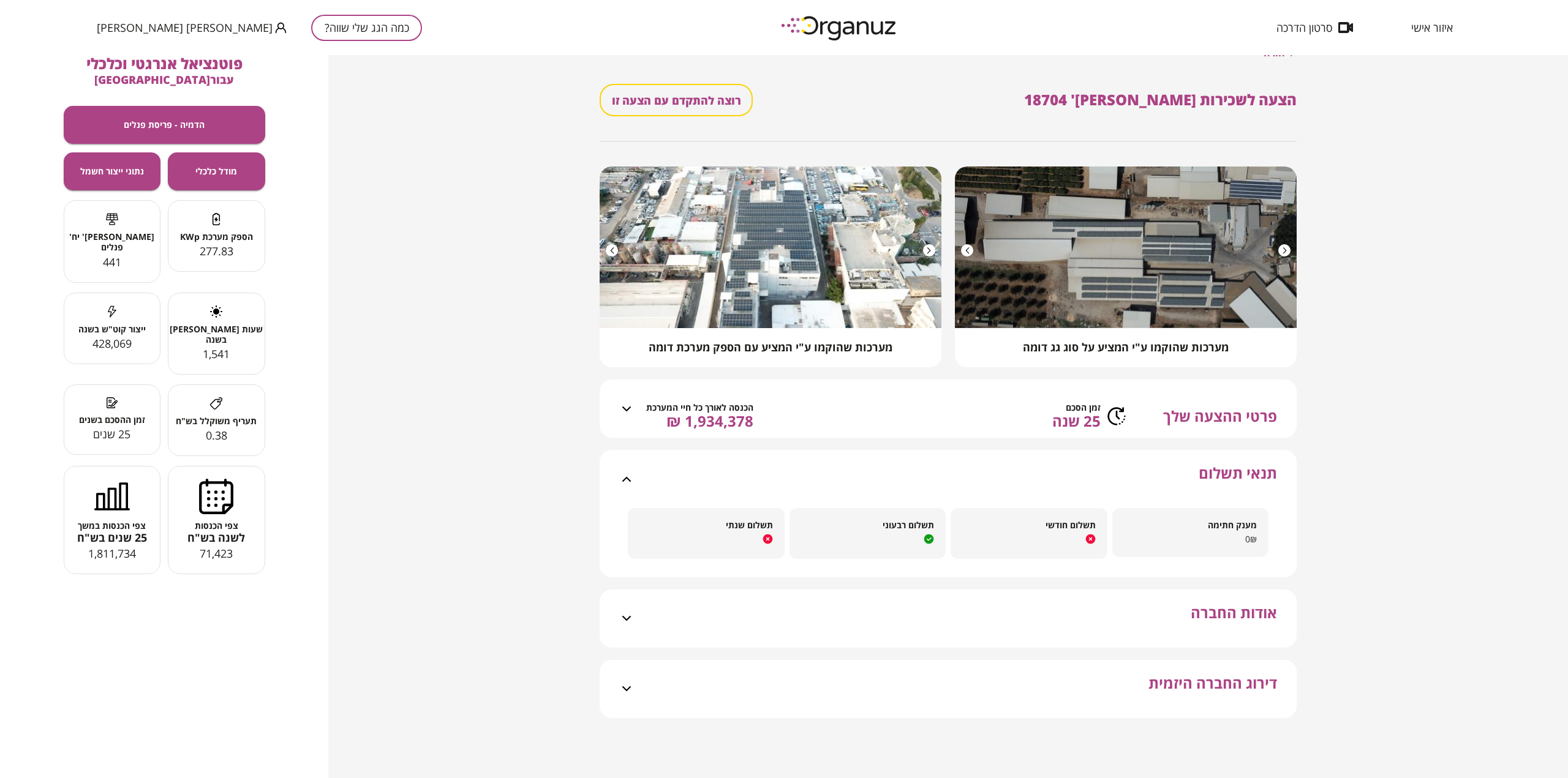
scroll to position [32, 0]
click at [871, 596] on div "אודות החברה" at bounding box center [956, 619] width 643 height 58
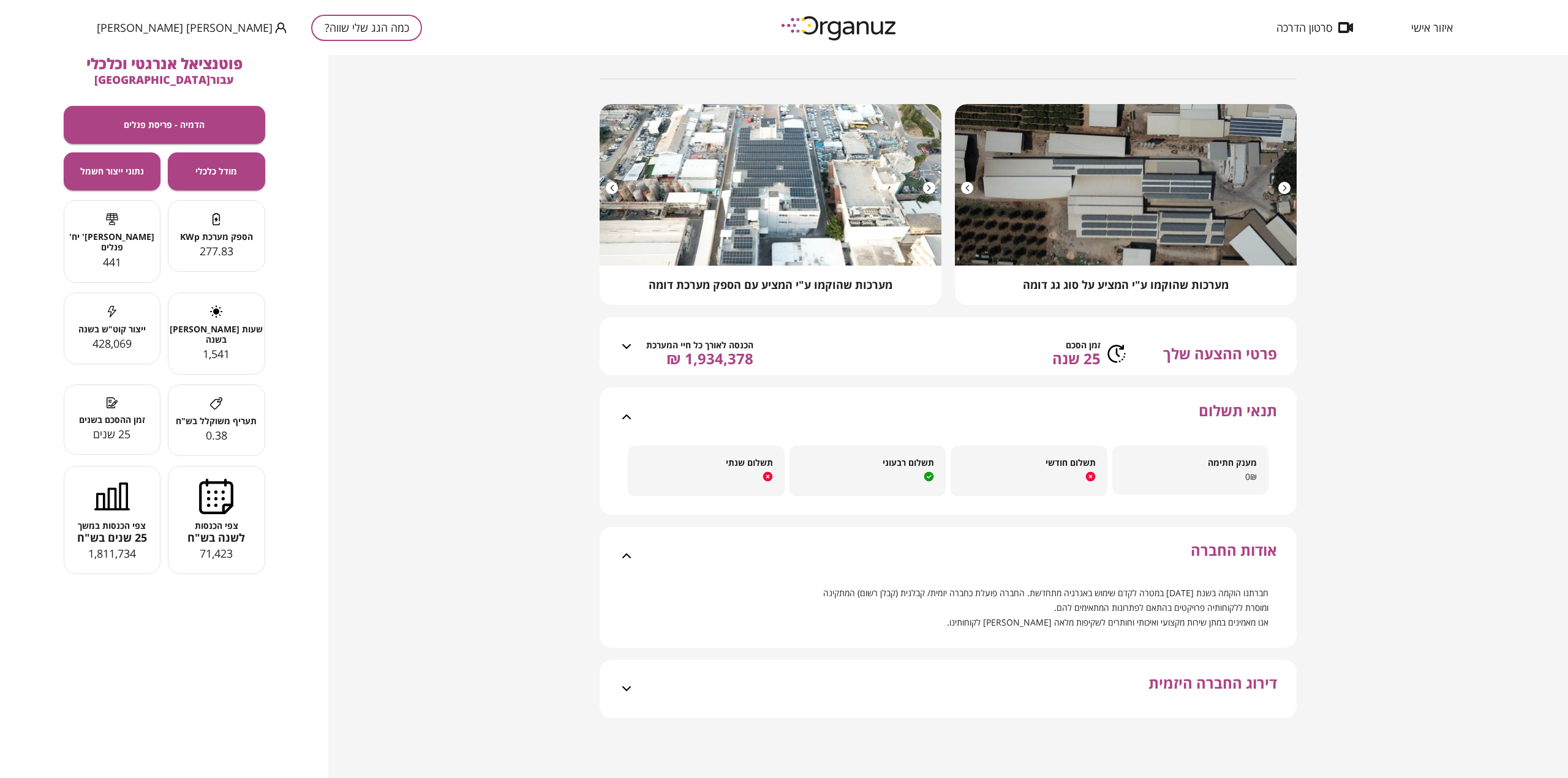
scroll to position [108, 0]
click at [835, 672] on div "דירוג החברה היזמית" at bounding box center [956, 689] width 643 height 58
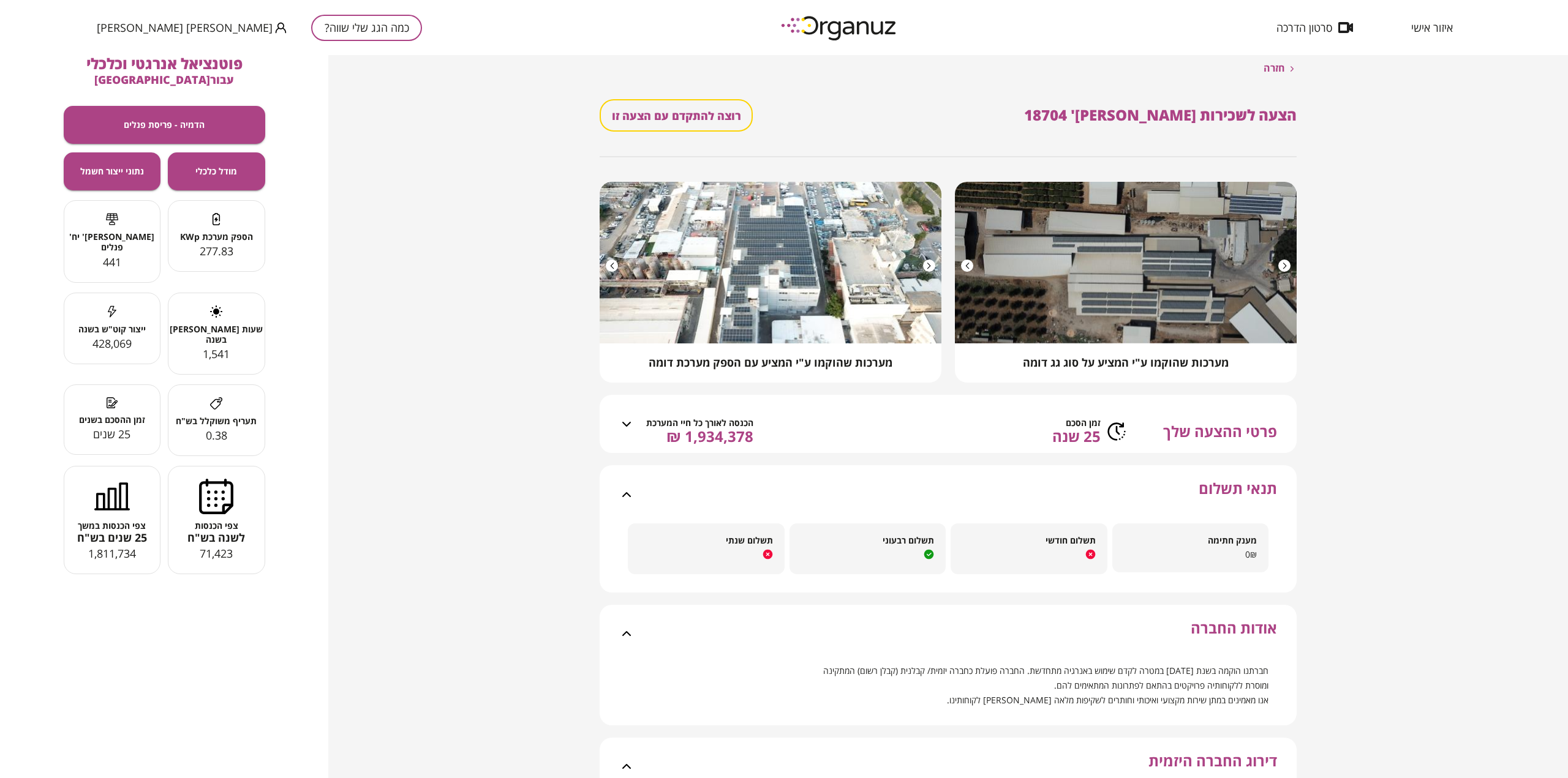
scroll to position [0, 0]
click at [190, 167] on button "מודל כלכלי" at bounding box center [216, 171] width 97 height 38
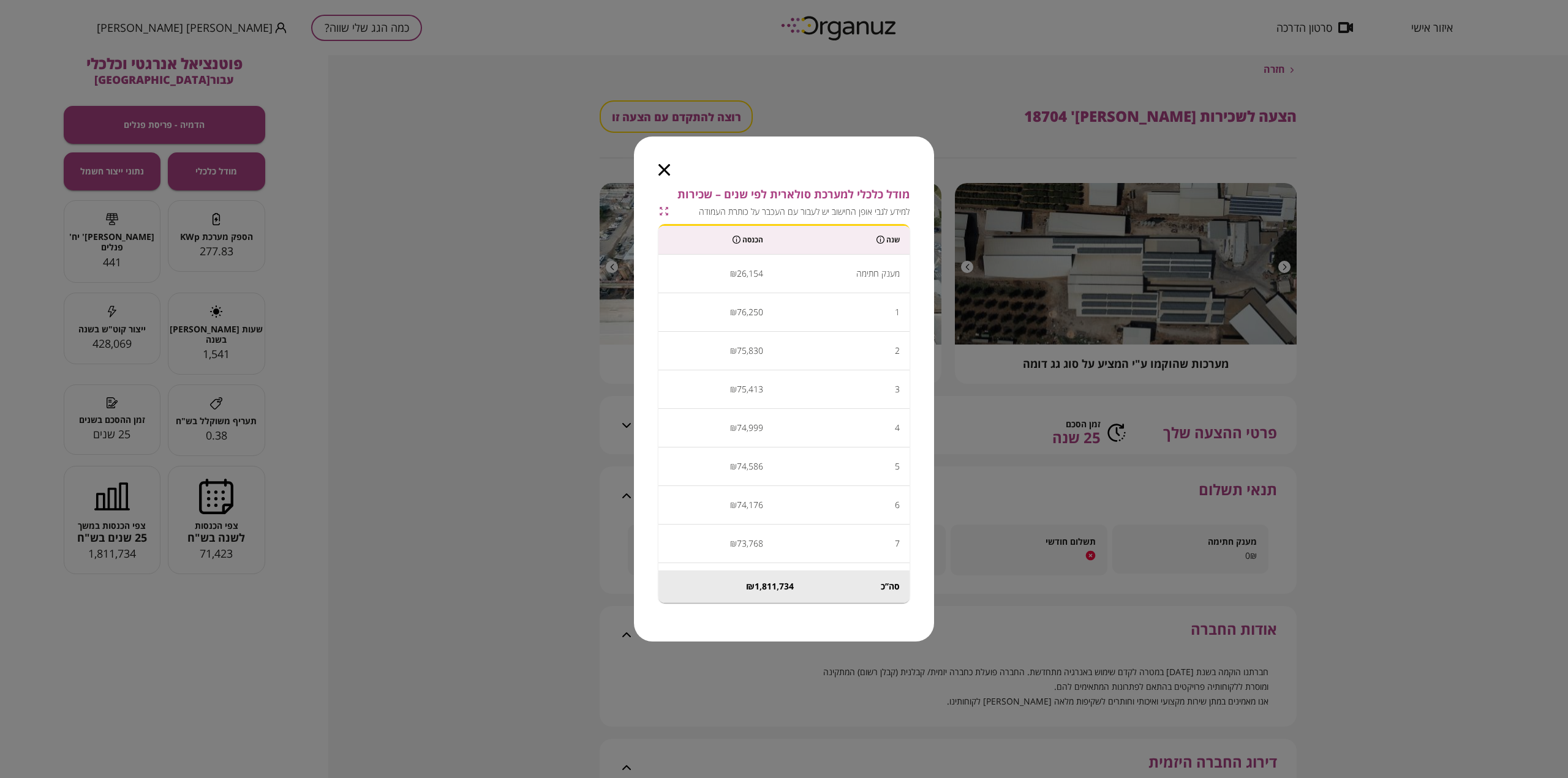
click at [665, 164] on icon "button" at bounding box center [664, 170] width 11 height 11
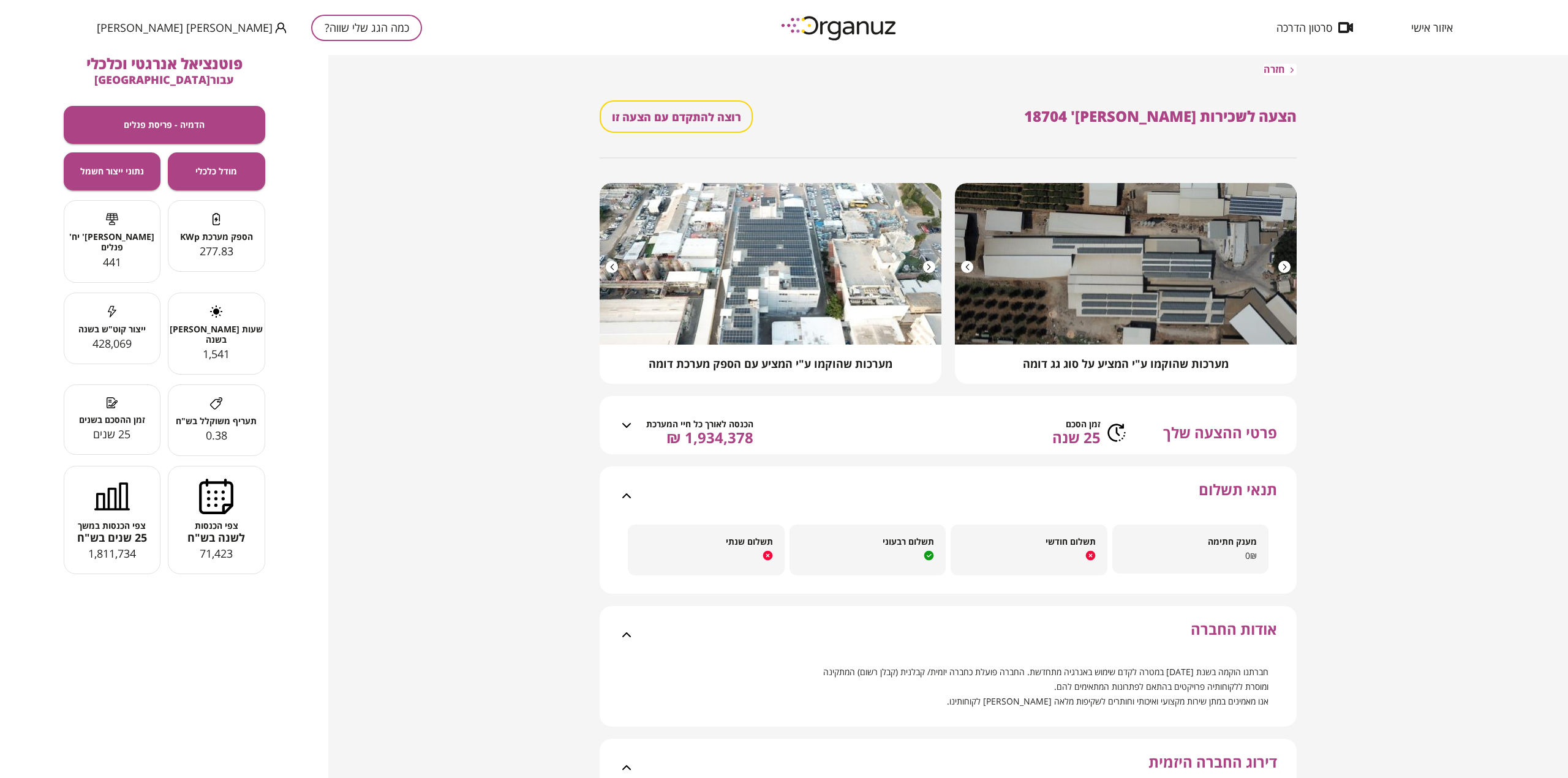
click at [1276, 70] on span "חזרה" at bounding box center [1274, 70] width 21 height 11
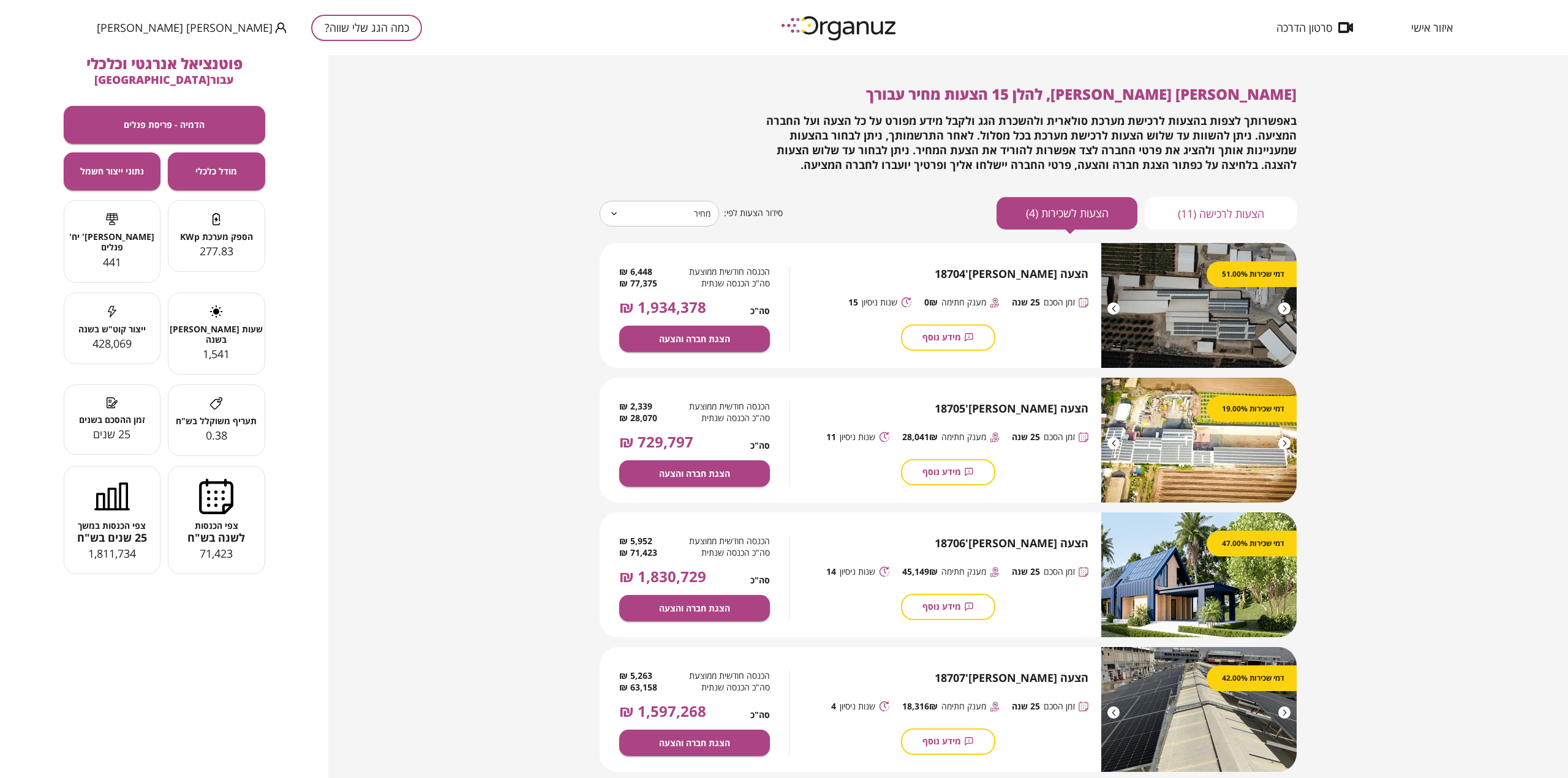
click at [1242, 215] on button "הצעות לרכישה (11)" at bounding box center [1221, 214] width 152 height 32
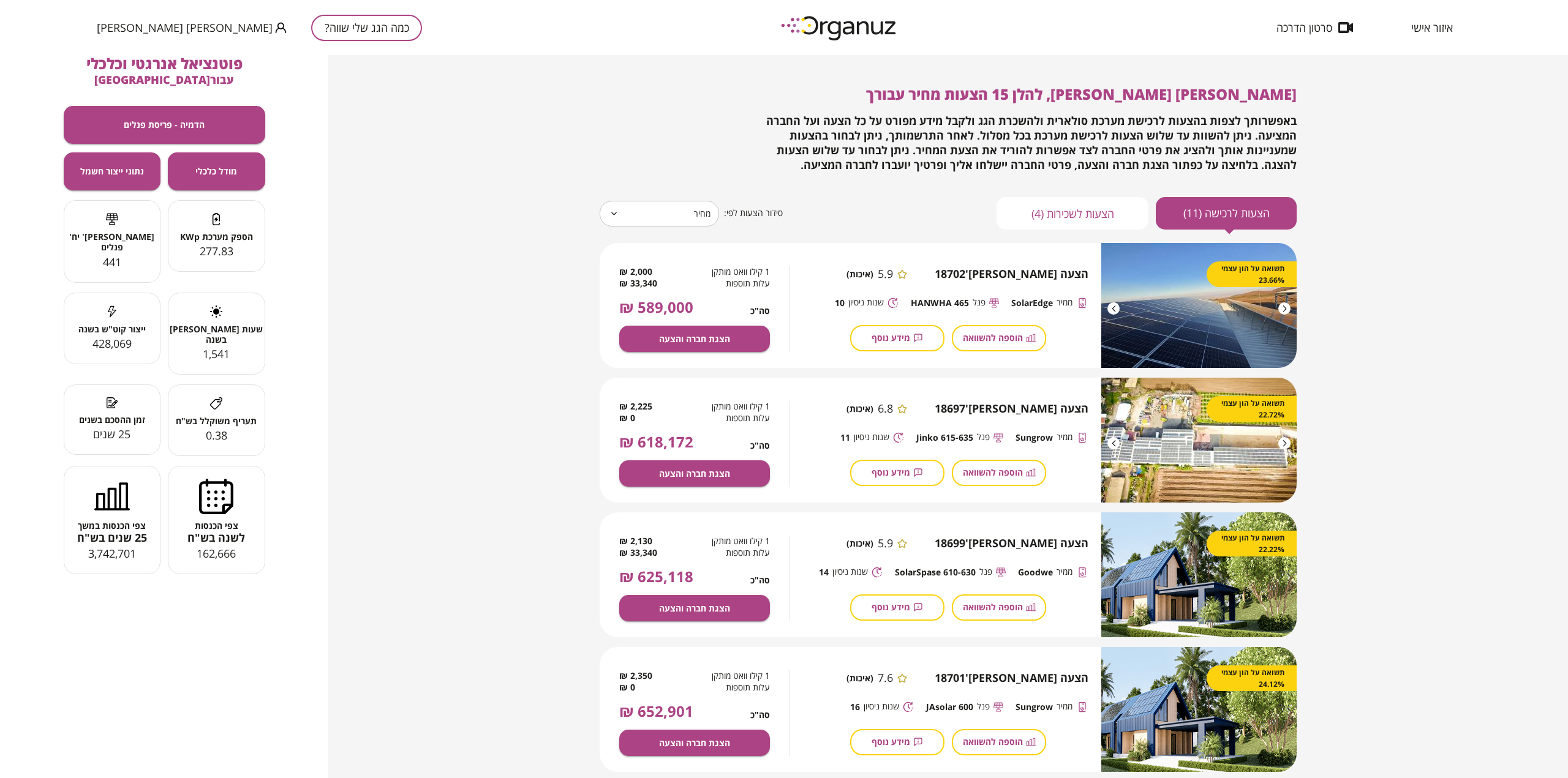
click at [253, 521] on span "צפי הכנסות" at bounding box center [216, 525] width 96 height 11
click at [232, 185] on button "מודל כלכלי" at bounding box center [216, 171] width 97 height 38
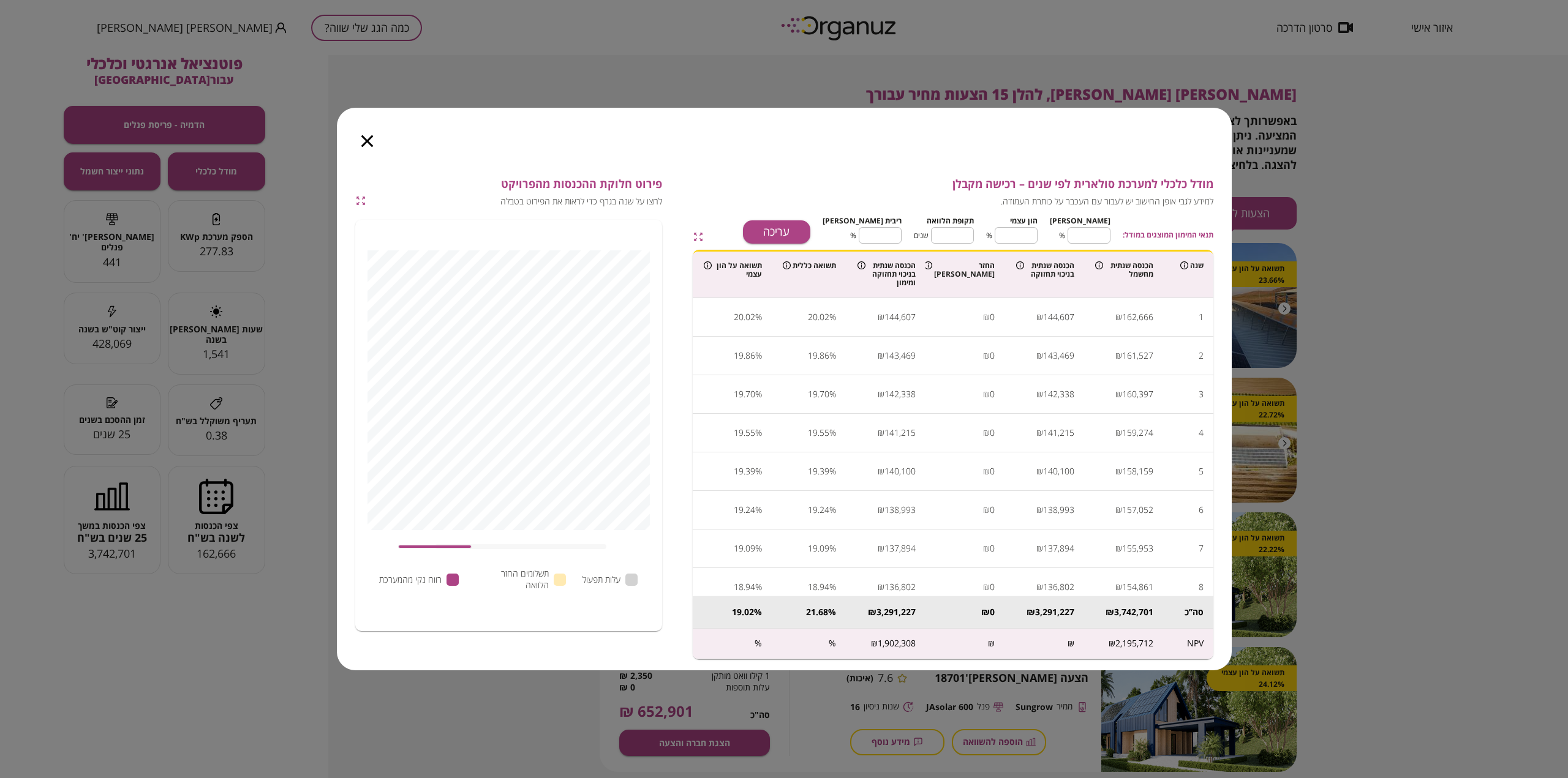
click at [607, 182] on span "פירוט חלוקת ההכנסות מהפרויקט" at bounding box center [517, 184] width 292 height 14
click at [696, 237] on icon "button" at bounding box center [698, 237] width 11 height 11
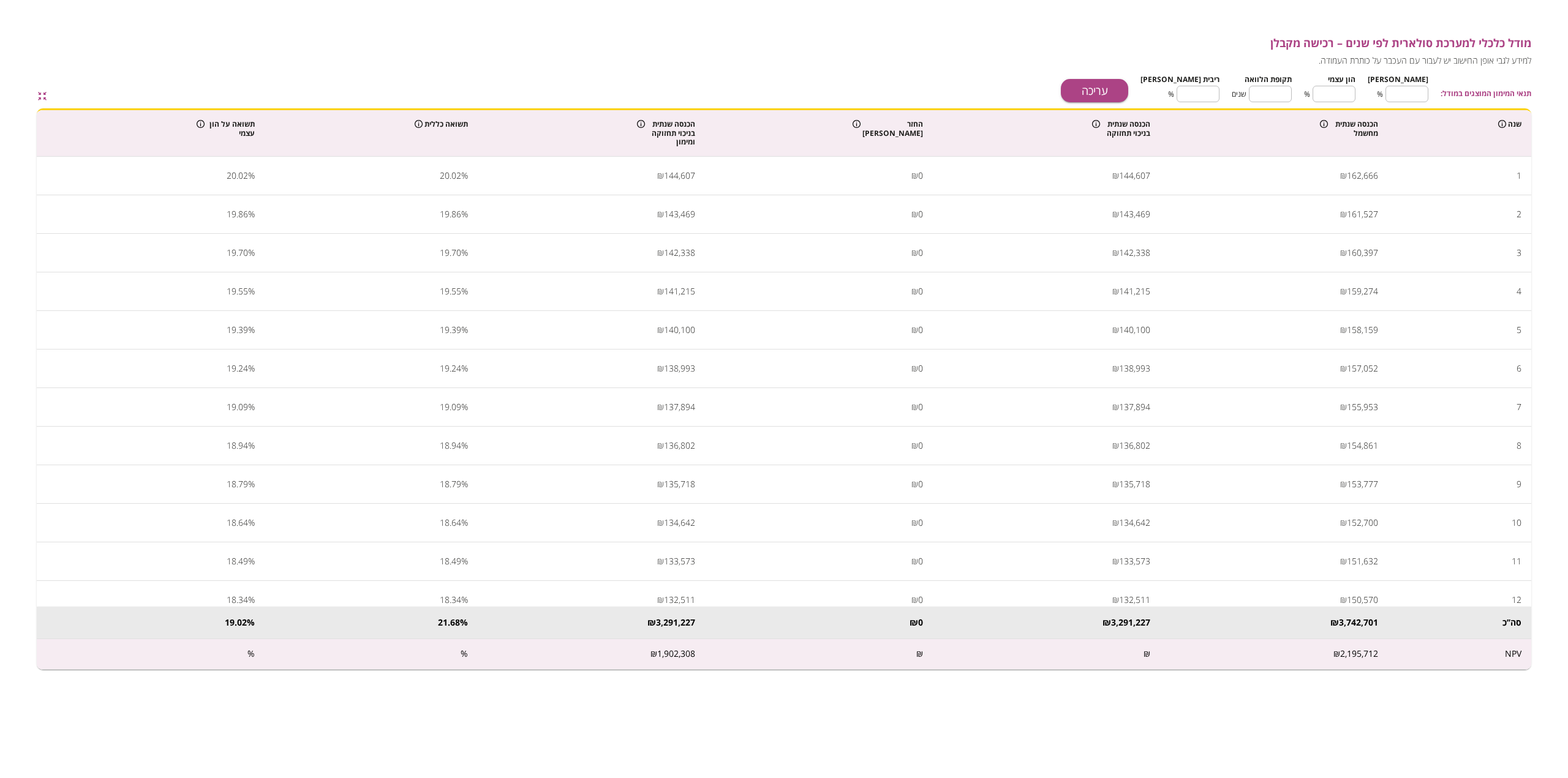
click at [41, 100] on icon "button" at bounding box center [42, 96] width 11 height 11
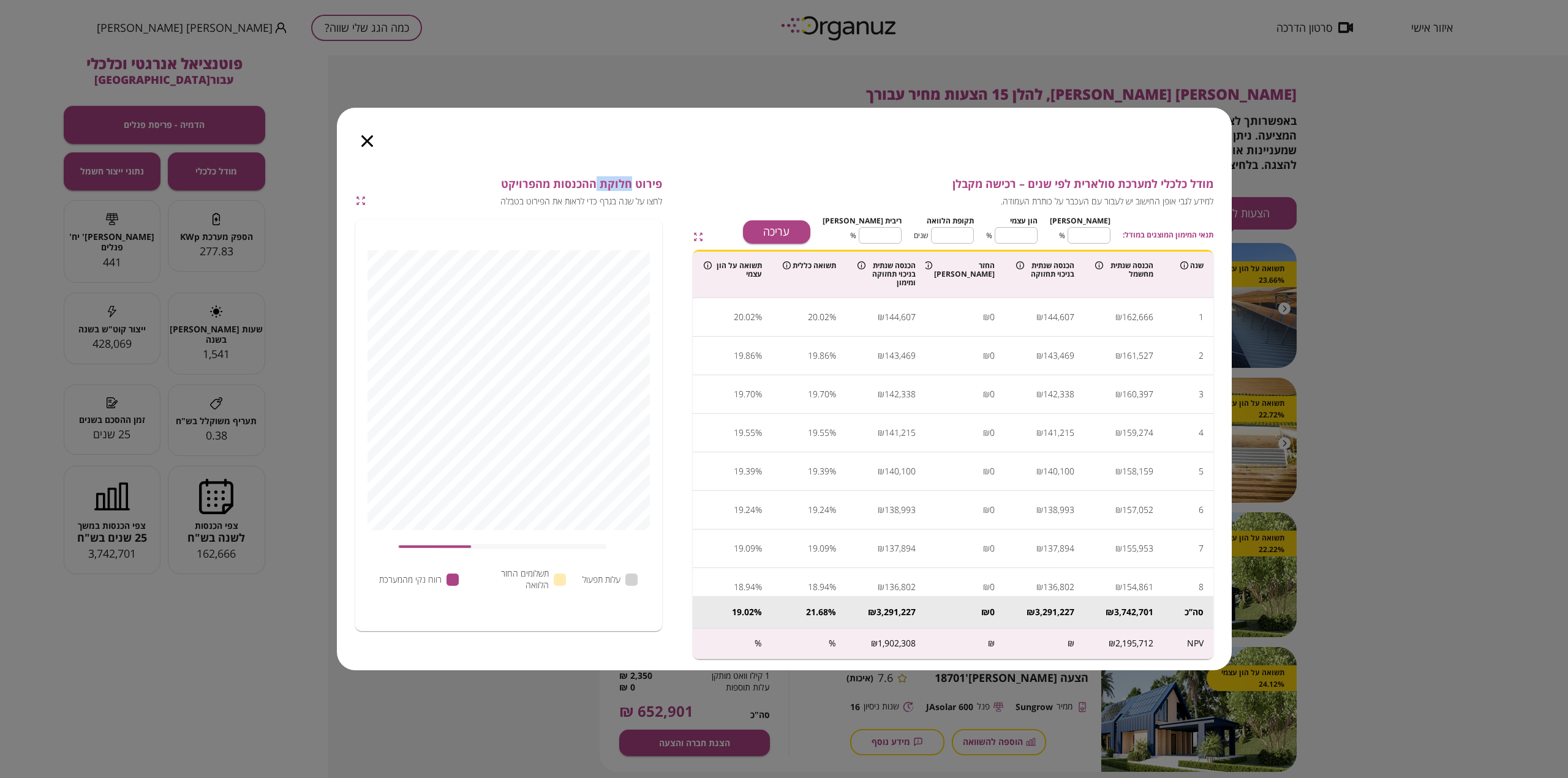
click at [361, 142] on icon "button" at bounding box center [367, 141] width 11 height 11
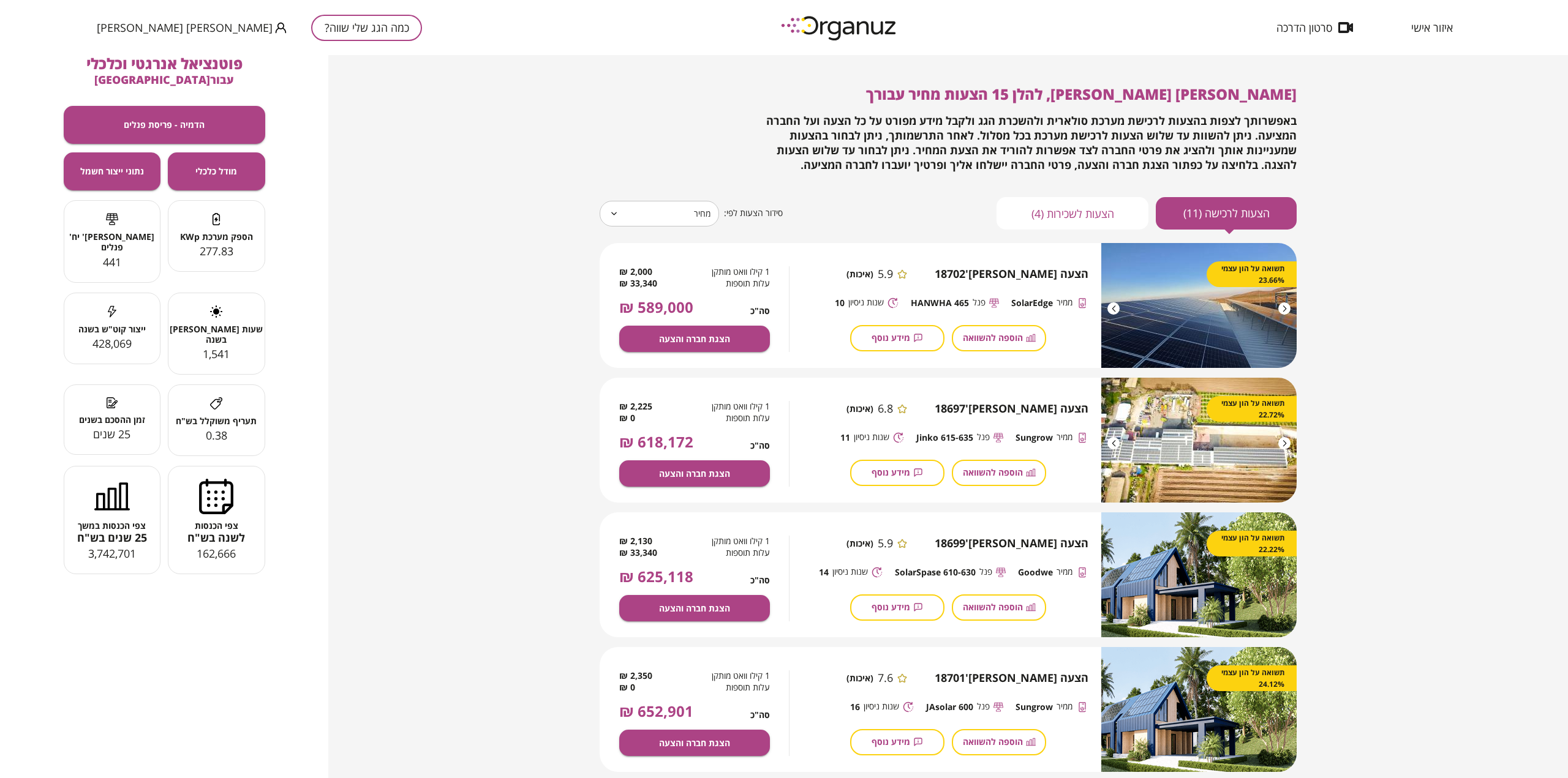
click at [123, 325] on div "ייצור קוט"ש בשנה 428,069" at bounding box center [112, 328] width 96 height 46
click at [109, 237] on span "[PERSON_NAME]' יח' פנלים" at bounding box center [112, 242] width 96 height 21
click at [182, 249] on div "277.83" at bounding box center [216, 252] width 96 height 15
click at [221, 248] on span "277.83" at bounding box center [217, 251] width 34 height 15
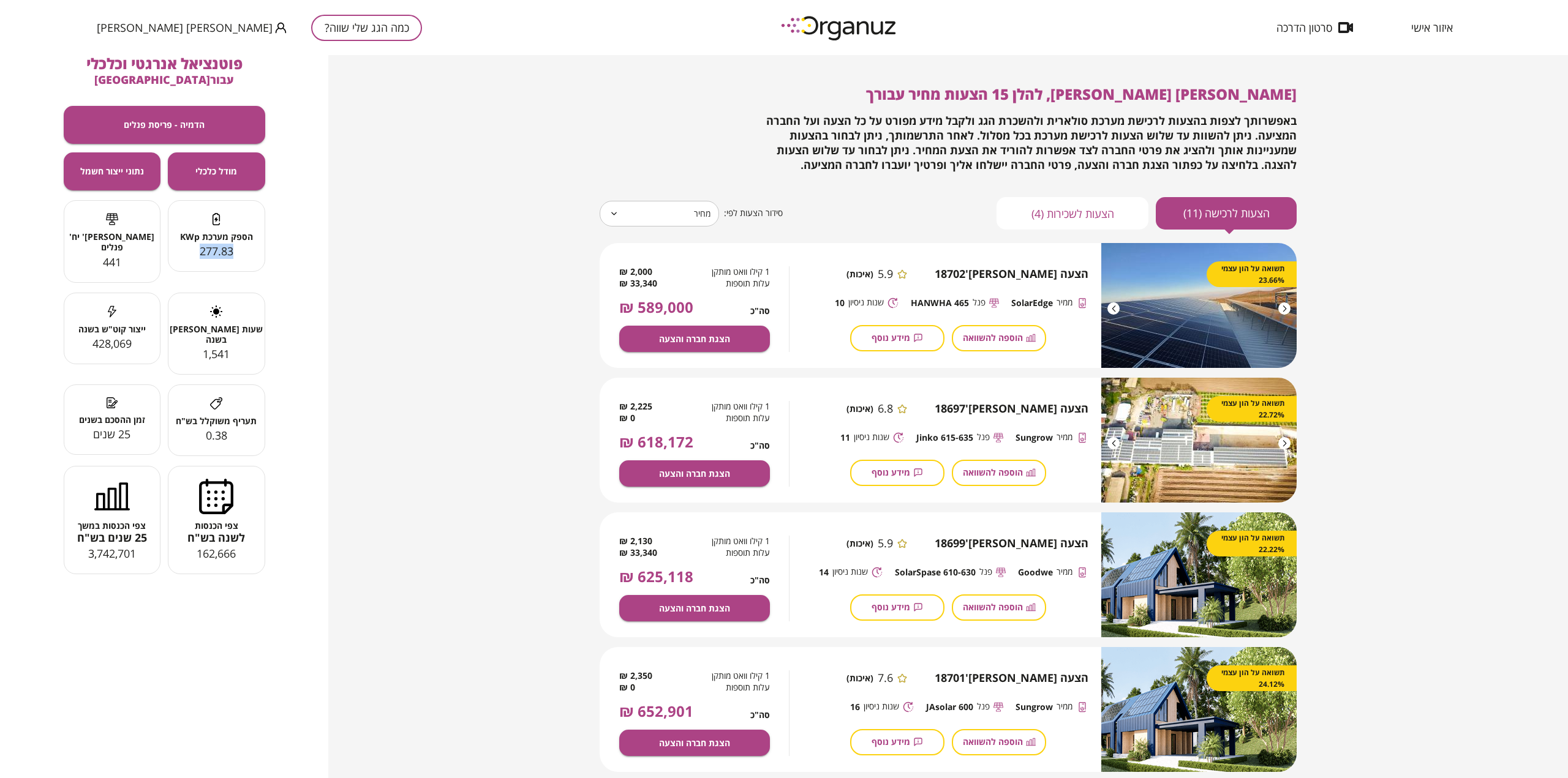
click at [221, 248] on span "277.83" at bounding box center [217, 251] width 34 height 15
click at [240, 230] on div "הספק מערכת KWp 277.83" at bounding box center [216, 236] width 96 height 46
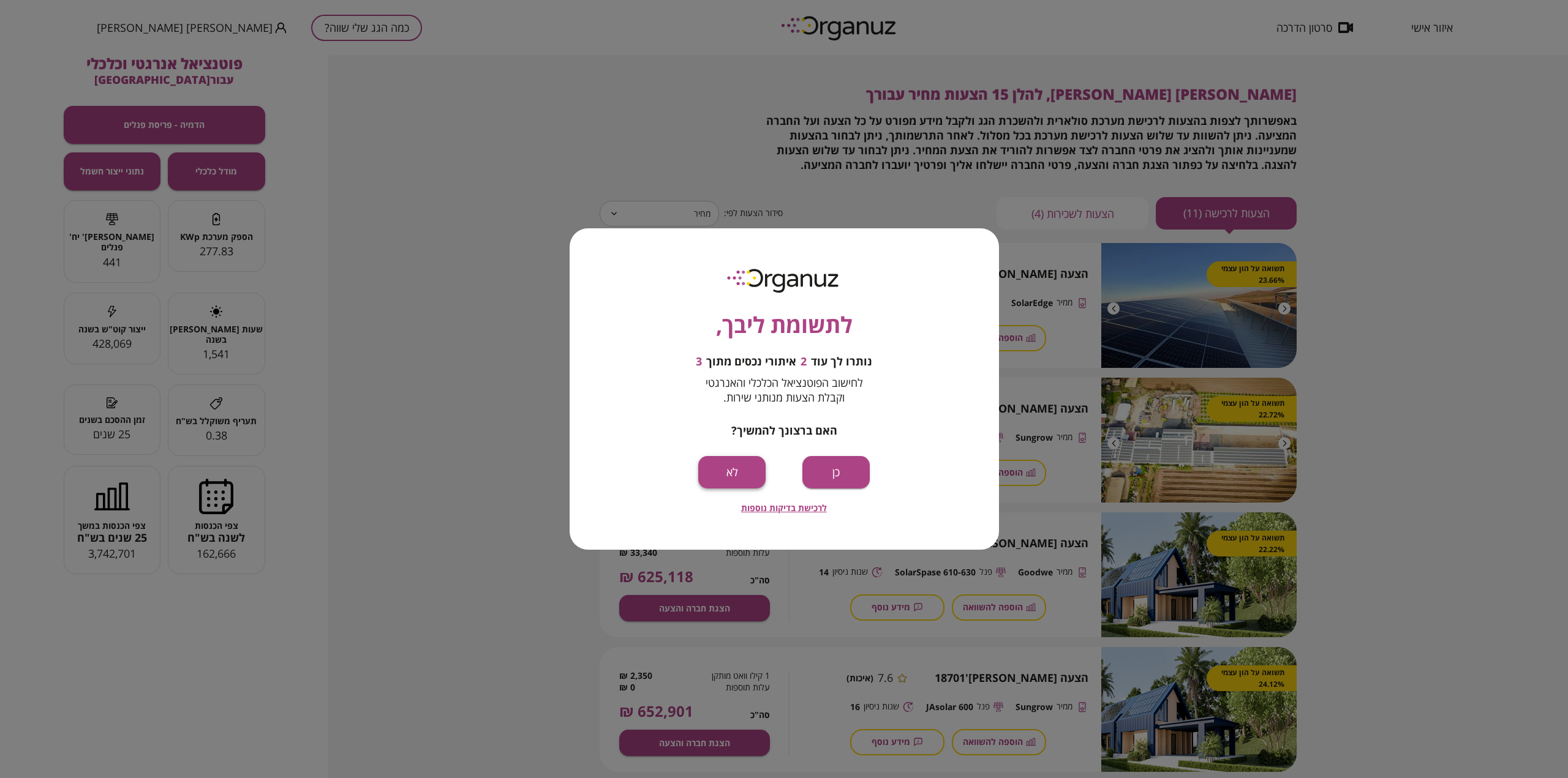
click at [748, 478] on button "לא" at bounding box center [731, 472] width 67 height 32
click at [849, 474] on button "כן" at bounding box center [836, 472] width 67 height 32
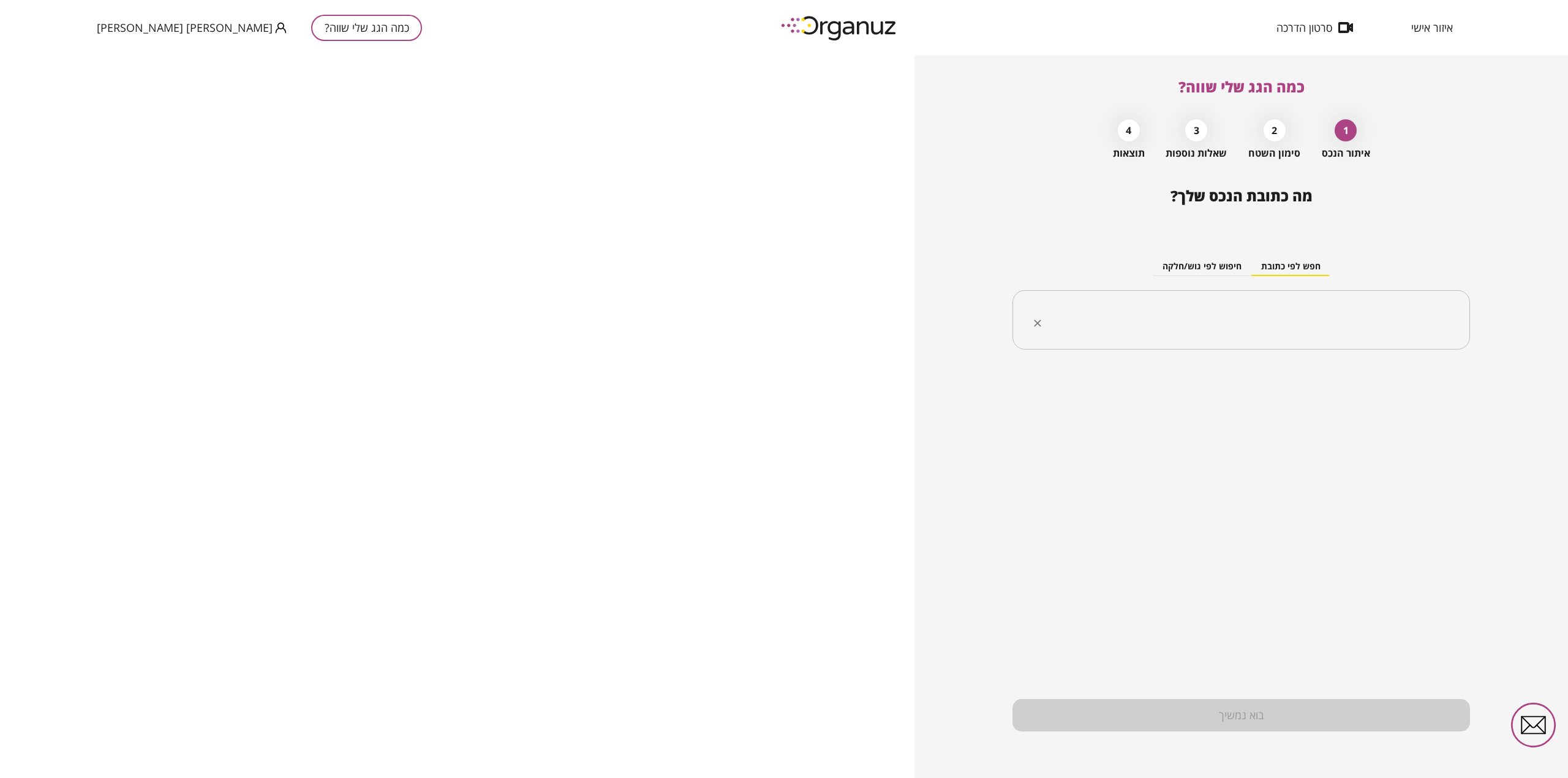
click at [1318, 321] on input "text" at bounding box center [1246, 321] width 419 height 31
type input "*"
click at [1415, 394] on ul "[GEOGRAPHIC_DATA]" at bounding box center [1242, 381] width 426 height 32
click at [1412, 388] on li "[GEOGRAPHIC_DATA]" at bounding box center [1242, 381] width 426 height 22
type input "********"
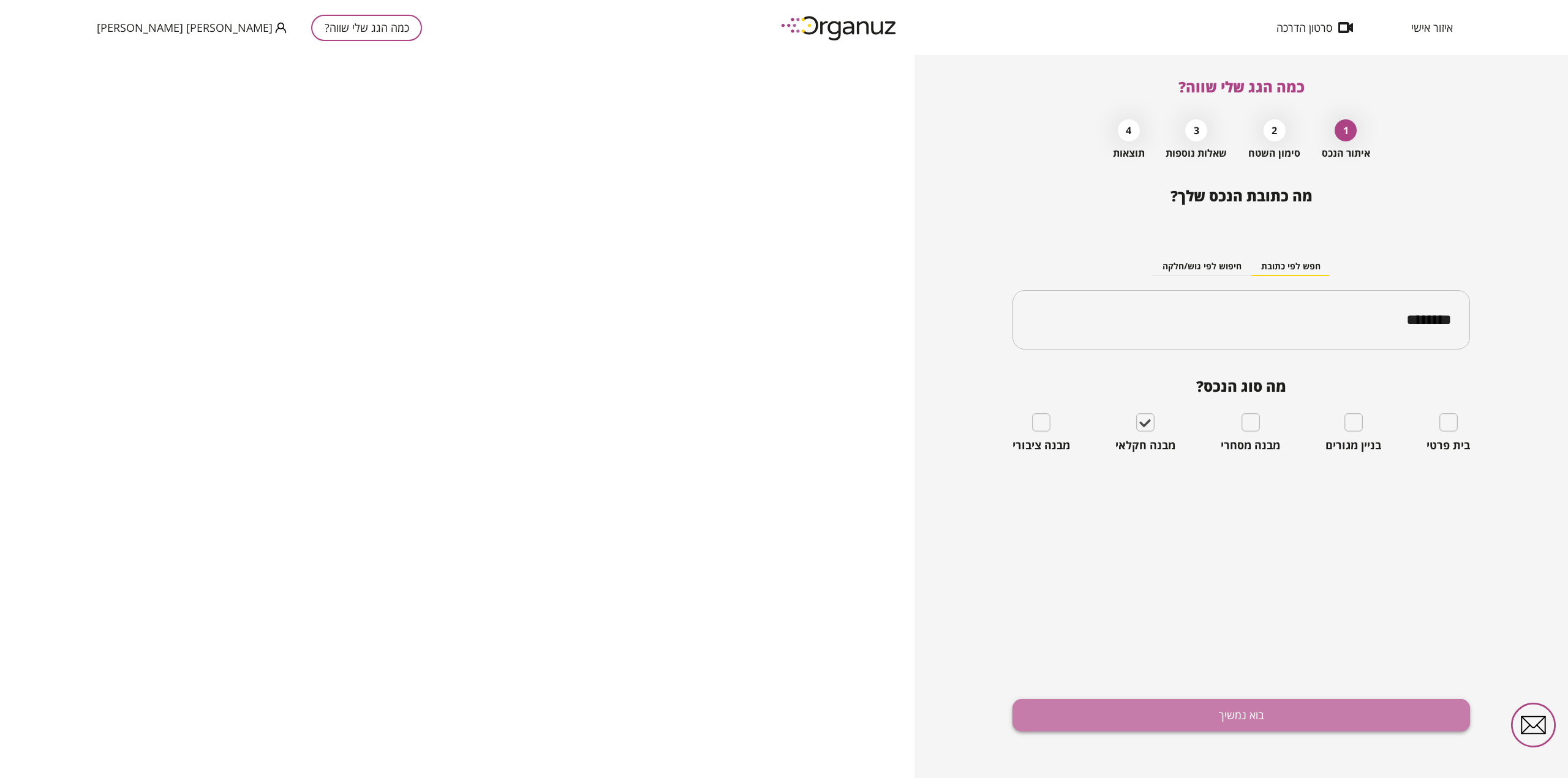
click at [1221, 716] on button "בוא נמשיך" at bounding box center [1241, 716] width 458 height 32
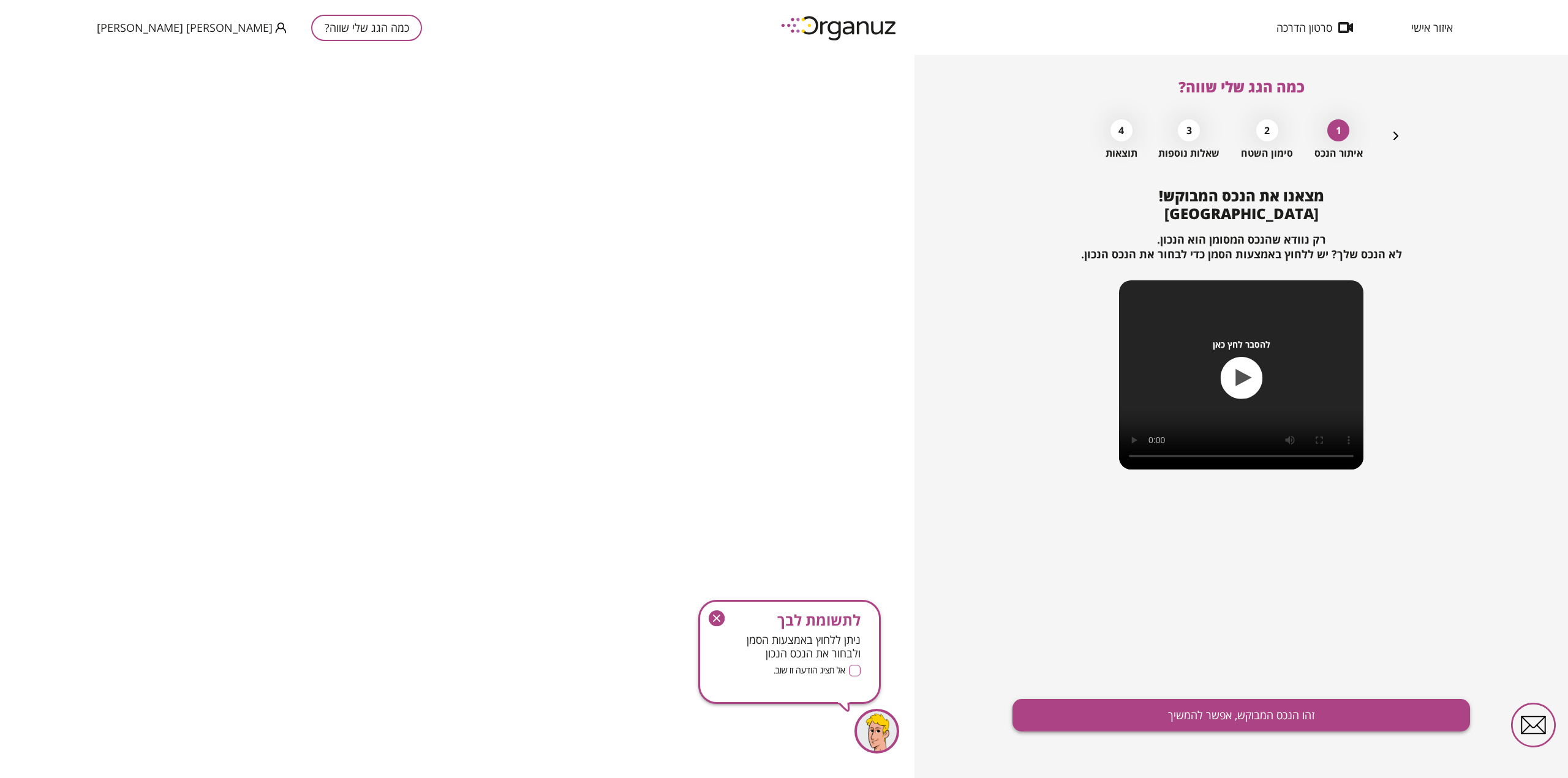
click at [1186, 716] on button "זהו הנכס המבוקש, אפשר להמשיך" at bounding box center [1241, 716] width 458 height 32
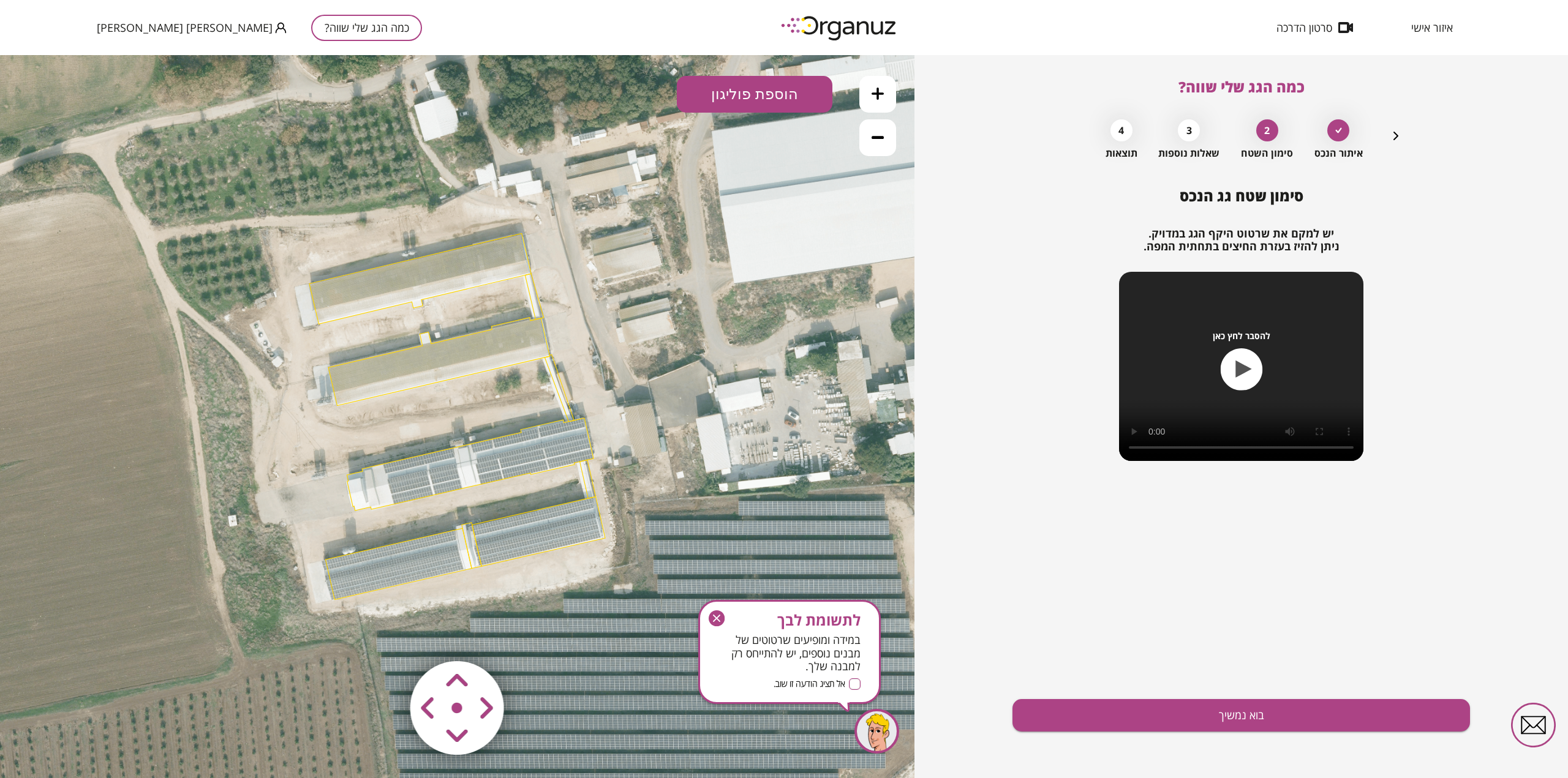
click at [409, 276] on polygon at bounding box center [420, 278] width 222 height 91
click at [449, 363] on polygon at bounding box center [438, 362] width 221 height 88
click at [428, 253] on icon at bounding box center [457, 416] width 1104 height 1103
drag, startPoint x: 454, startPoint y: 263, endPoint x: 454, endPoint y: 270, distance: 7.0
click at [454, 266] on polygon at bounding box center [420, 278] width 222 height 91
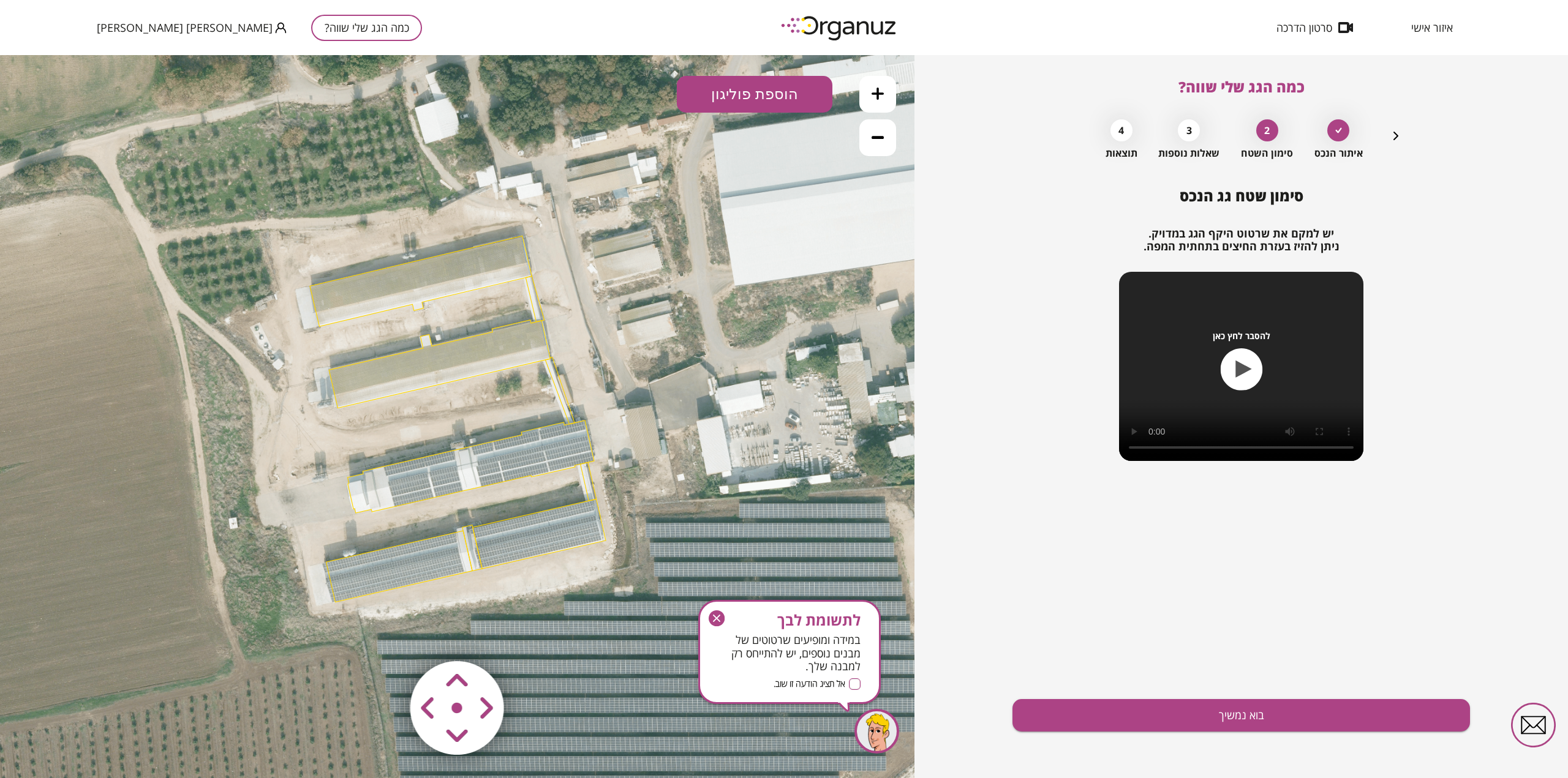
click at [458, 355] on polygon at bounding box center [439, 364] width 221 height 88
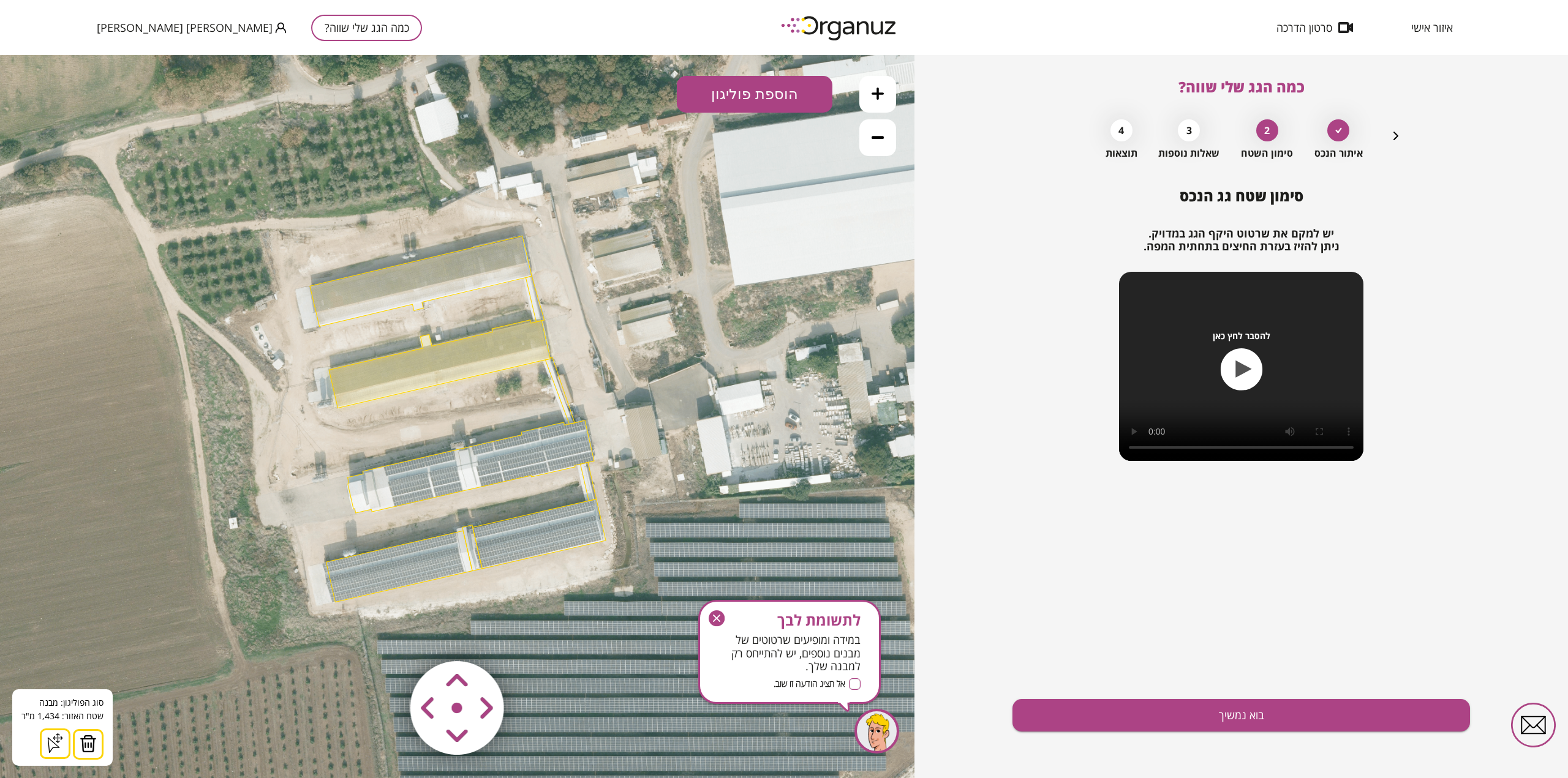
click at [440, 263] on polygon at bounding box center [421, 281] width 222 height 91
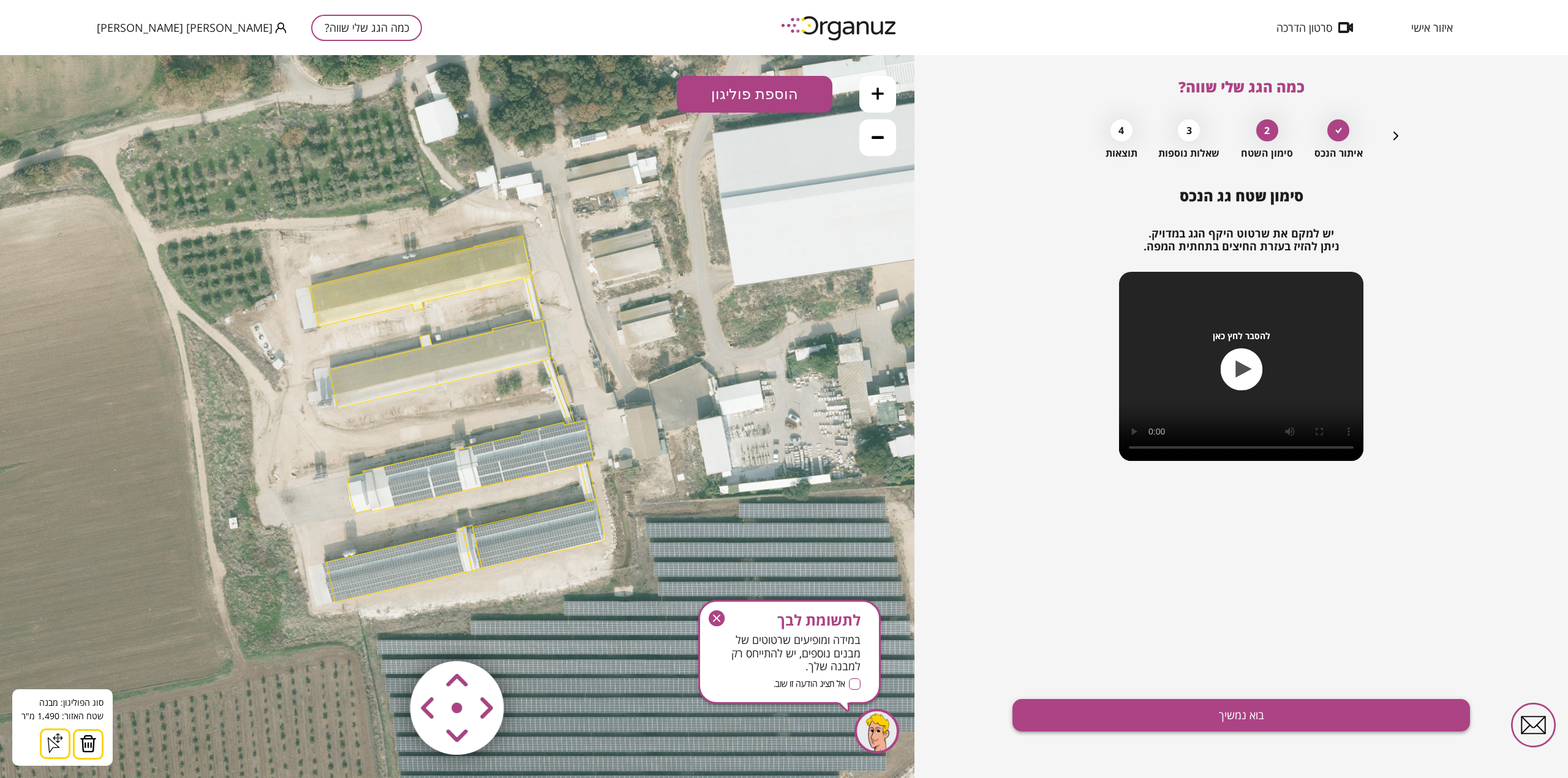
click at [1183, 710] on button "בוא נמשיך" at bounding box center [1241, 716] width 458 height 32
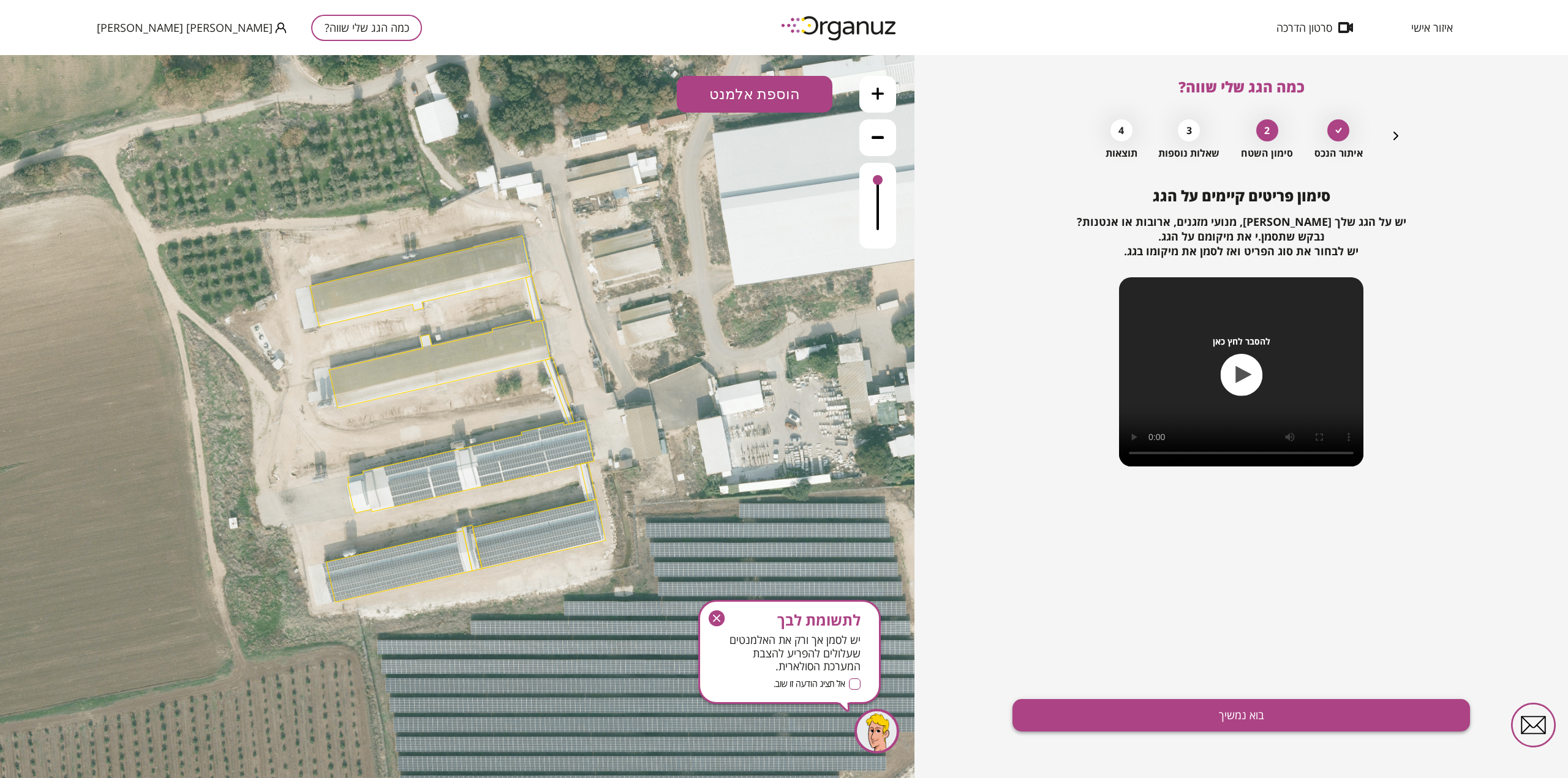
click at [1184, 721] on button "בוא נמשיך" at bounding box center [1241, 716] width 458 height 32
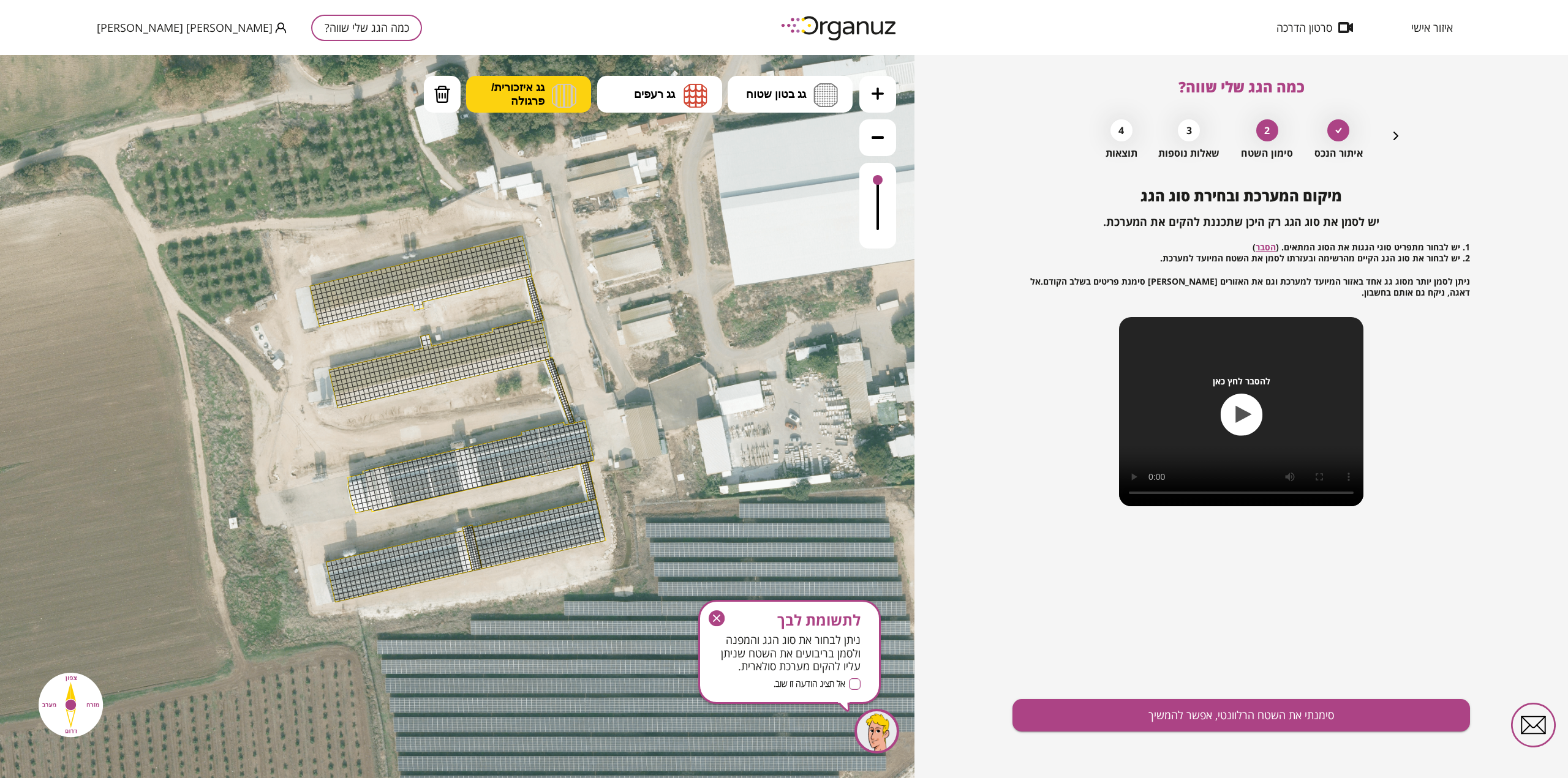
click at [520, 88] on span "גג איזכורית/ פרגולה" at bounding box center [518, 94] width 53 height 27
click at [514, 189] on div ".st0 { fill: #FFFFFF; } 0" at bounding box center [457, 416] width 914 height 723
drag, startPoint x: 316, startPoint y: 303, endPoint x: 330, endPoint y: 307, distance: 14.6
click at [880, 97] on icon at bounding box center [877, 93] width 12 height 12
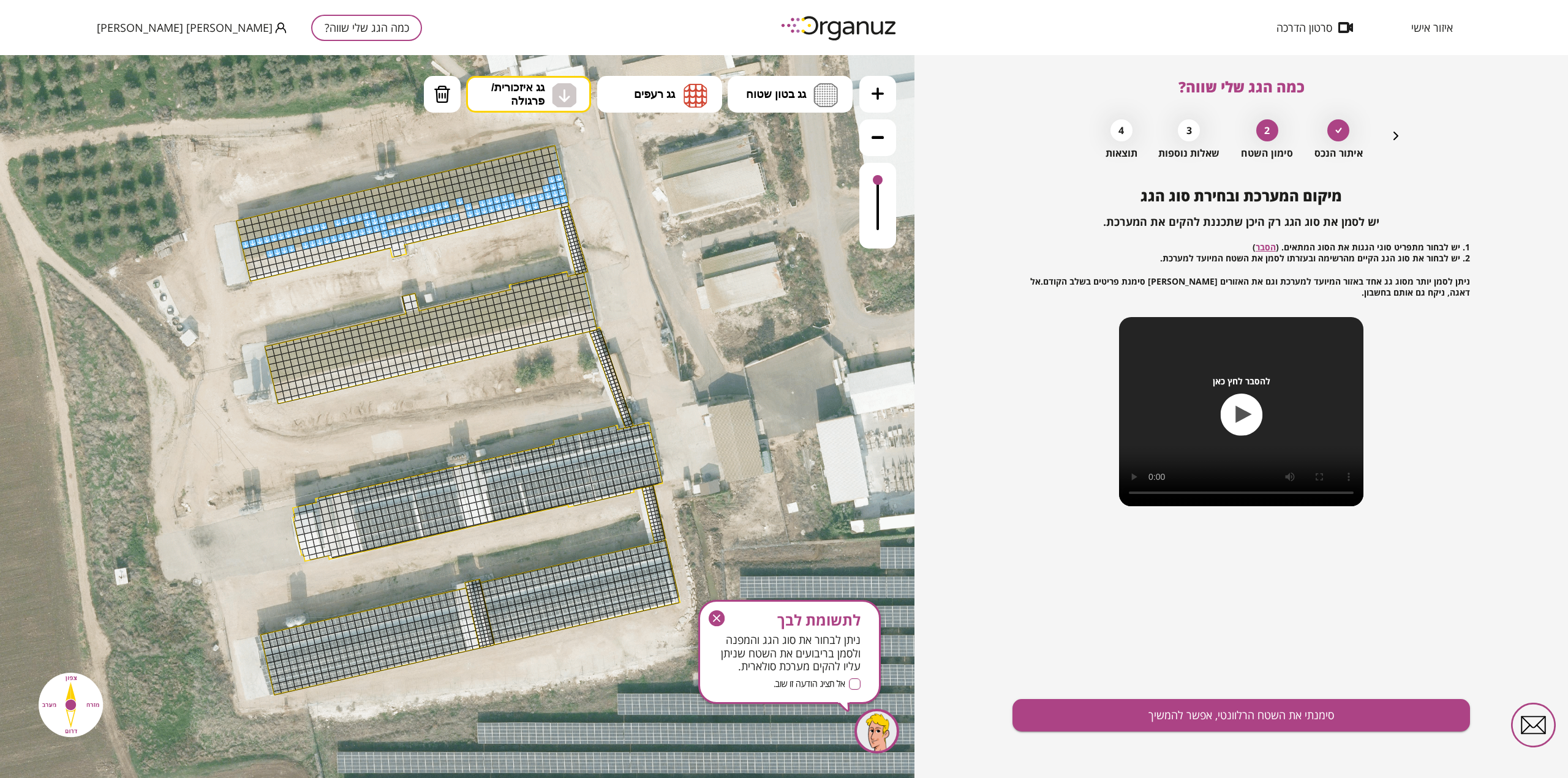
click at [880, 97] on icon at bounding box center [877, 93] width 12 height 12
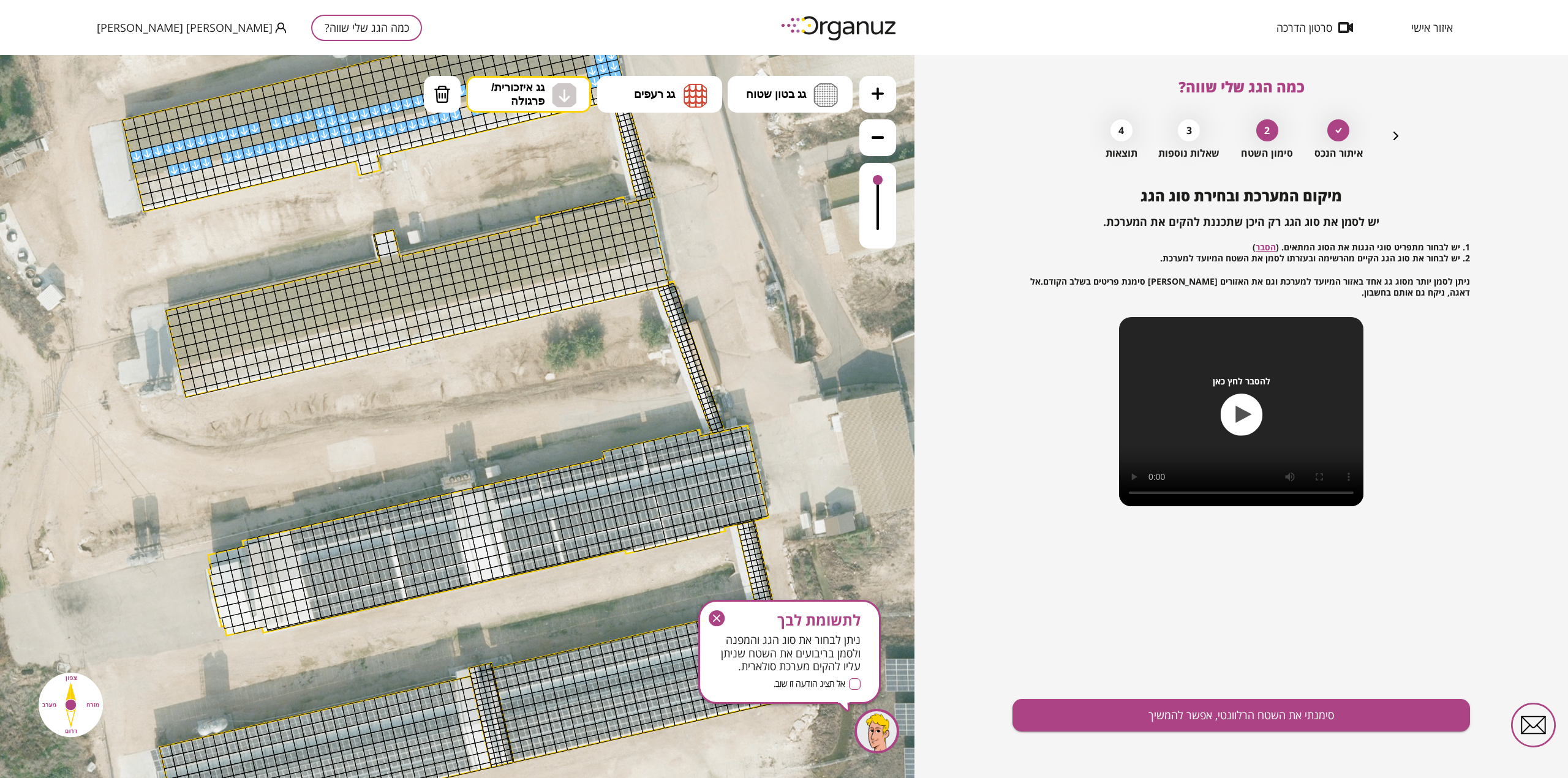
click at [880, 97] on icon at bounding box center [877, 93] width 12 height 12
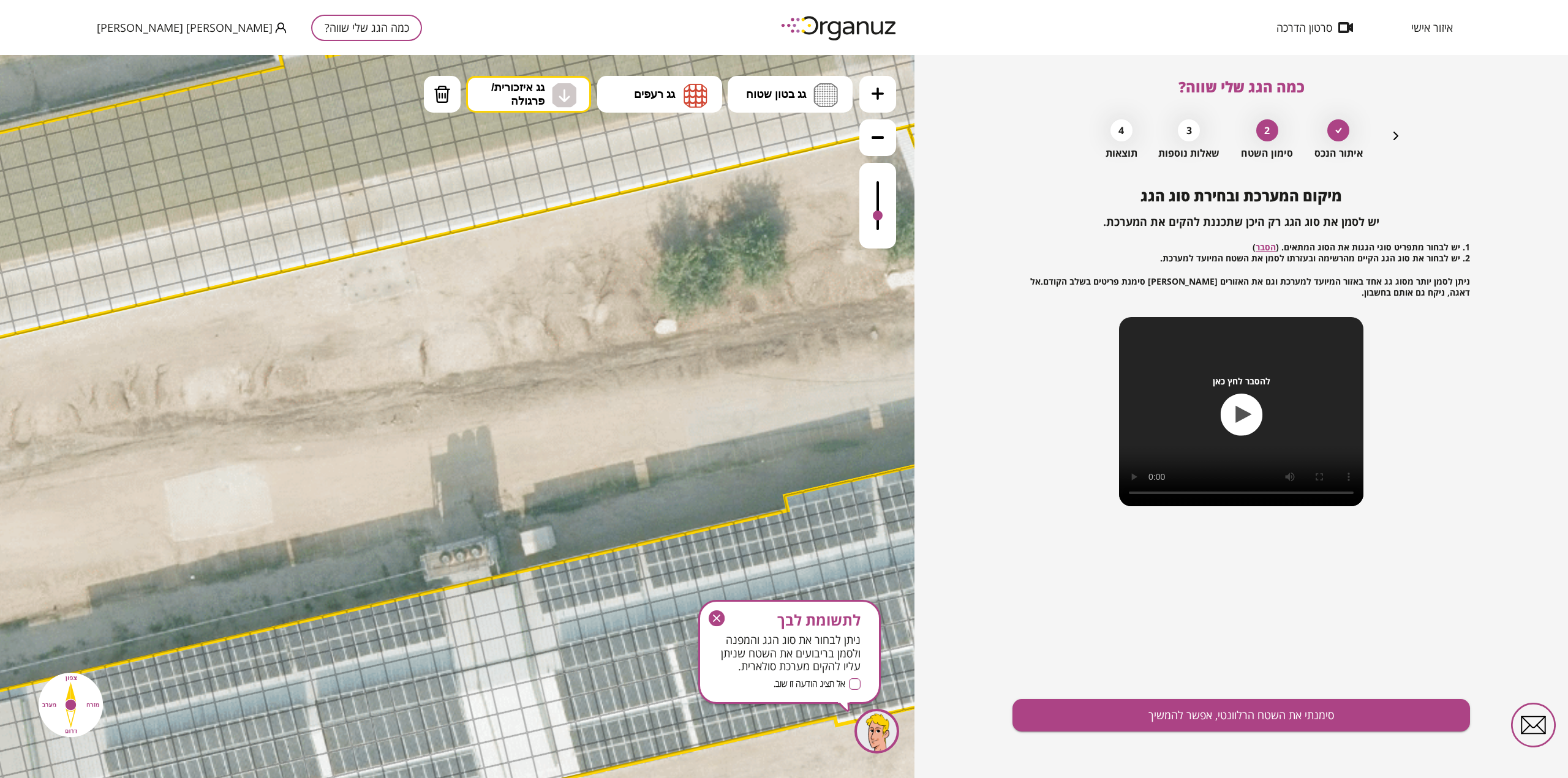
drag, startPoint x: 879, startPoint y: 181, endPoint x: 879, endPoint y: 217, distance: 36.0
click at [879, 217] on div at bounding box center [878, 215] width 10 height 10
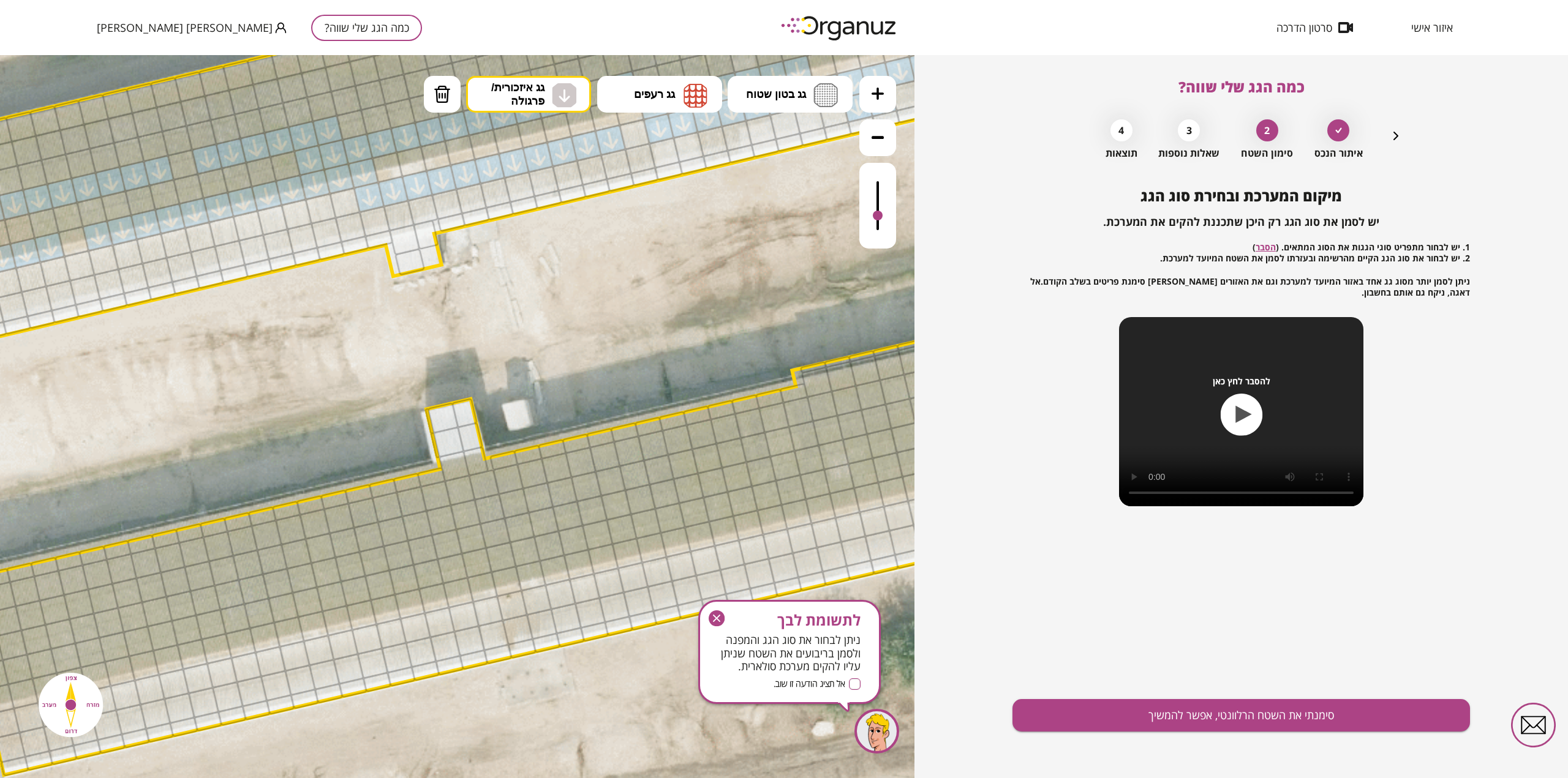
drag, startPoint x: 660, startPoint y: 277, endPoint x: 823, endPoint y: 704, distance: 457.1
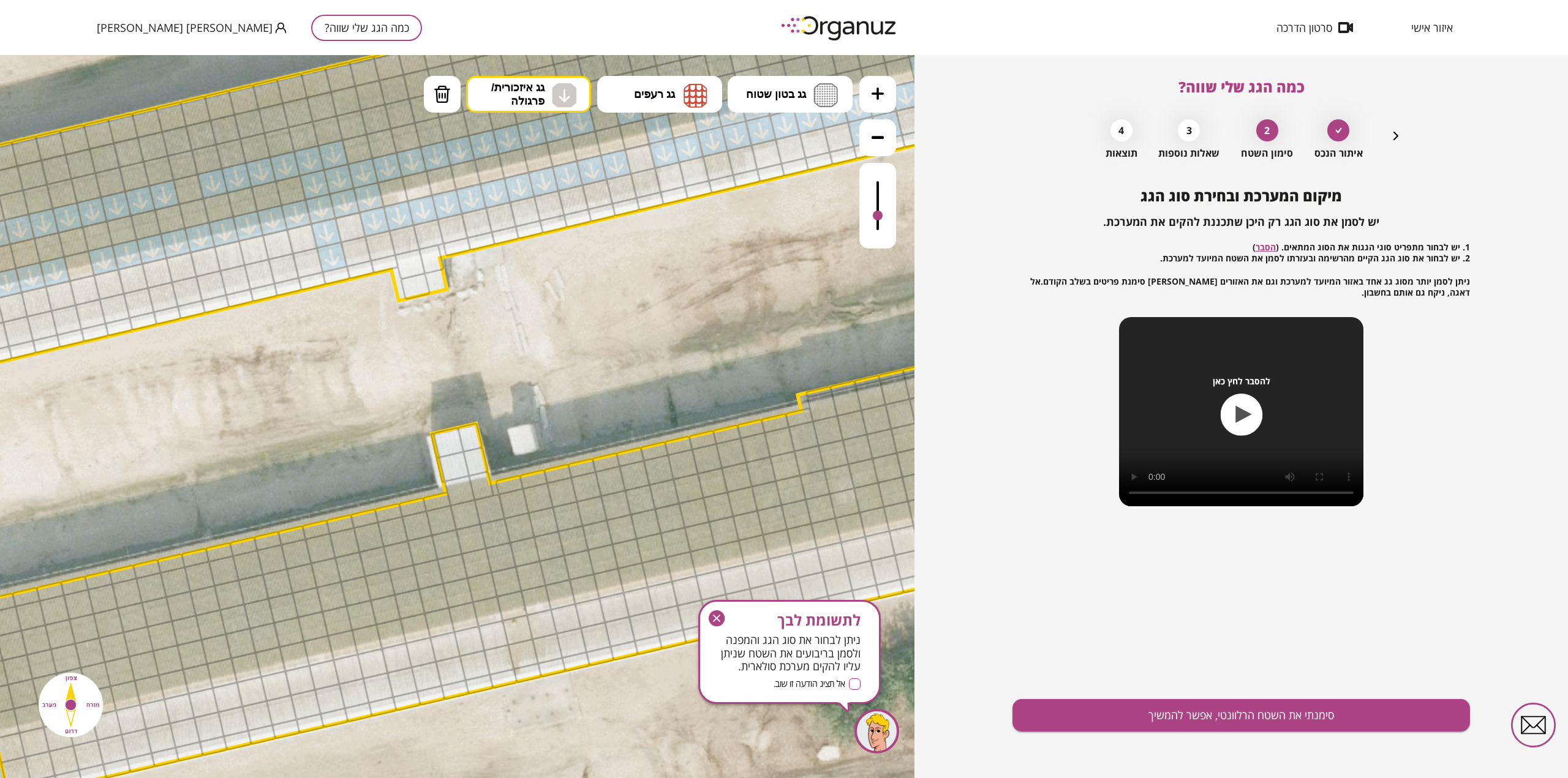
drag, startPoint x: 336, startPoint y: 251, endPoint x: 411, endPoint y: 461, distance: 223.0
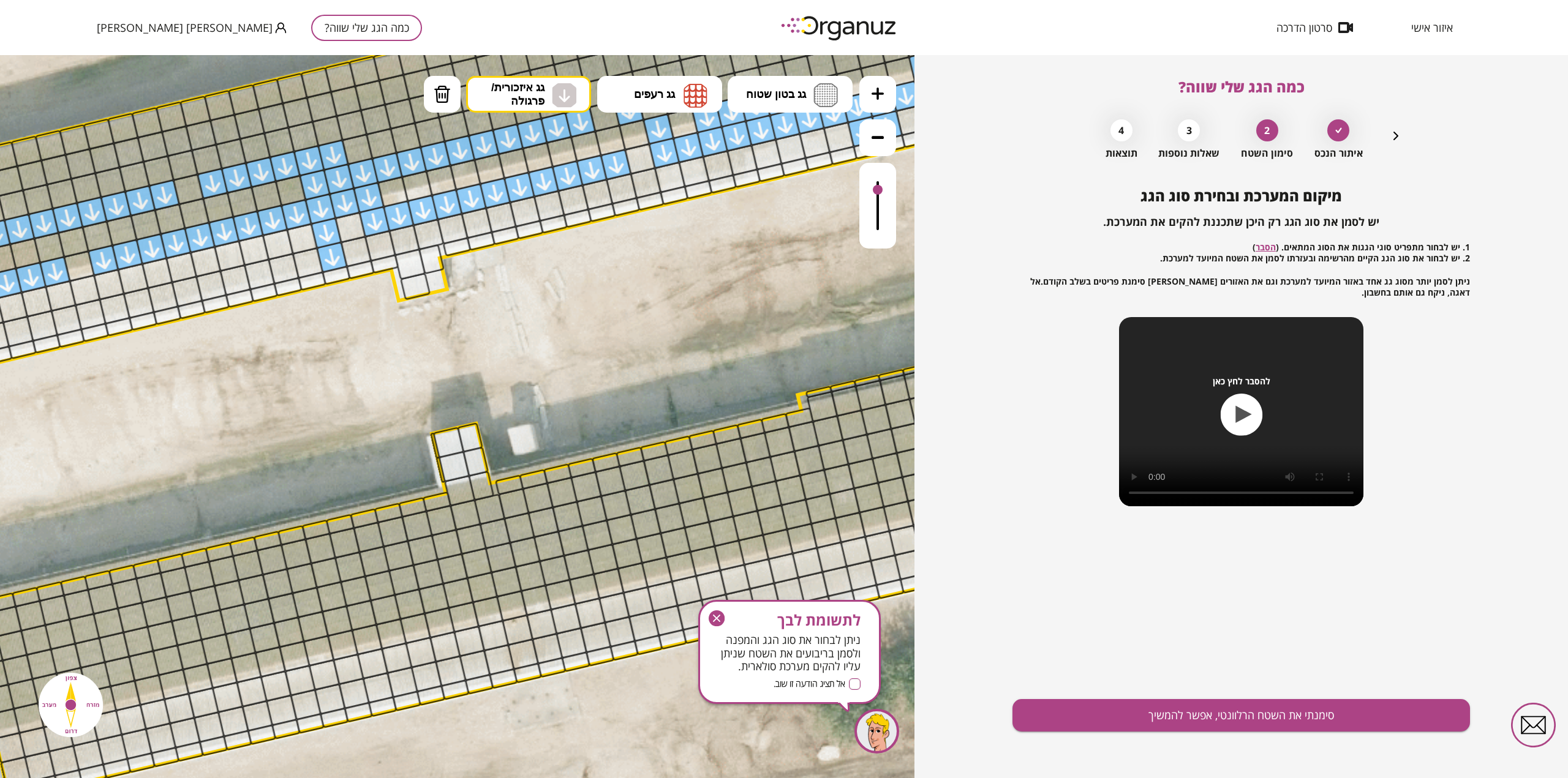
drag, startPoint x: 876, startPoint y: 216, endPoint x: 877, endPoint y: 191, distance: 25.0
click at [877, 191] on div at bounding box center [878, 189] width 10 height 10
drag, startPoint x: 389, startPoint y: 194, endPoint x: 775, endPoint y: 132, distance: 390.9
click at [885, 142] on button at bounding box center [877, 137] width 36 height 36
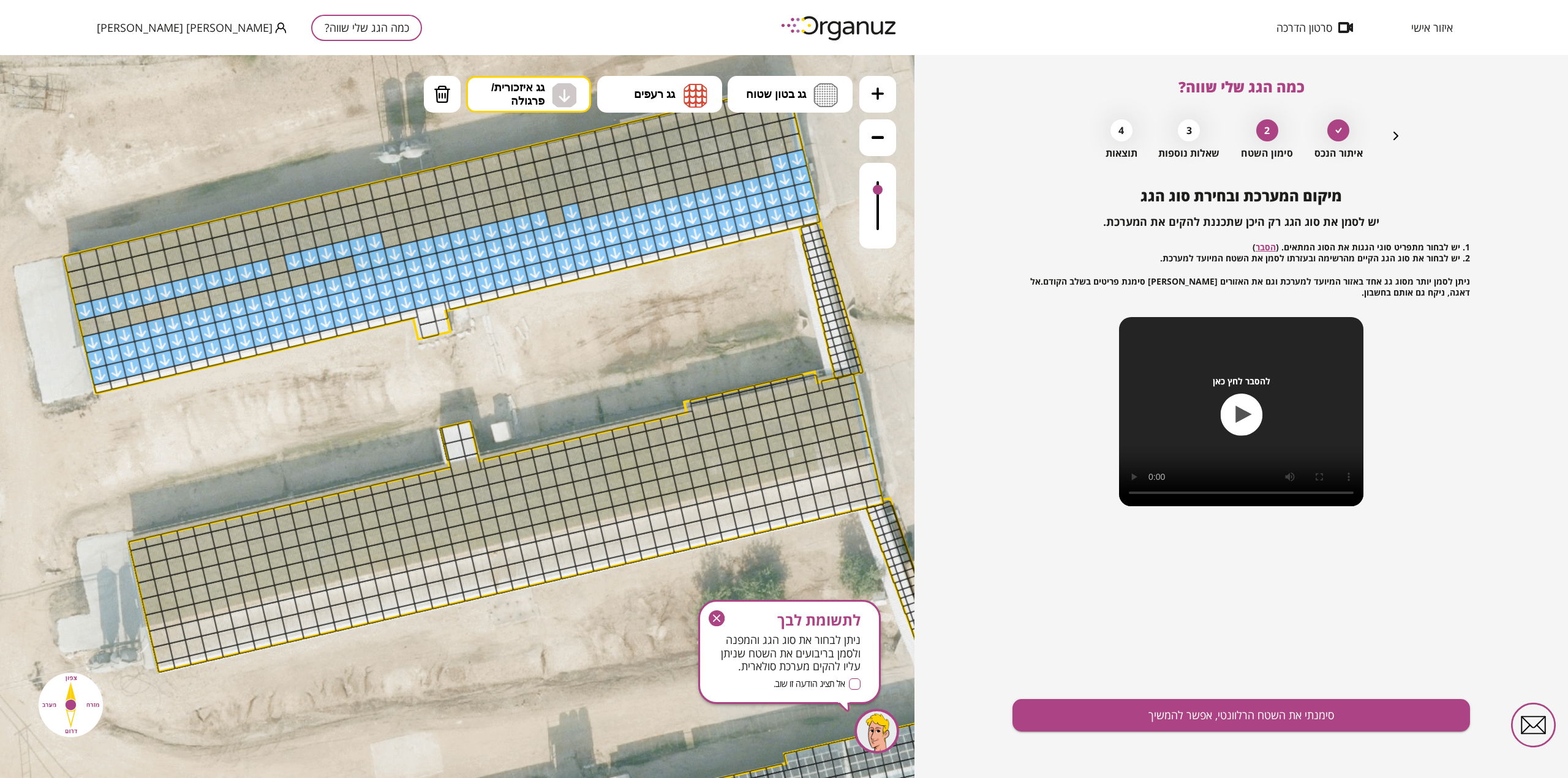
drag, startPoint x: 774, startPoint y: 212, endPoint x: 599, endPoint y: 254, distance: 180.0
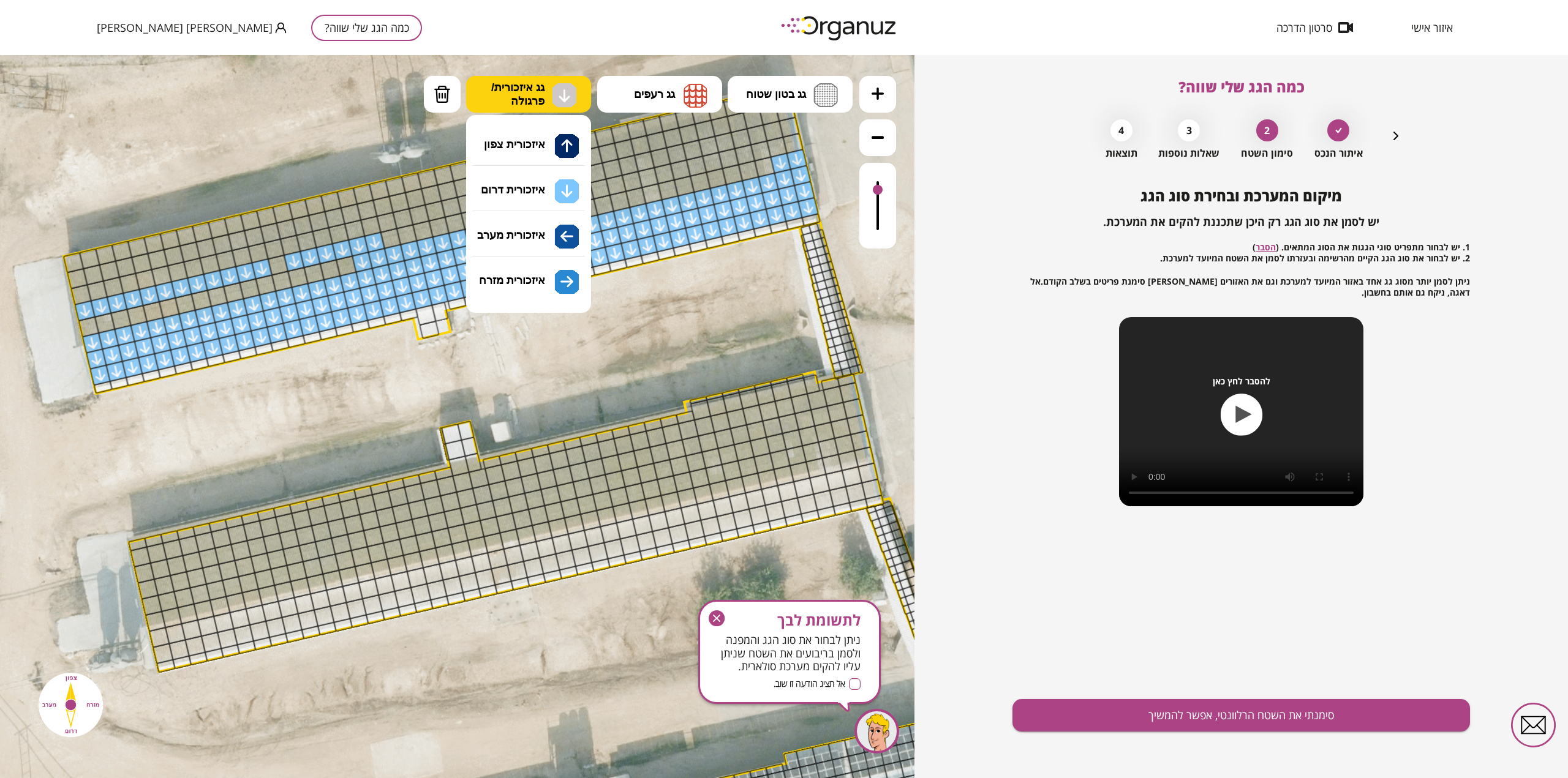
click at [561, 87] on img at bounding box center [564, 96] width 24 height 24
click at [538, 138] on div ".st0 { fill: #FFFFFF; } 0" at bounding box center [457, 416] width 914 height 723
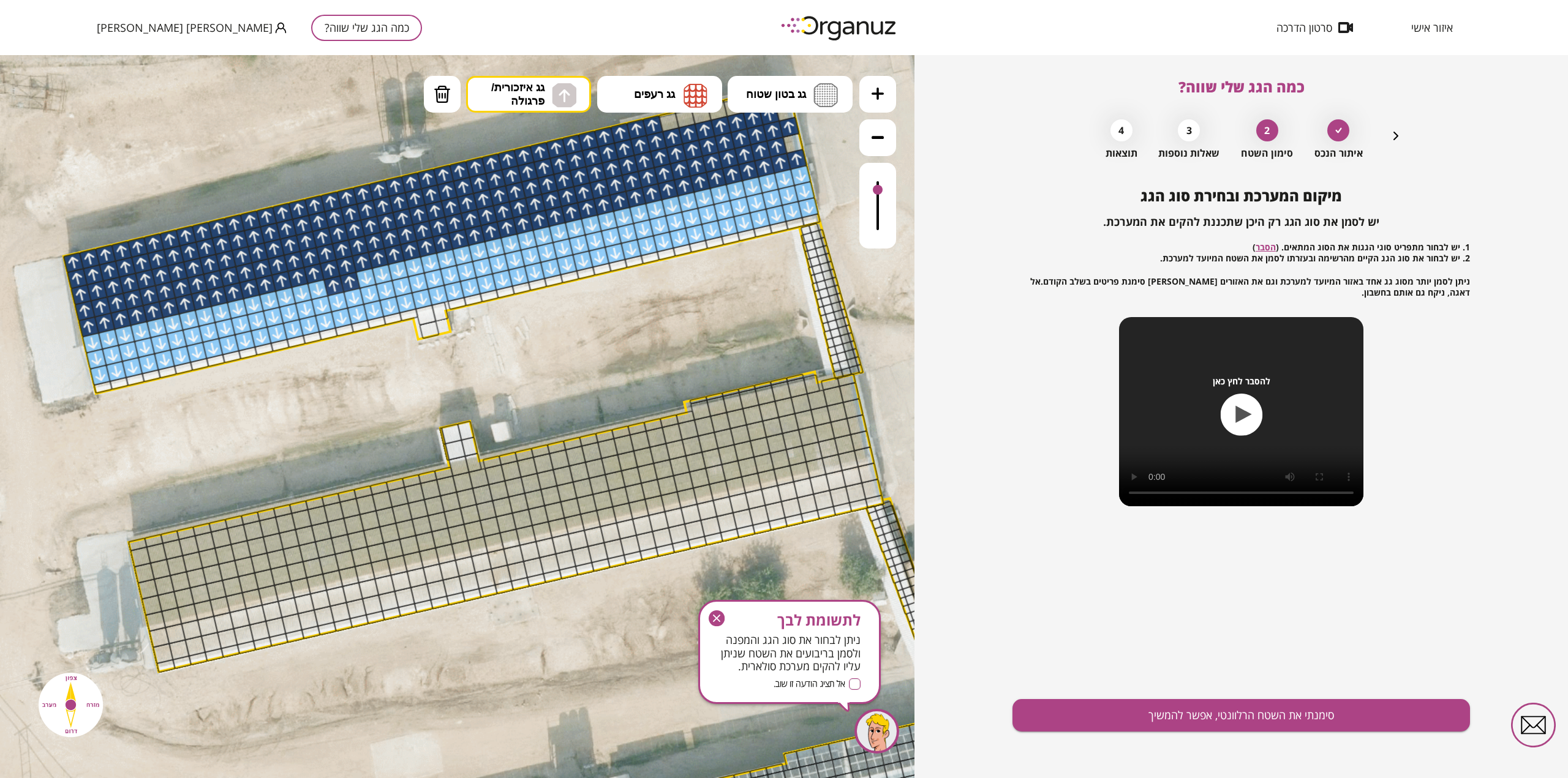
drag, startPoint x: 794, startPoint y: 157, endPoint x: 310, endPoint y: 205, distance: 486.4
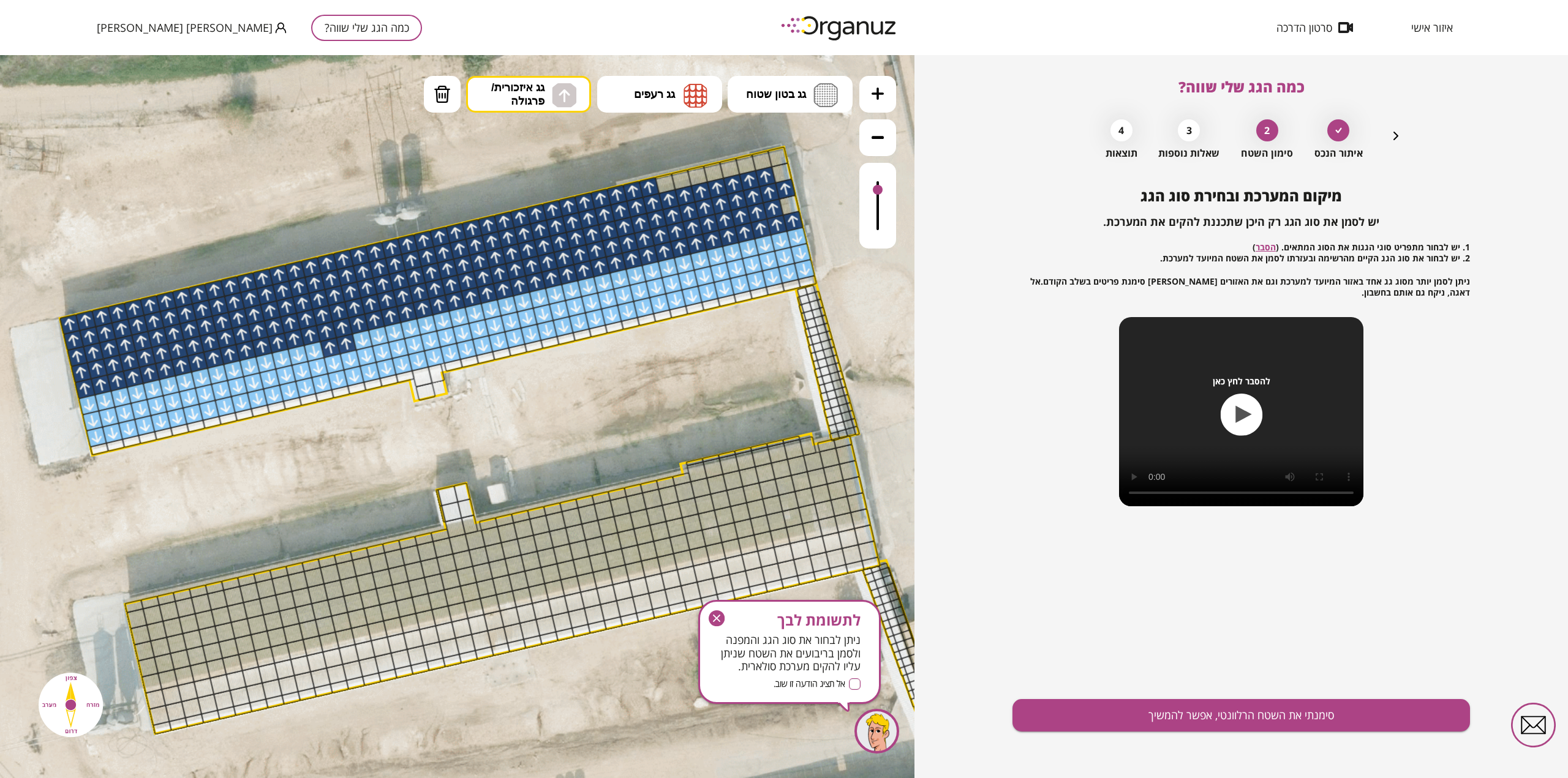
drag, startPoint x: 671, startPoint y: 302, endPoint x: 667, endPoint y: 358, distance: 56.1
click at [667, 365] on icon at bounding box center [564, 771] width 3764 height 3762
drag, startPoint x: 664, startPoint y: 185, endPoint x: 756, endPoint y: 162, distance: 94.8
click at [555, 102] on img at bounding box center [564, 96] width 24 height 24
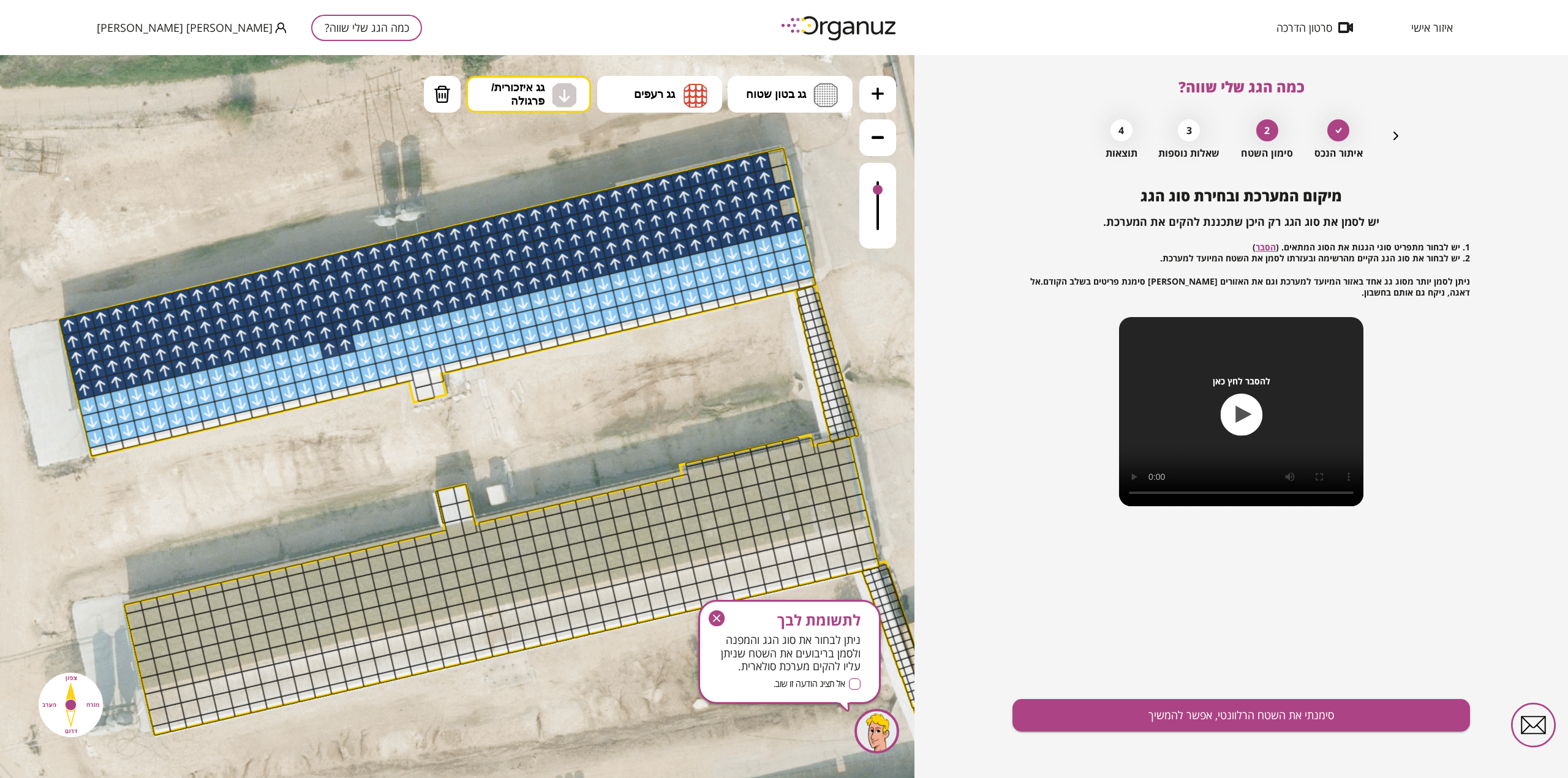
click at [534, 196] on div ".st0 { fill: #FFFFFF; } 0" at bounding box center [457, 416] width 914 height 723
drag, startPoint x: 348, startPoint y: 342, endPoint x: 321, endPoint y: 352, distance: 28.8
click at [452, 96] on button "מחיקה" at bounding box center [441, 94] width 36 height 36
drag, startPoint x: 780, startPoint y: 190, endPoint x: 806, endPoint y: 273, distance: 87.0
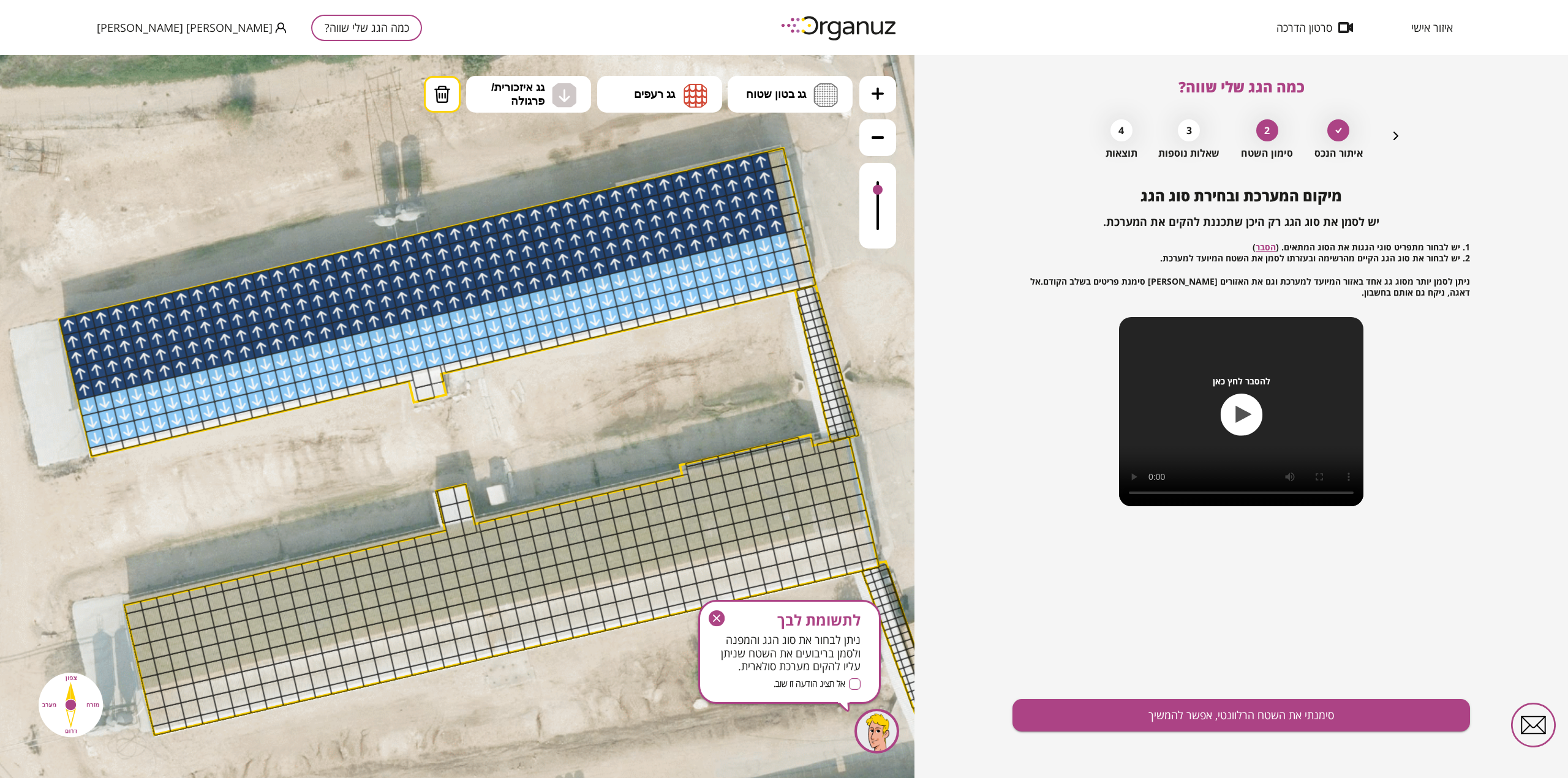
click at [1183, 714] on button "סימנתי את השטח הרלוונטי, אפשר להמשיך" at bounding box center [1241, 716] width 458 height 32
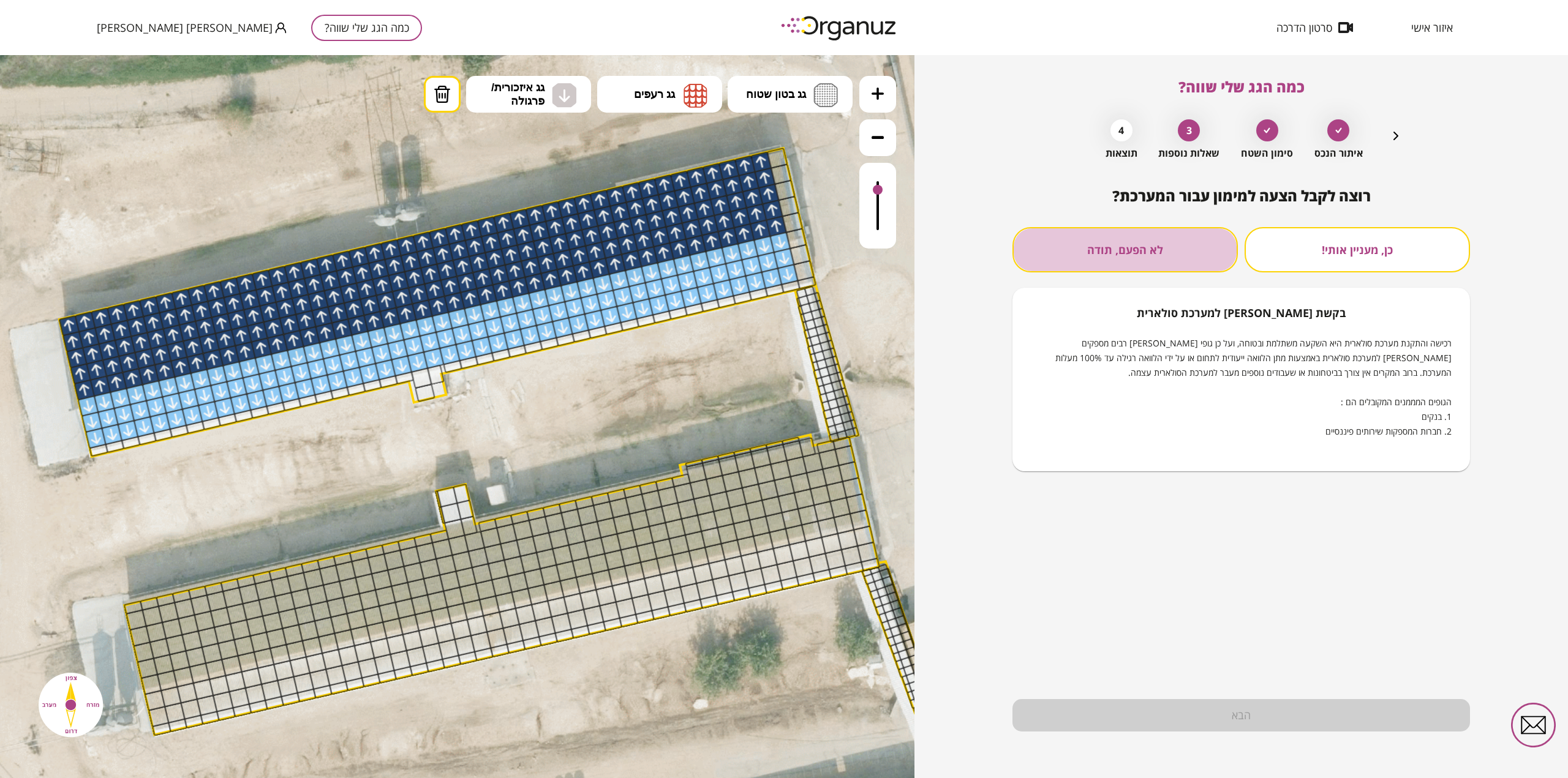
click at [1186, 258] on button "לא הפעם, תודה" at bounding box center [1125, 250] width 225 height 45
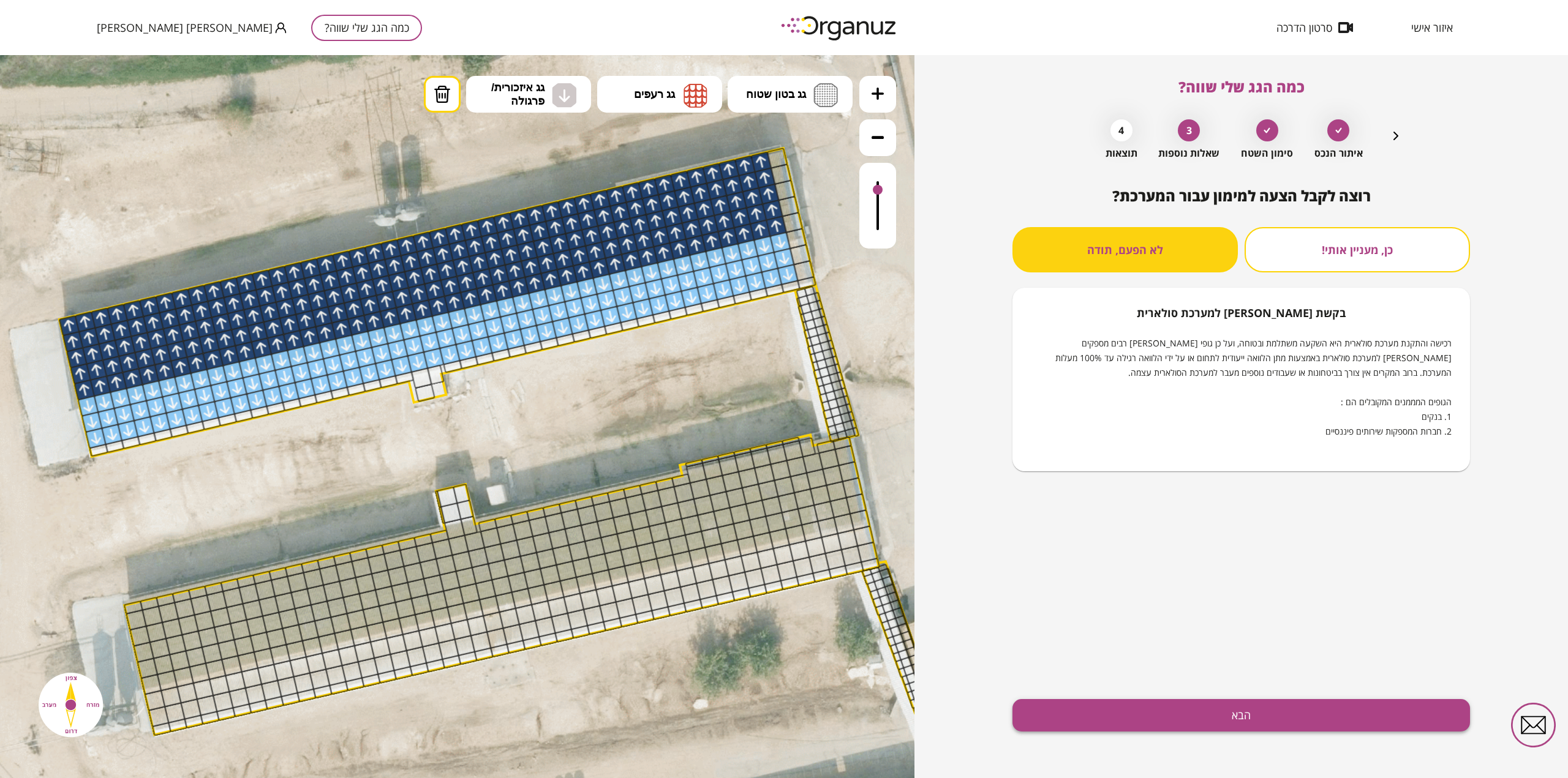
click at [1242, 714] on button "הבא" at bounding box center [1241, 716] width 458 height 32
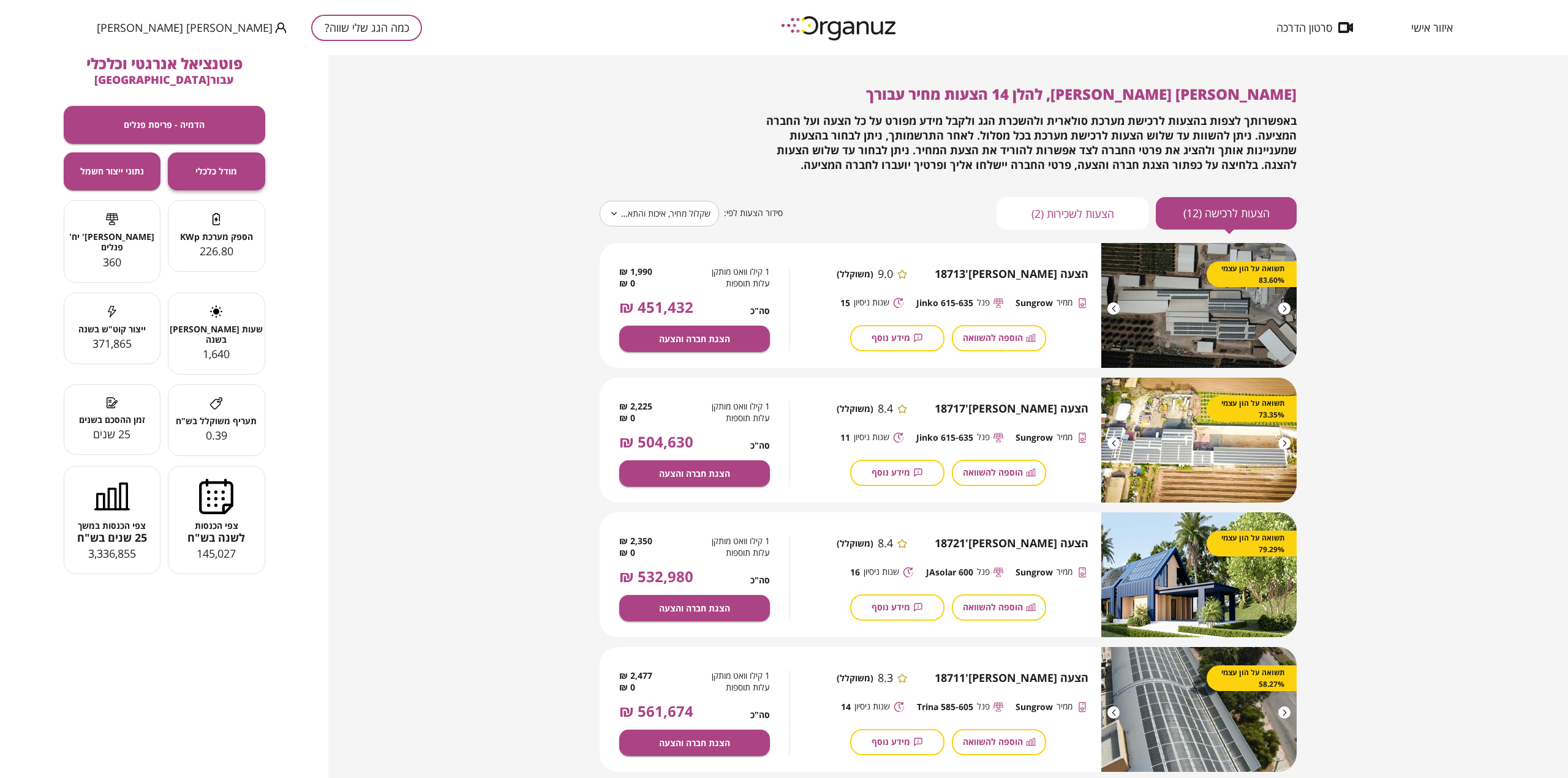
click at [243, 178] on button "מודל כלכלי" at bounding box center [216, 171] width 97 height 38
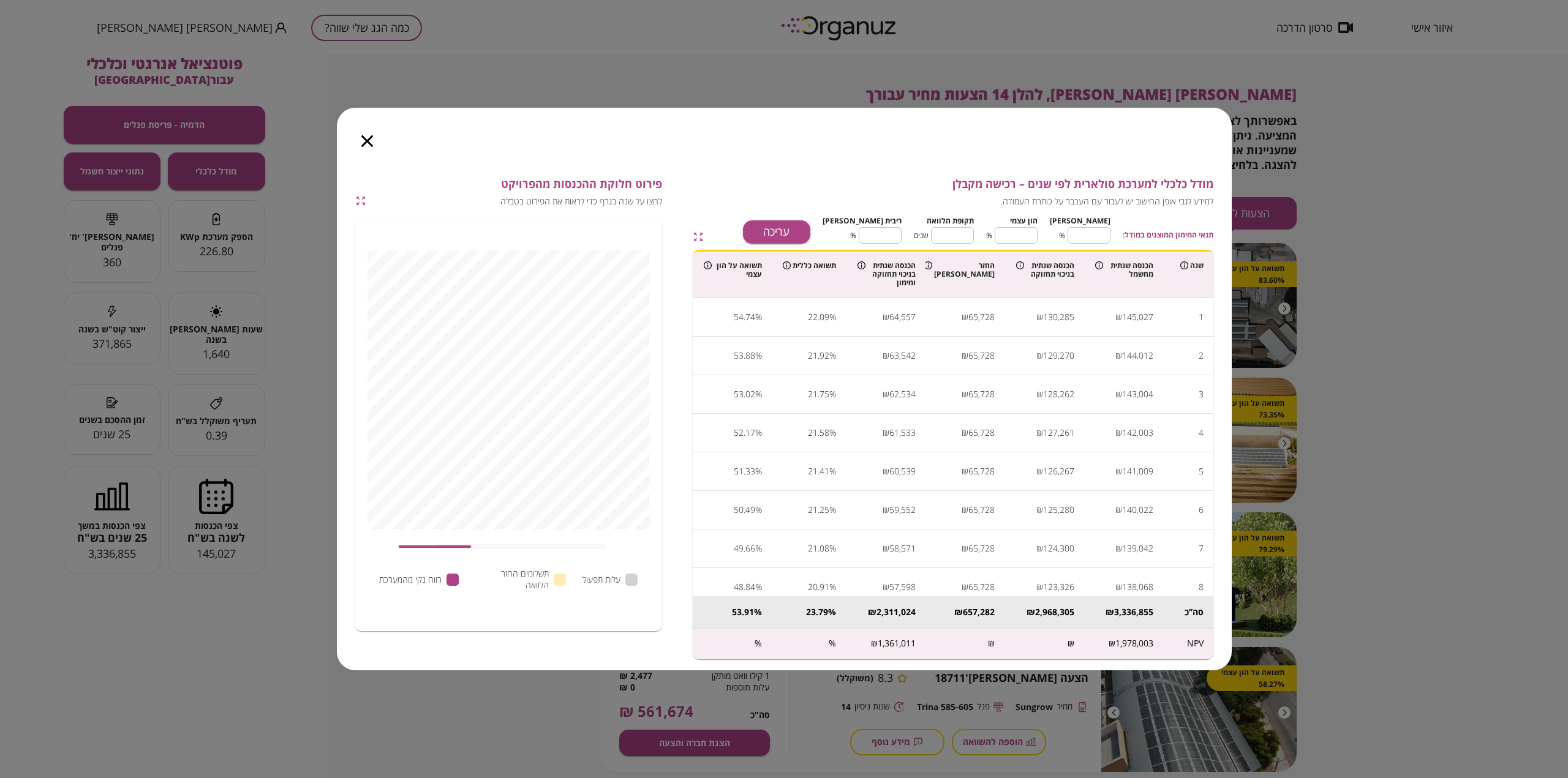
click at [362, 139] on icon "button" at bounding box center [367, 141] width 11 height 11
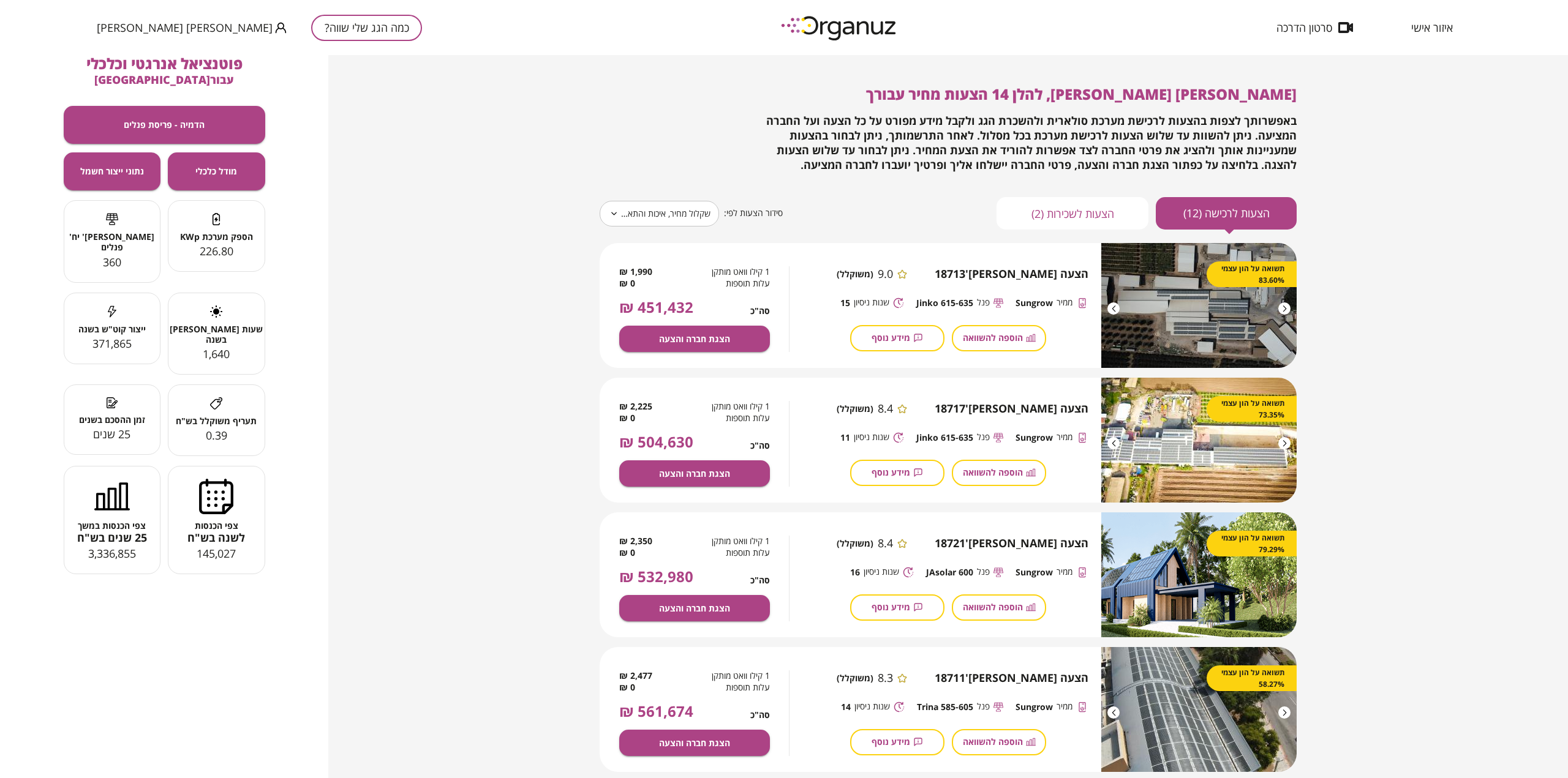
click at [1100, 220] on button "הצעות לשכירות (2)" at bounding box center [1073, 214] width 152 height 32
type input "*****"
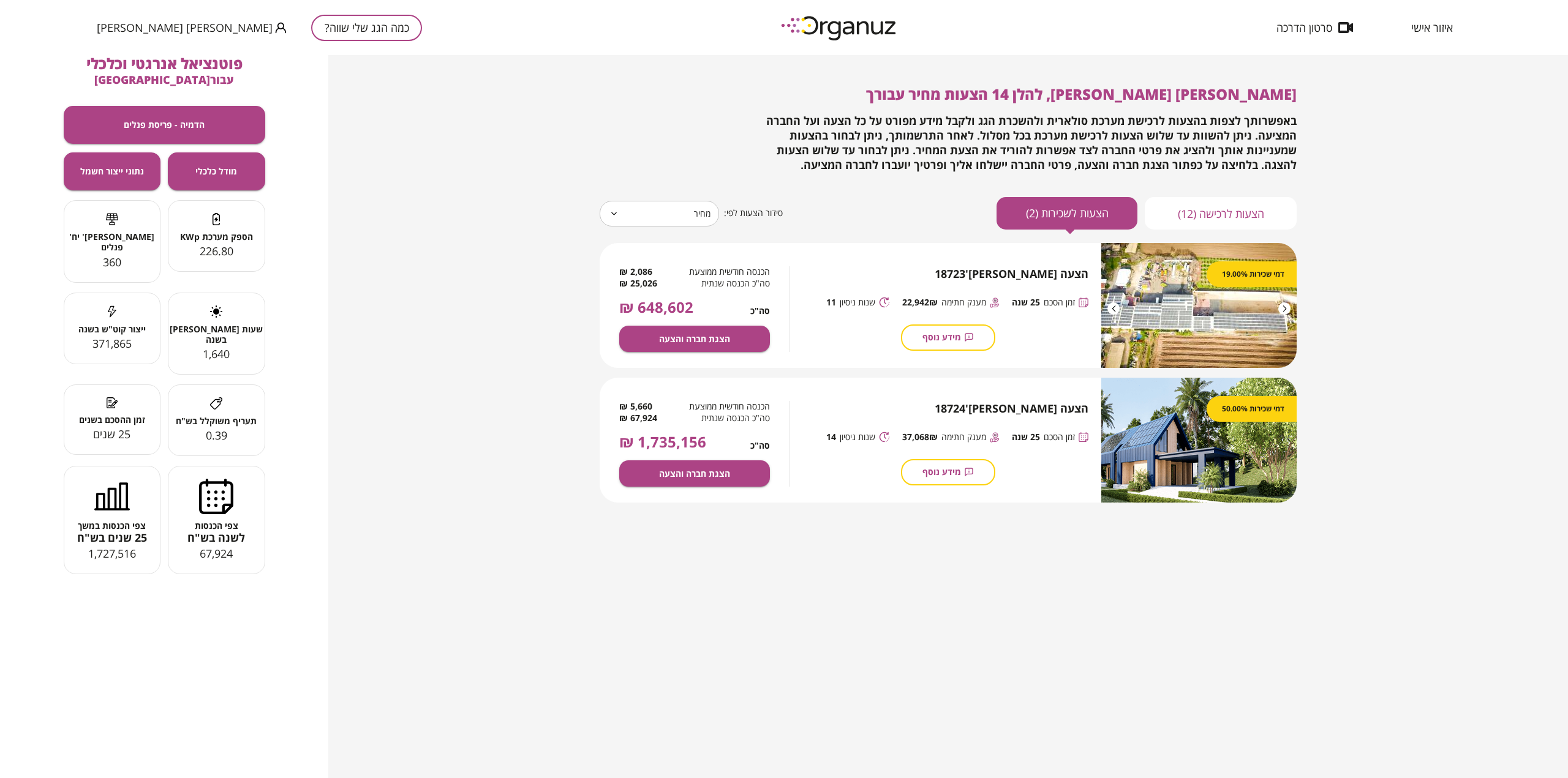
click at [311, 21] on button "כמה הגג שלי שווה?" at bounding box center [366, 28] width 111 height 27
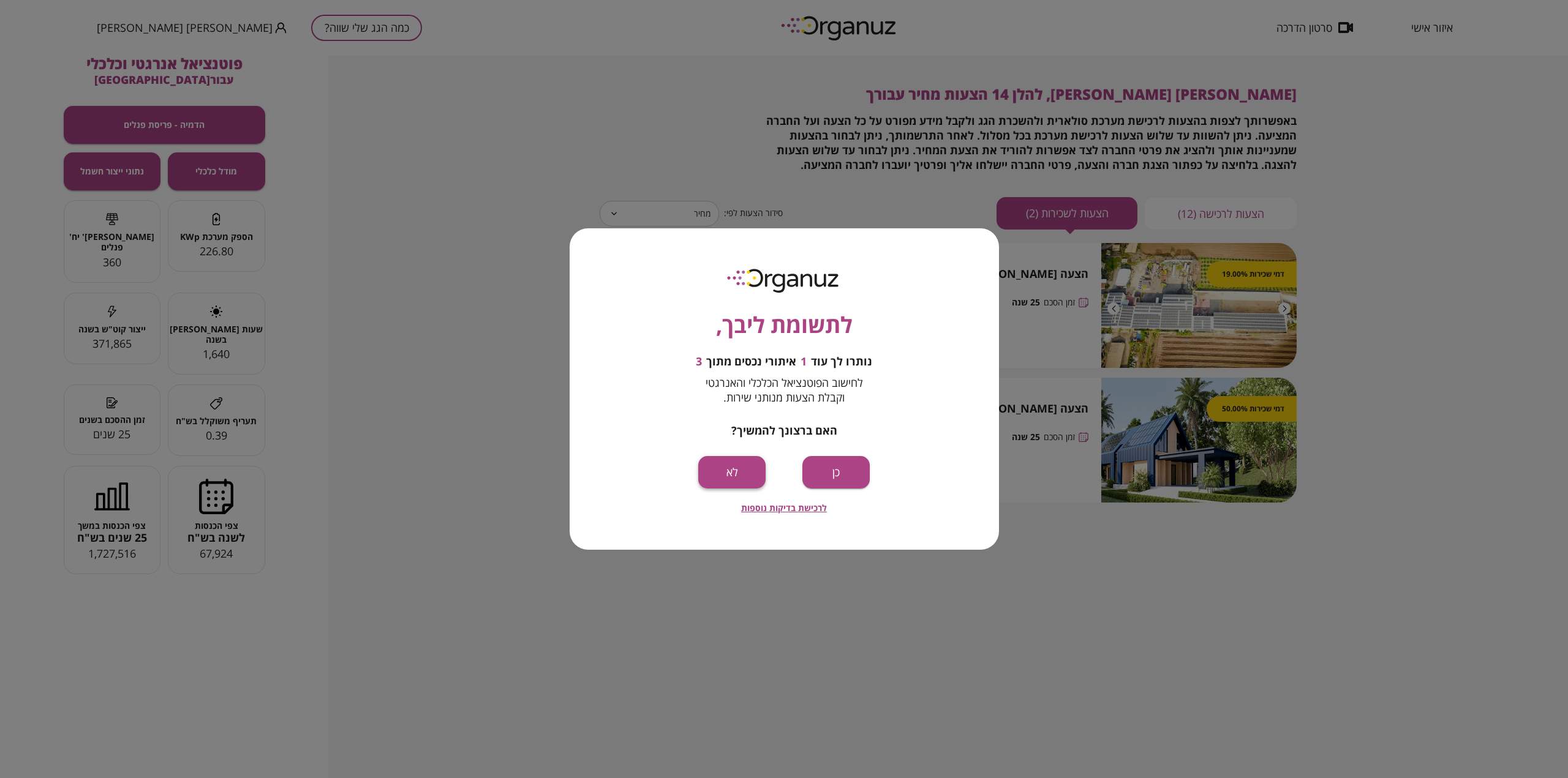
click at [744, 478] on button "לא" at bounding box center [731, 472] width 67 height 32
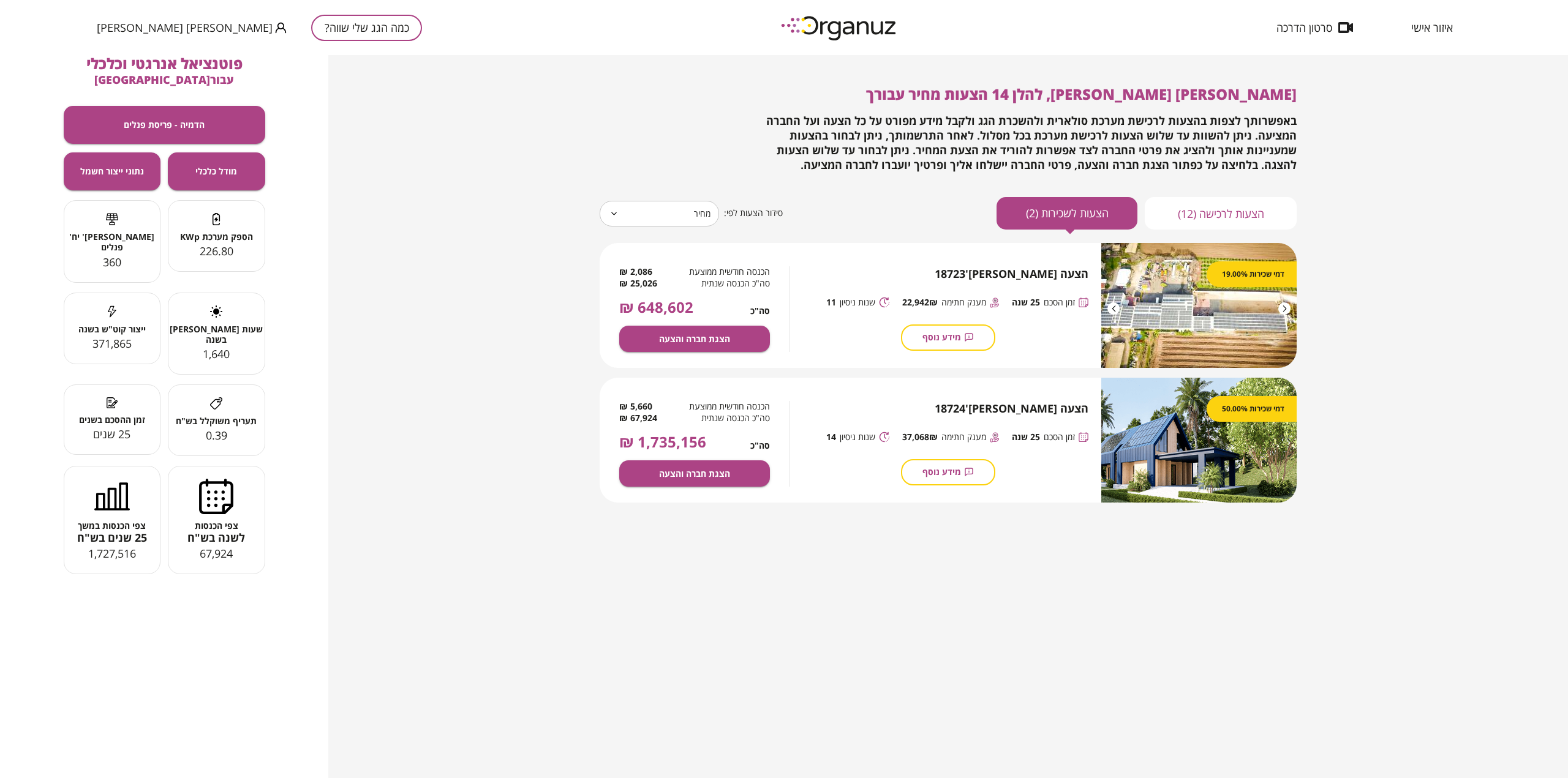
click at [1440, 29] on span "איזור אישי" at bounding box center [1432, 27] width 41 height 12
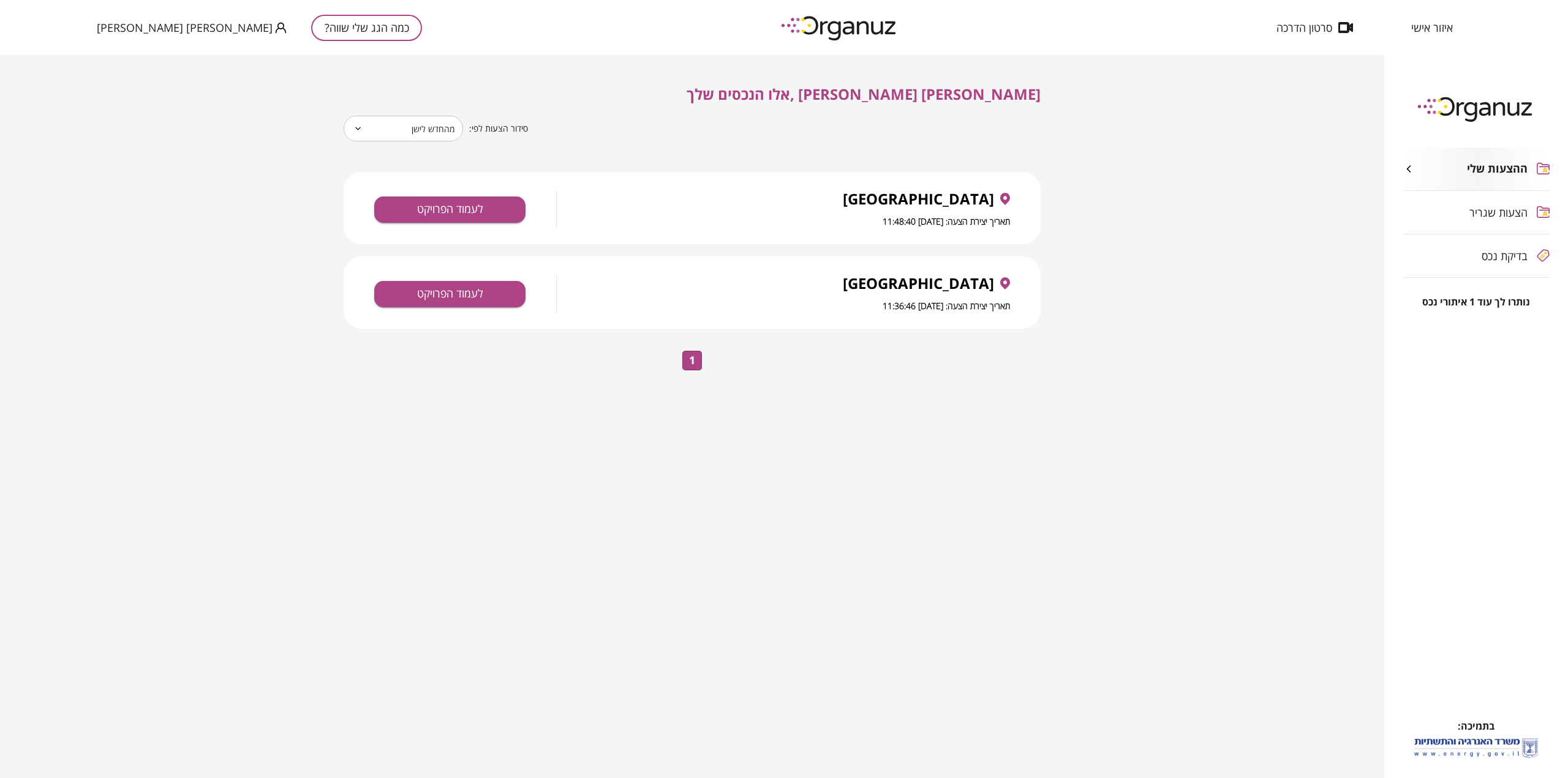
click at [1488, 211] on span "הצעות שגריר" at bounding box center [1499, 212] width 58 height 12
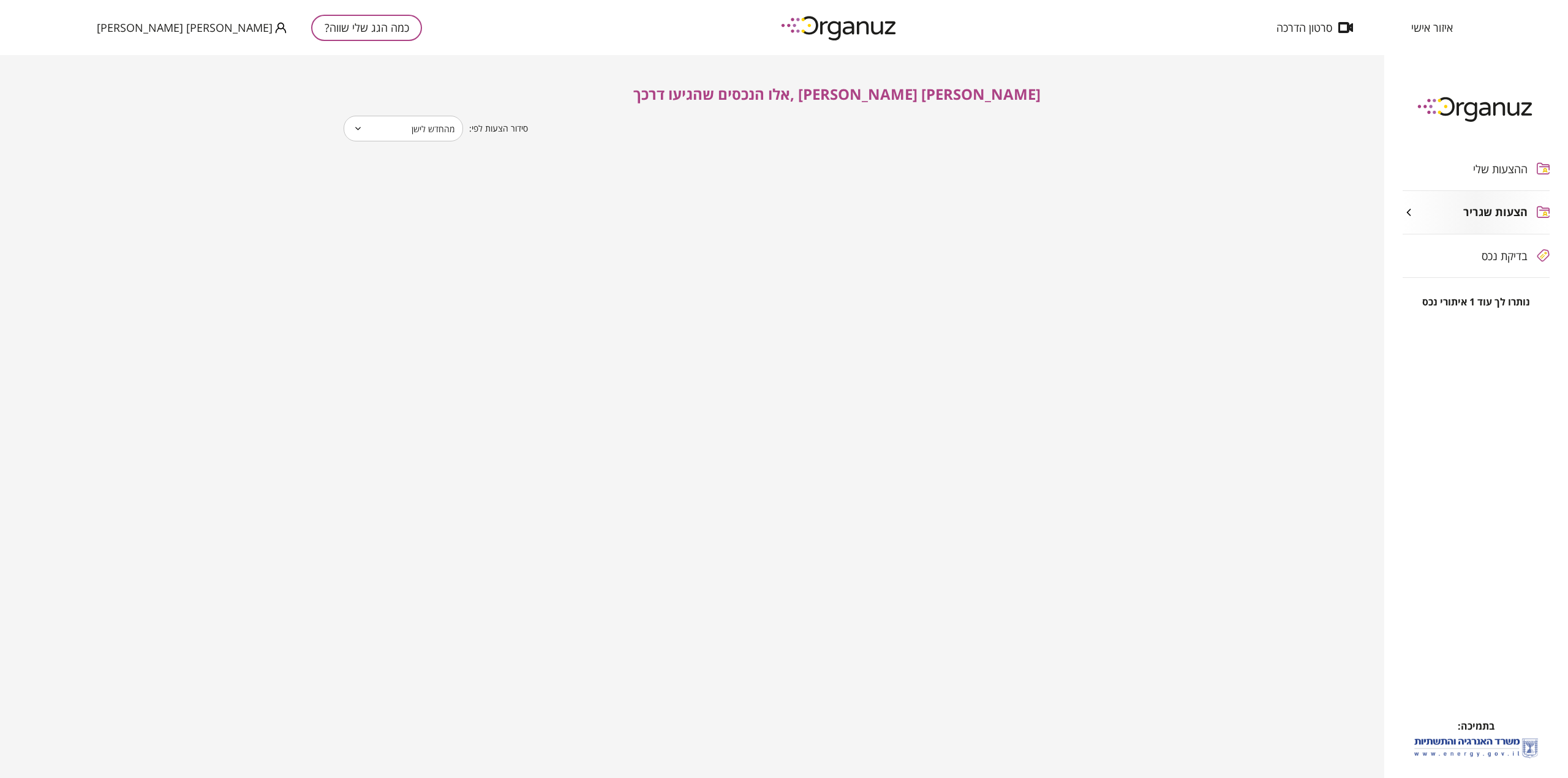
click at [1481, 245] on div "בדיקת נכס" at bounding box center [1476, 256] width 147 height 43
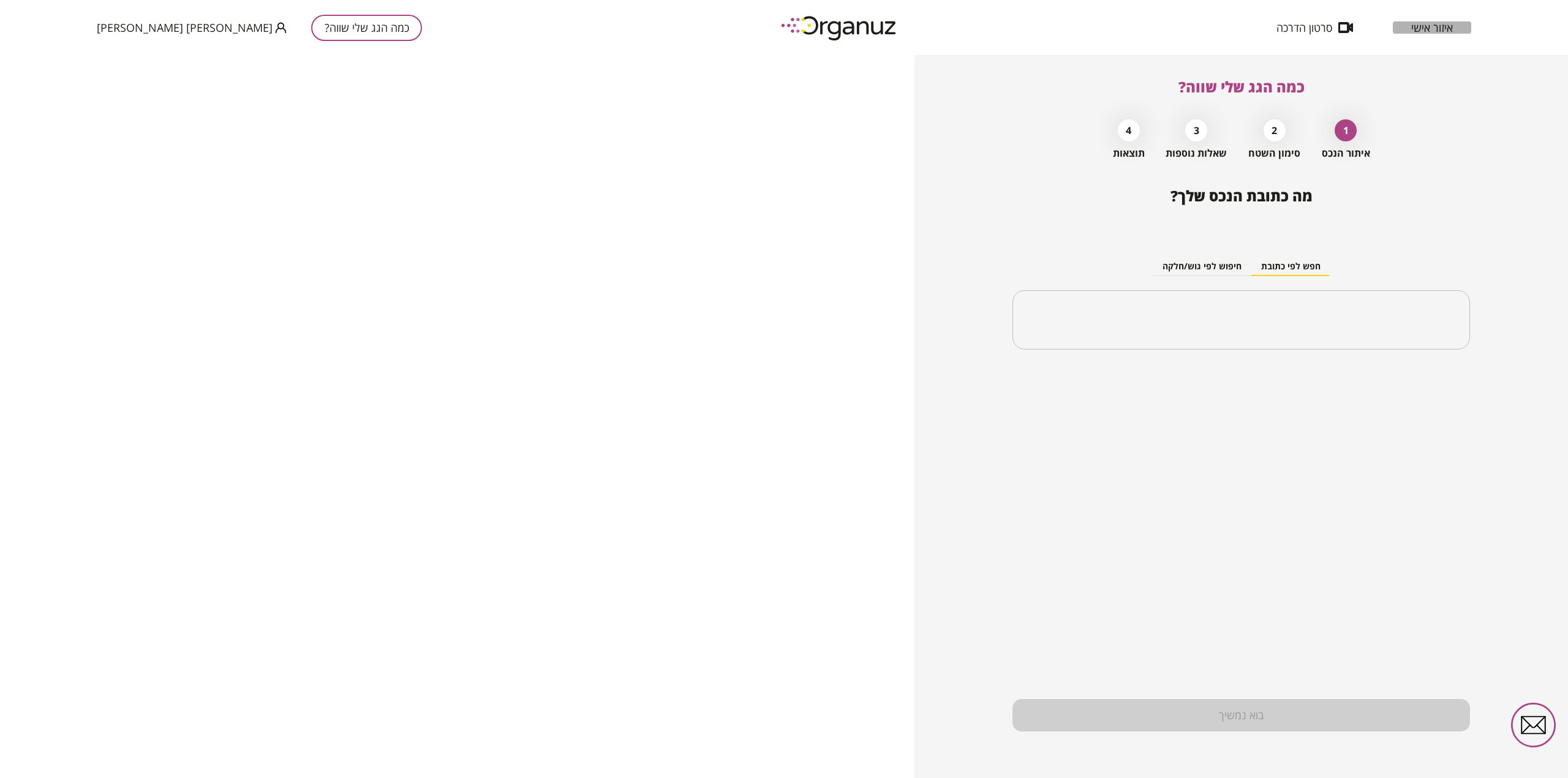
click at [1428, 34] on span "איזור אישי" at bounding box center [1432, 27] width 41 height 12
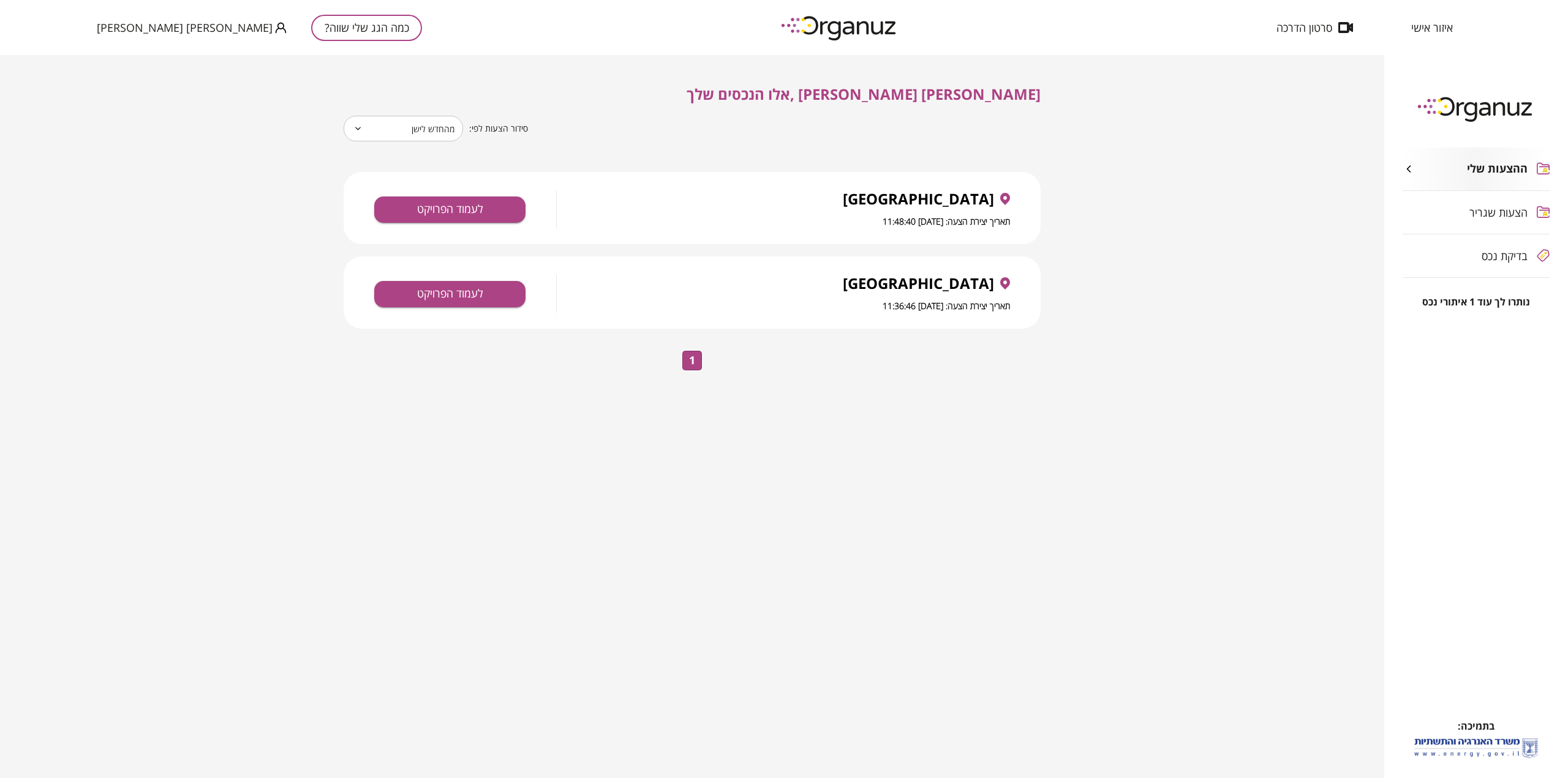
click at [311, 26] on button "כמה הגג שלי שווה?" at bounding box center [366, 28] width 111 height 27
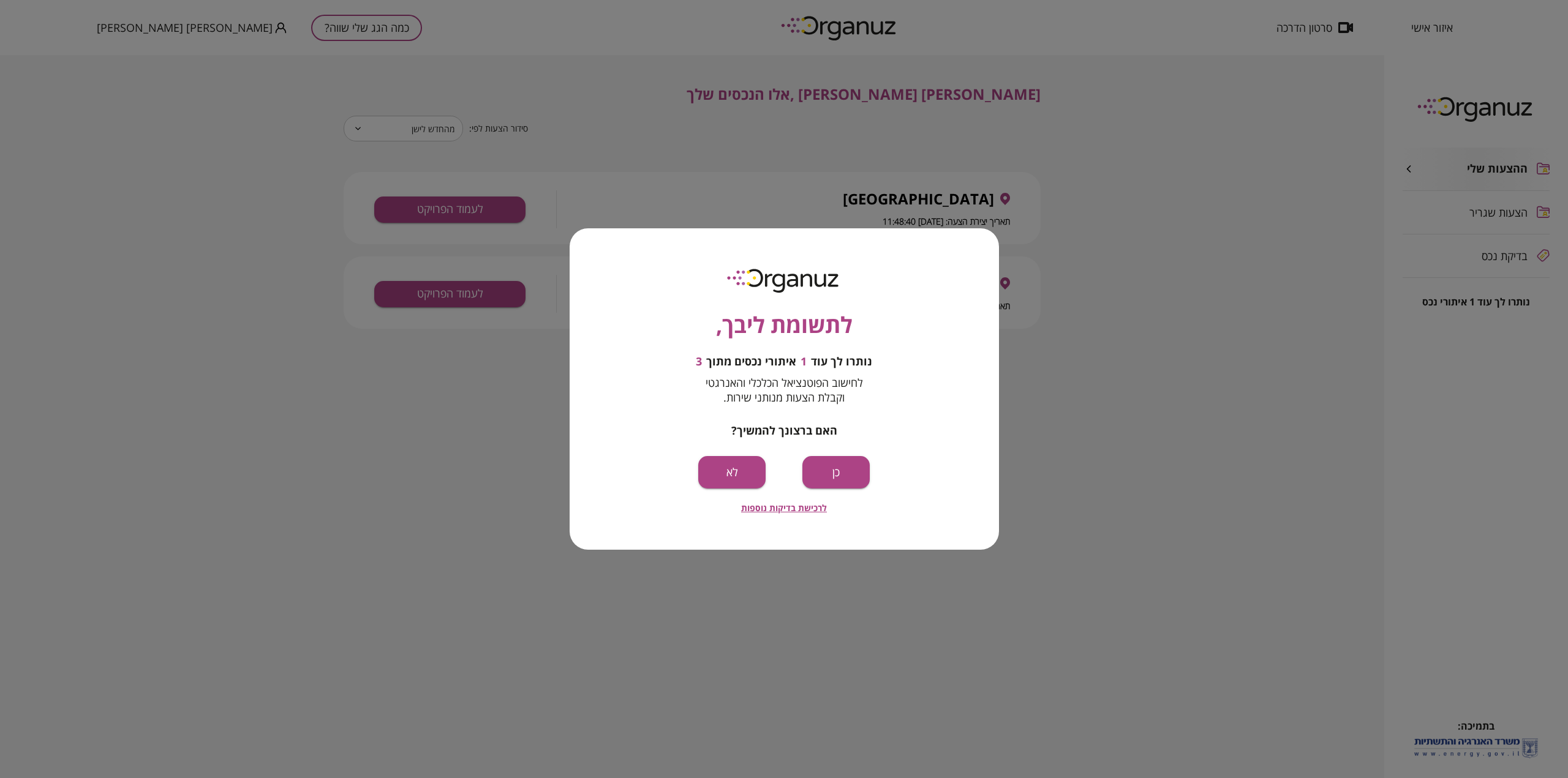
click at [602, 195] on div "לתשומת ליבך, נותרו לך עוד 1 איתורי נכסים מתוך 3 לחישוב הפוטנציאל הכלכלי והאנרגט…" at bounding box center [784, 389] width 1568 height 778
